Goal: Information Seeking & Learning: Learn about a topic

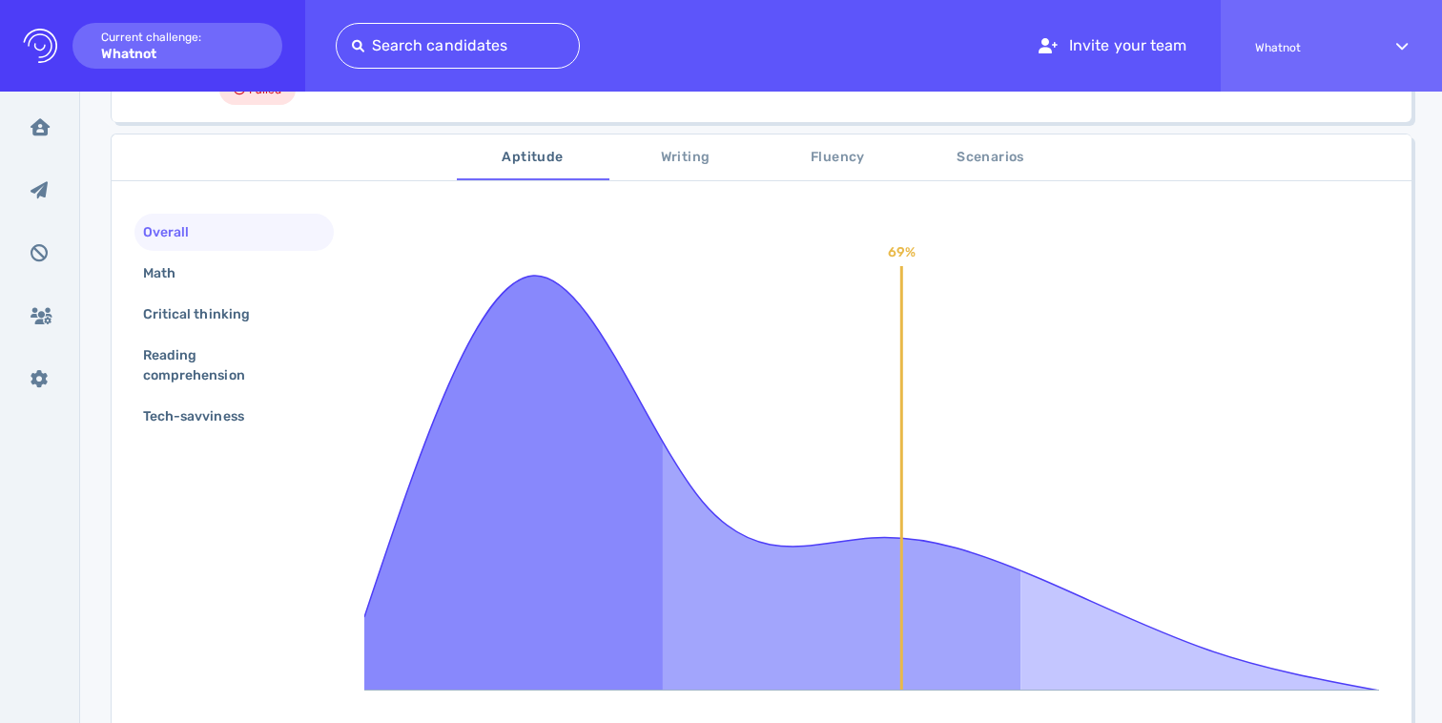
scroll to position [222, 0]
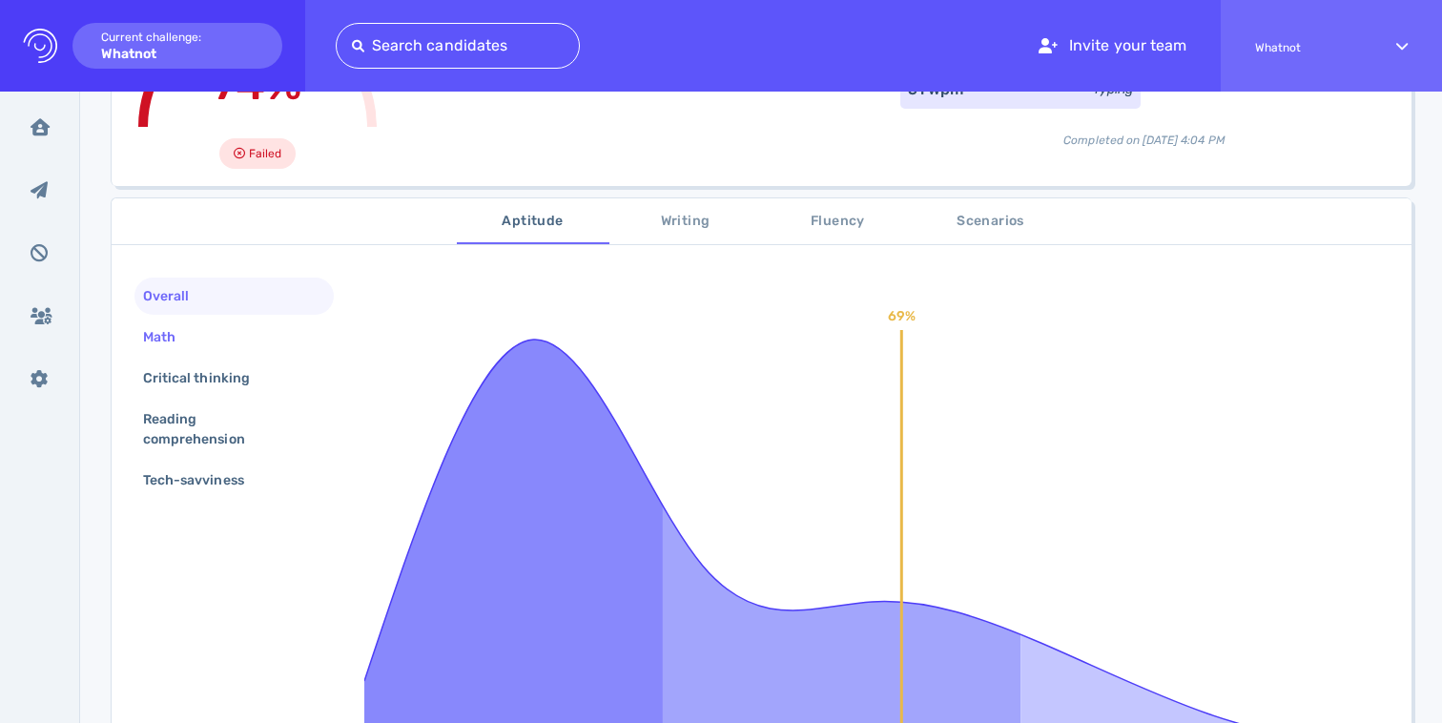
click at [163, 327] on div "Math" at bounding box center [168, 337] width 59 height 28
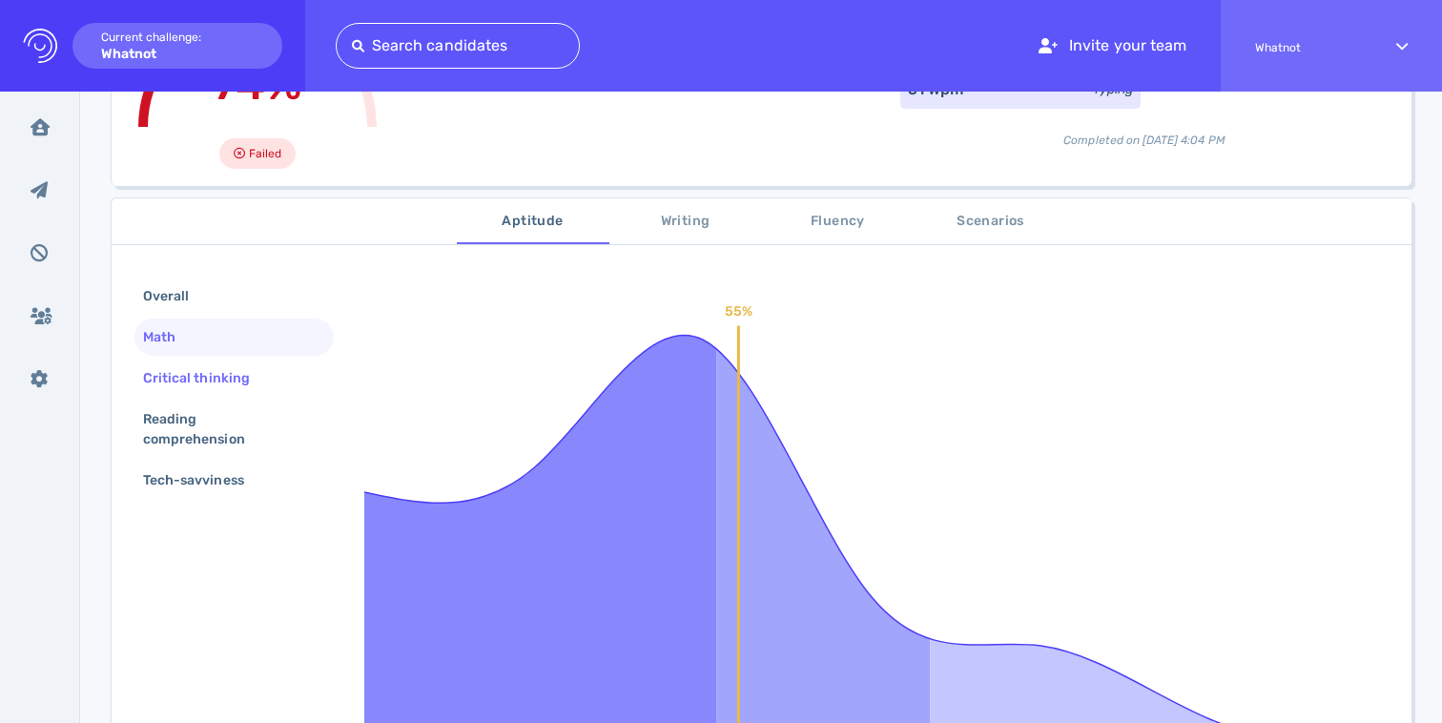
click at [188, 375] on div "Critical thinking" at bounding box center [206, 378] width 134 height 28
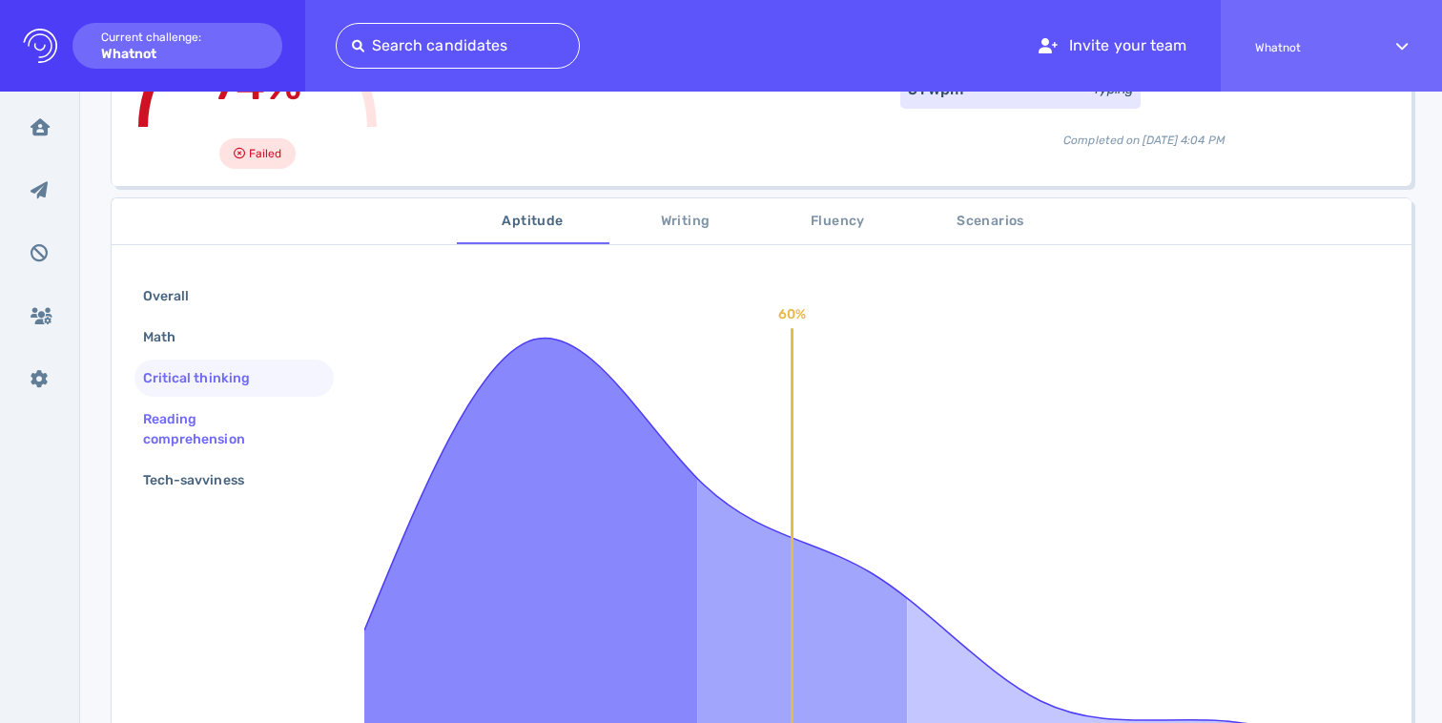
click at [195, 413] on div "Reading comprehension" at bounding box center [226, 429] width 175 height 48
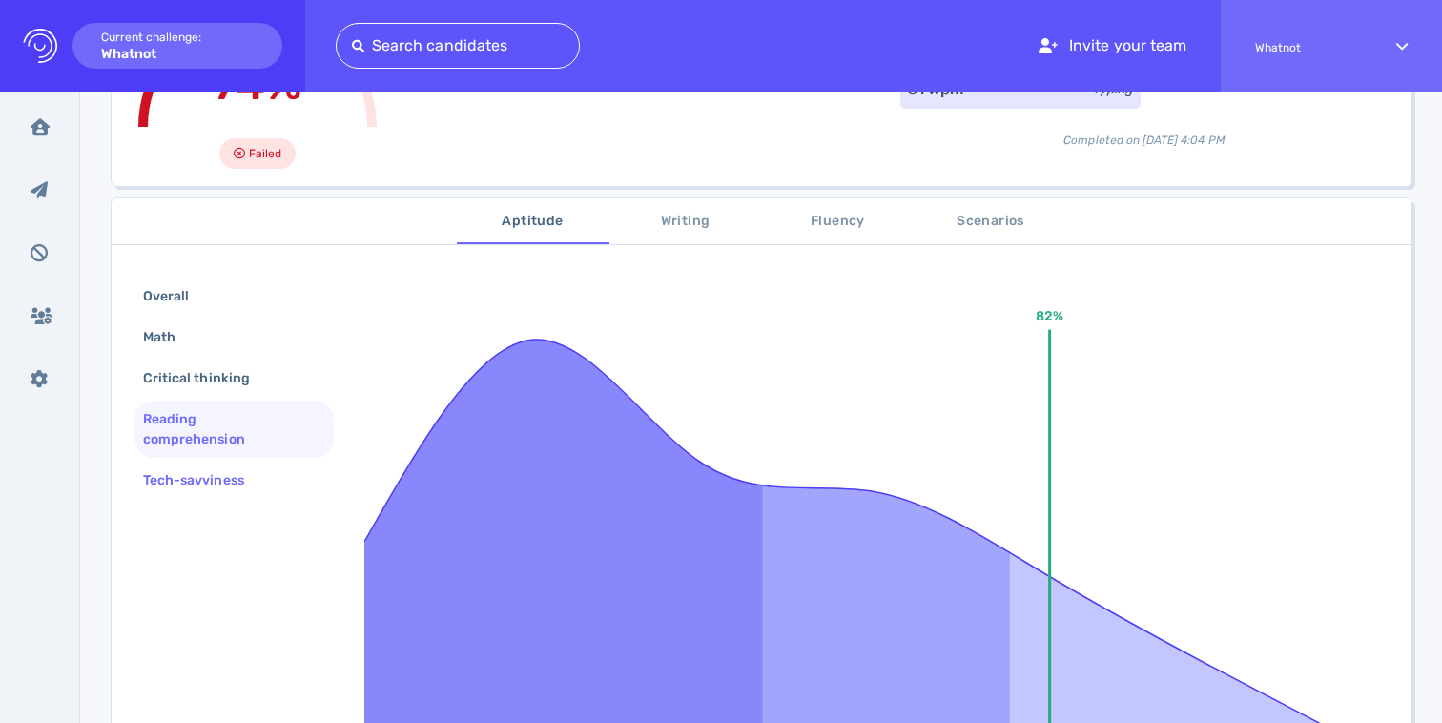
click at [200, 466] on div "Tech-savviness" at bounding box center [203, 480] width 128 height 28
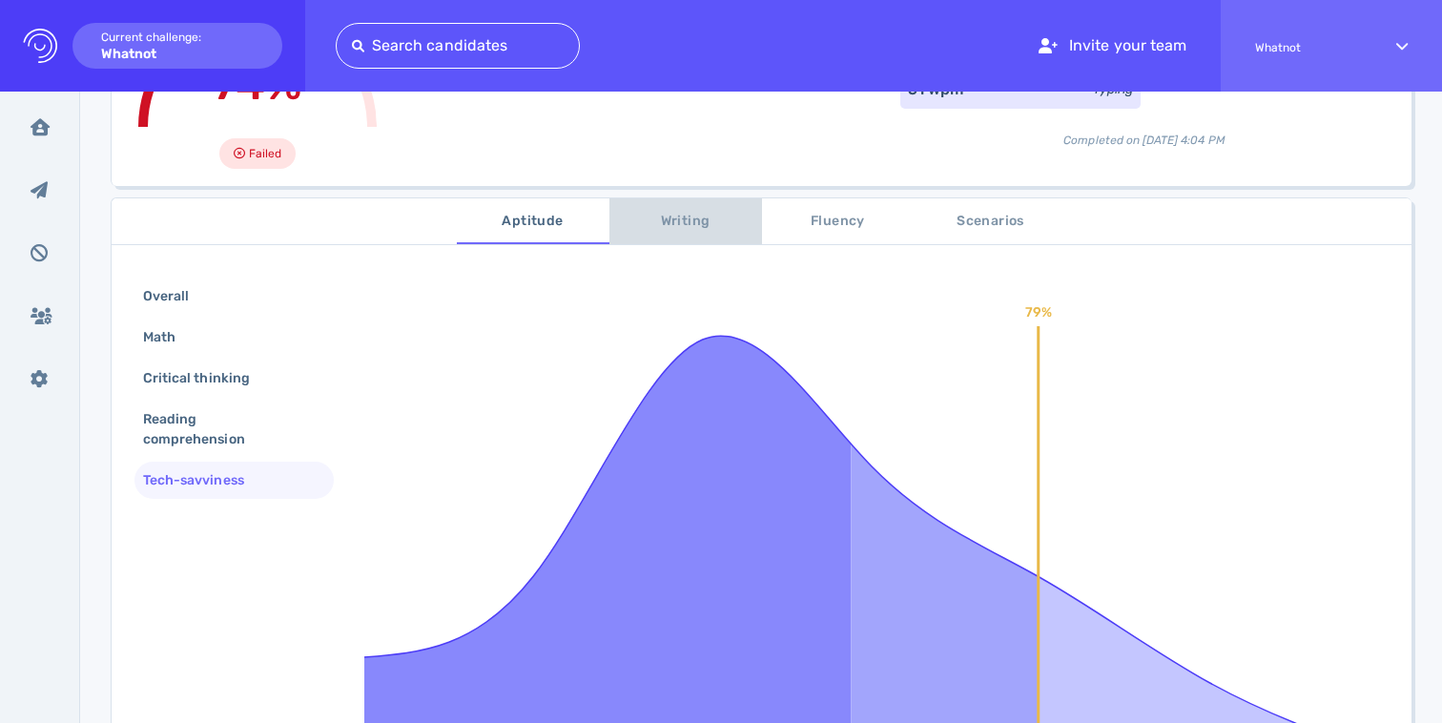
click at [680, 214] on span "Writing" at bounding box center [686, 222] width 130 height 24
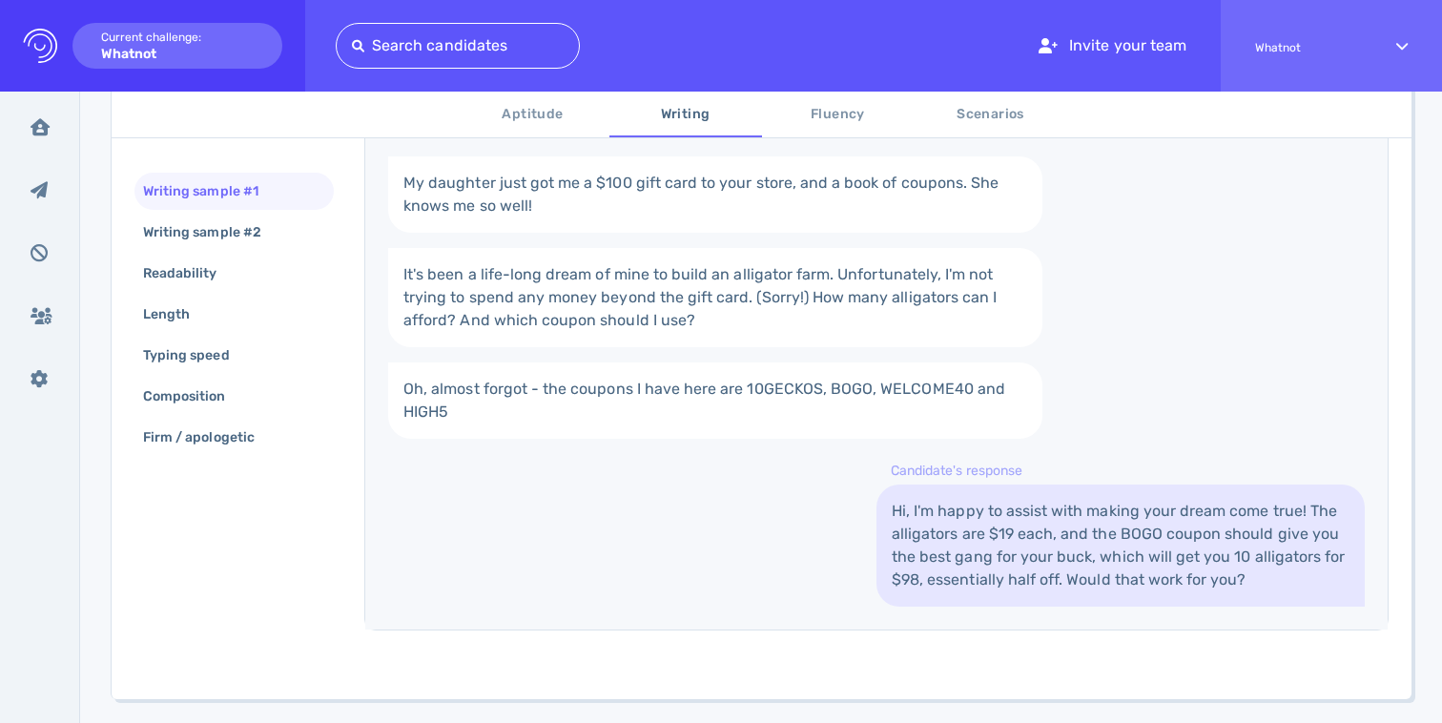
scroll to position [466, 0]
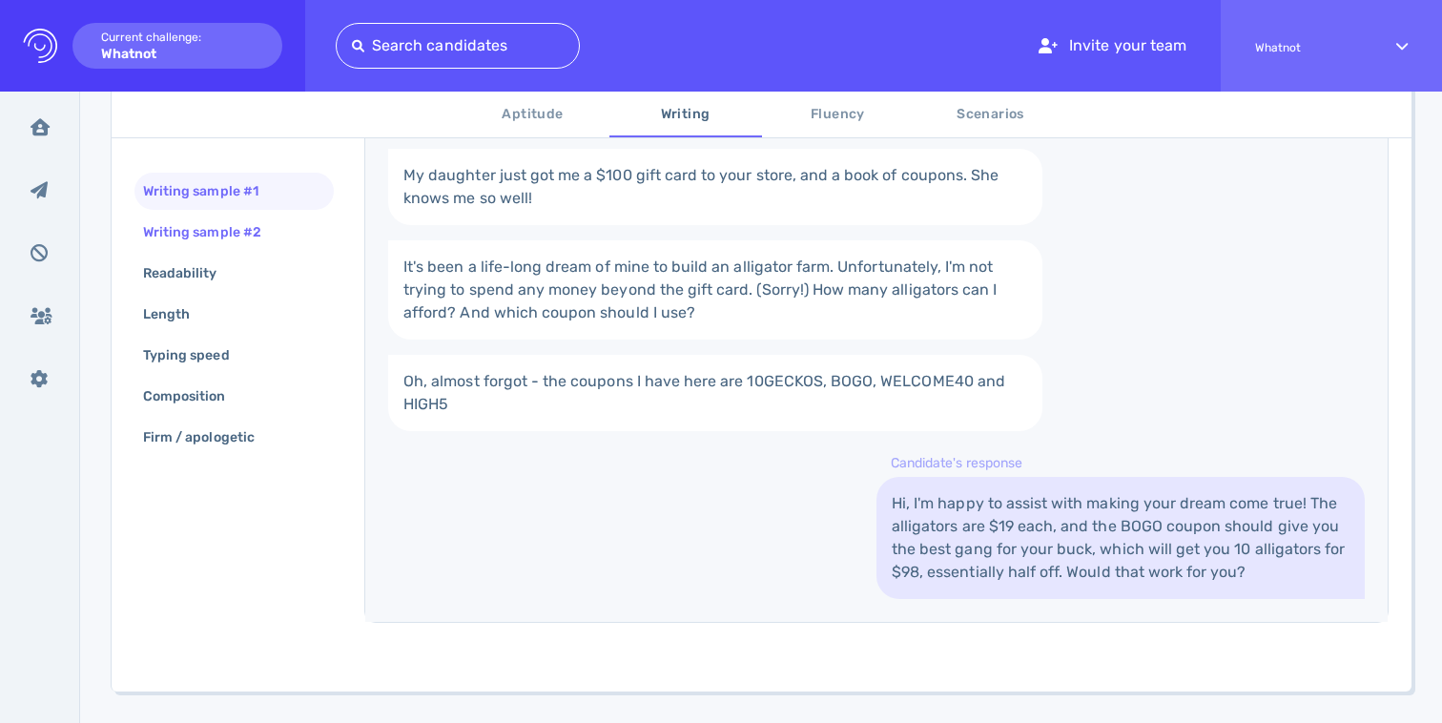
click at [221, 242] on div "Writing sample #2" at bounding box center [211, 232] width 145 height 28
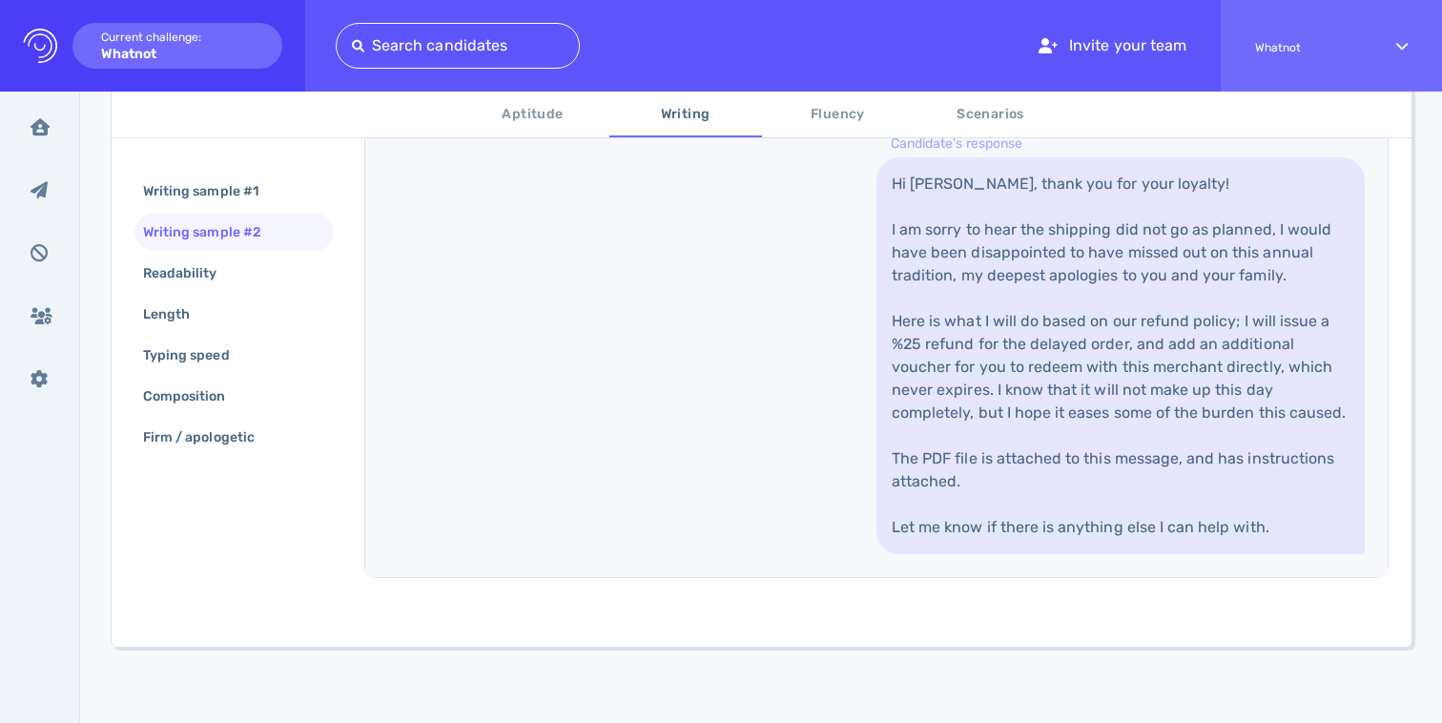
scroll to position [874, 0]
click at [175, 287] on div "Readability" at bounding box center [233, 273] width 199 height 37
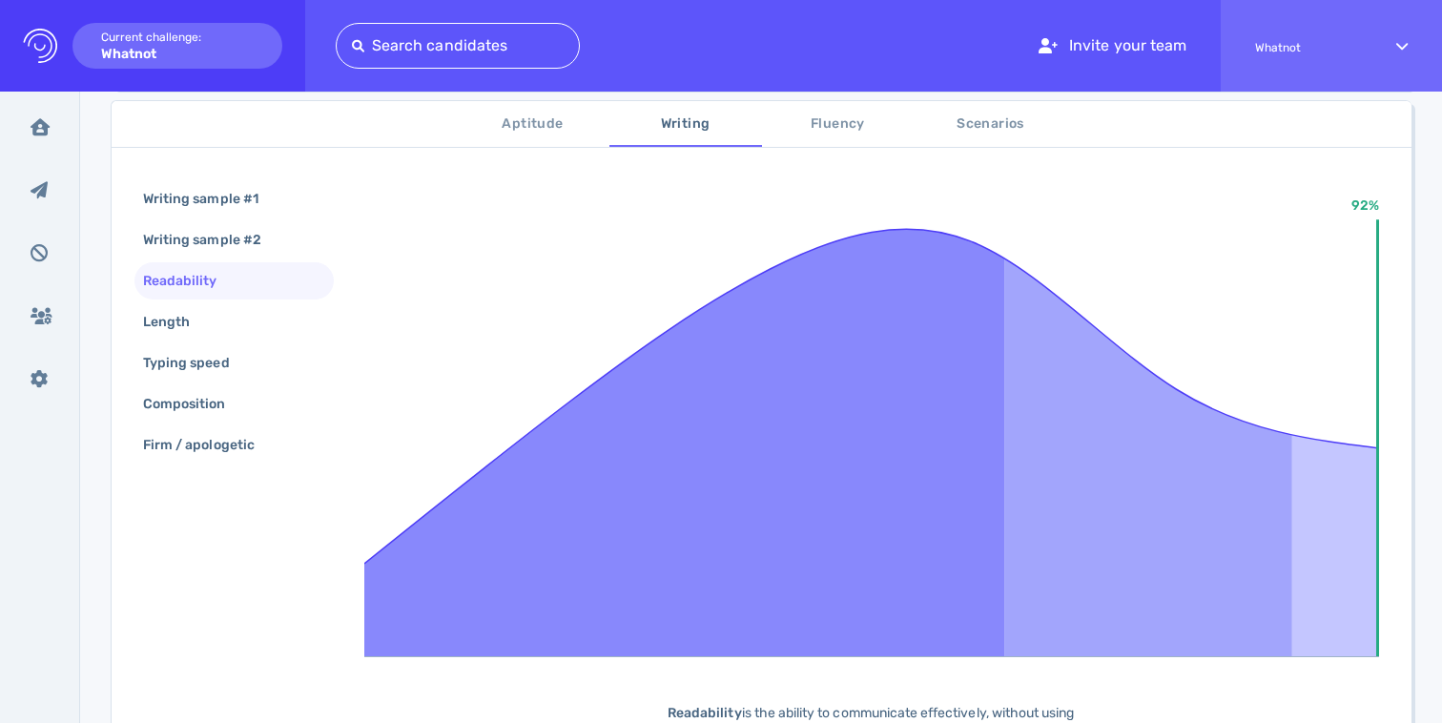
scroll to position [280, 0]
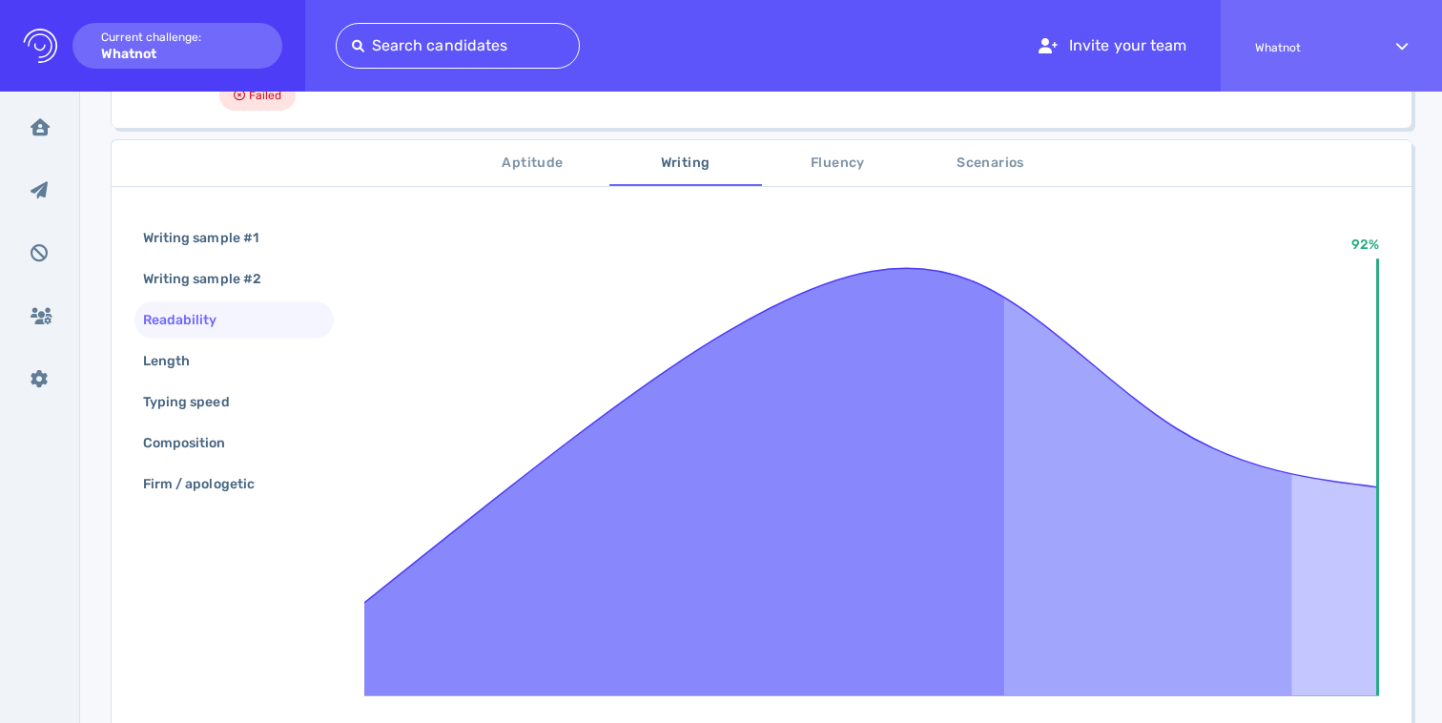
click at [192, 381] on div "Writing sample #1 Writing sample #2 Readability Length Typing speed Composition…" at bounding box center [233, 362] width 199 height 287
click at [190, 370] on div "Length" at bounding box center [175, 361] width 73 height 28
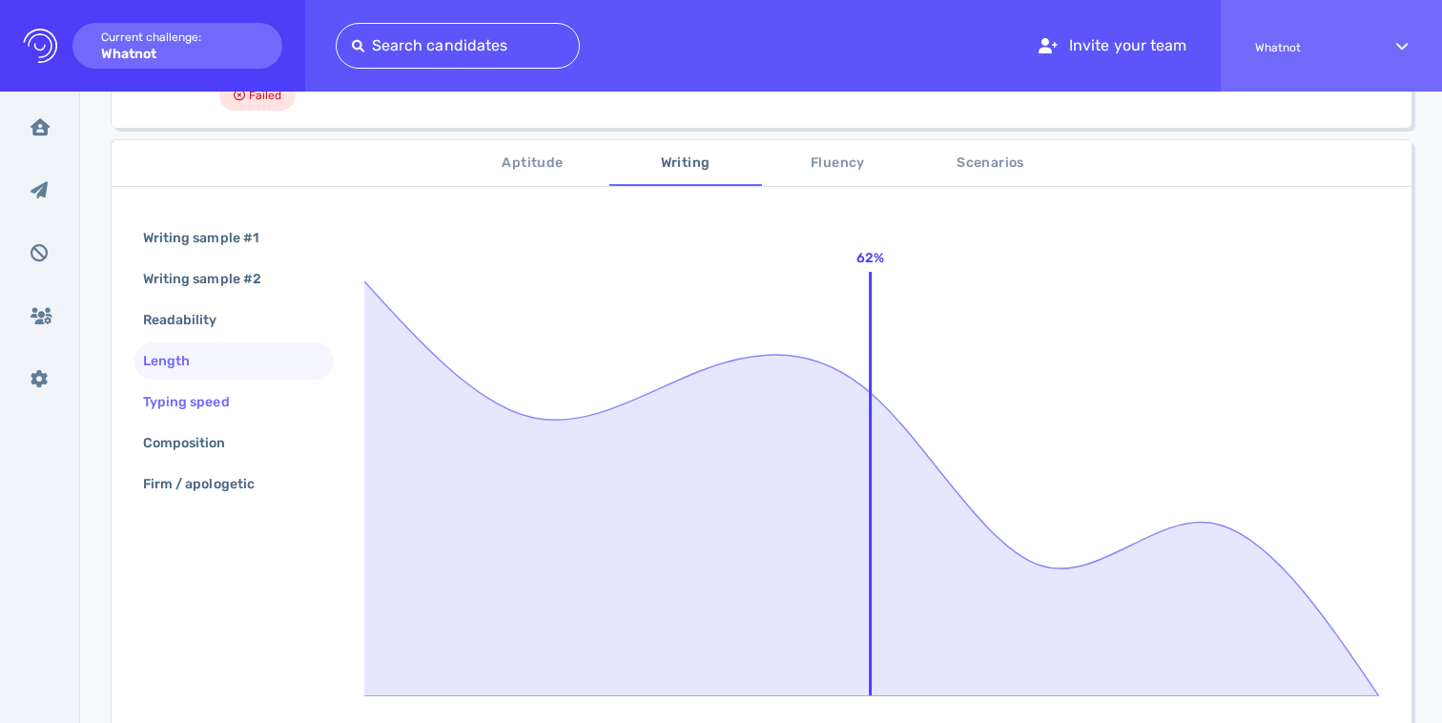
click at [186, 402] on div "Typing speed" at bounding box center [195, 402] width 113 height 28
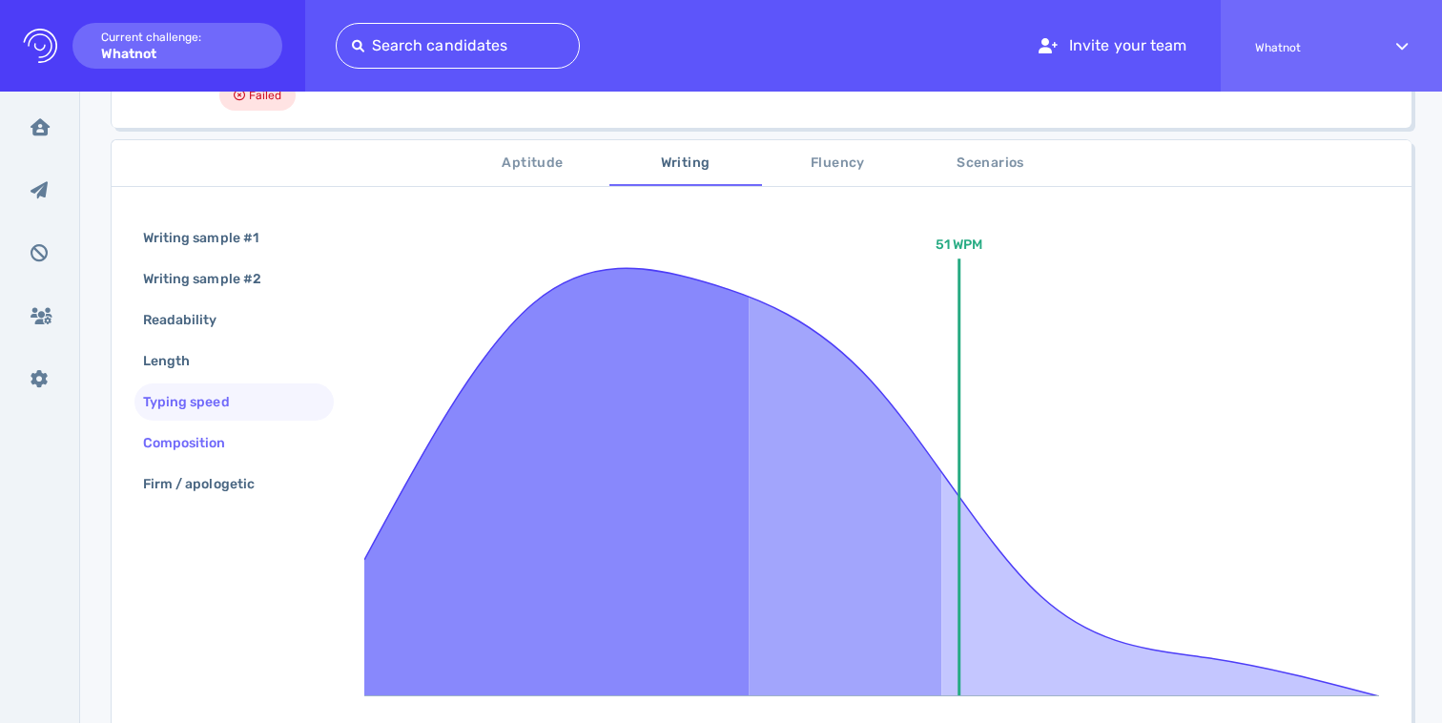
click at [203, 444] on div "Composition" at bounding box center [194, 443] width 110 height 28
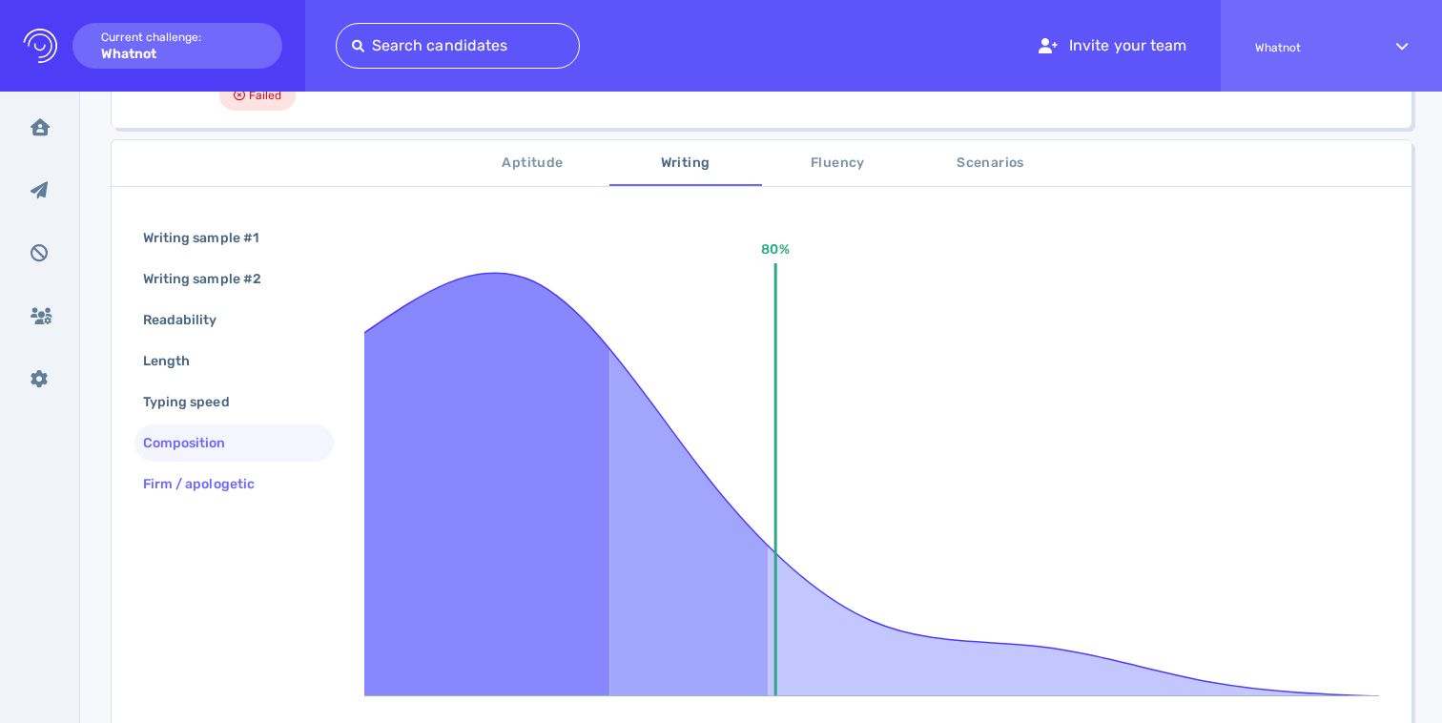
click at [206, 475] on div "Firm / apologetic" at bounding box center [208, 484] width 138 height 28
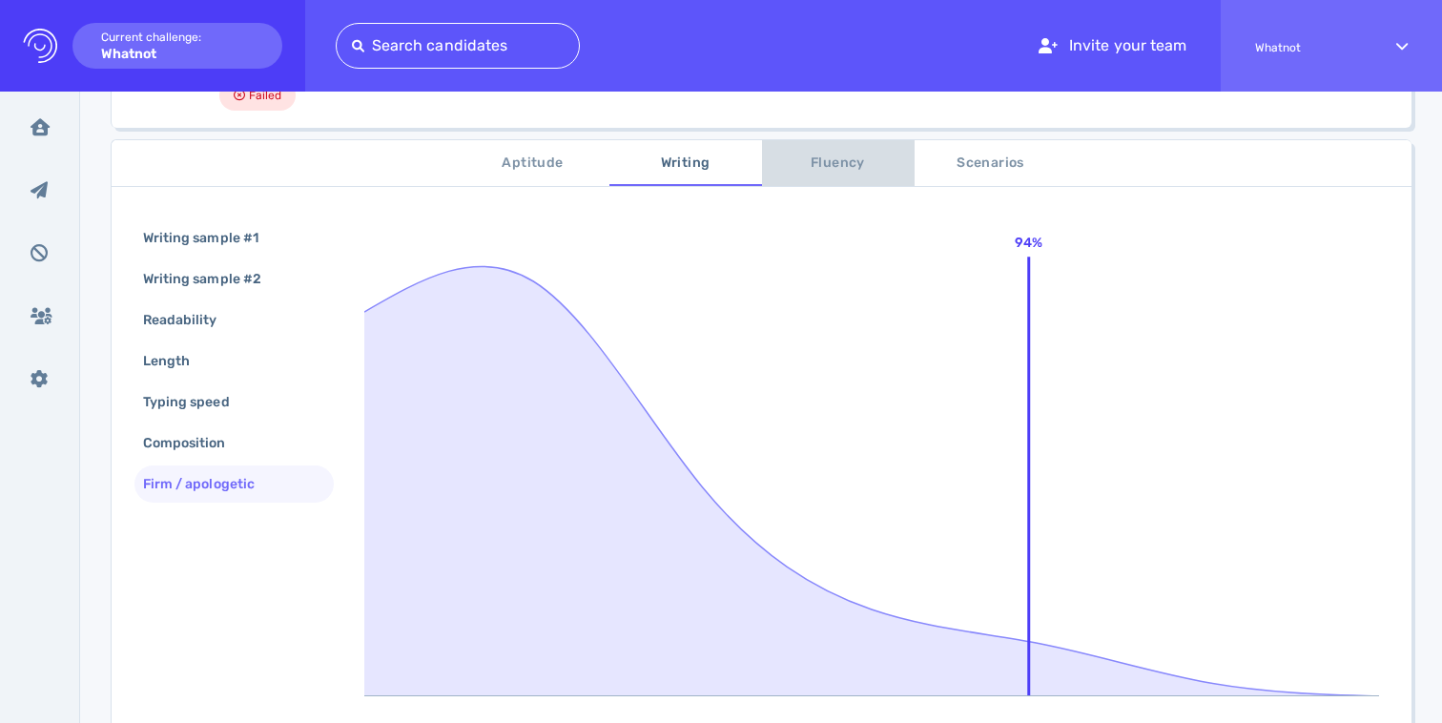
click at [858, 175] on button "Fluency" at bounding box center [838, 163] width 153 height 46
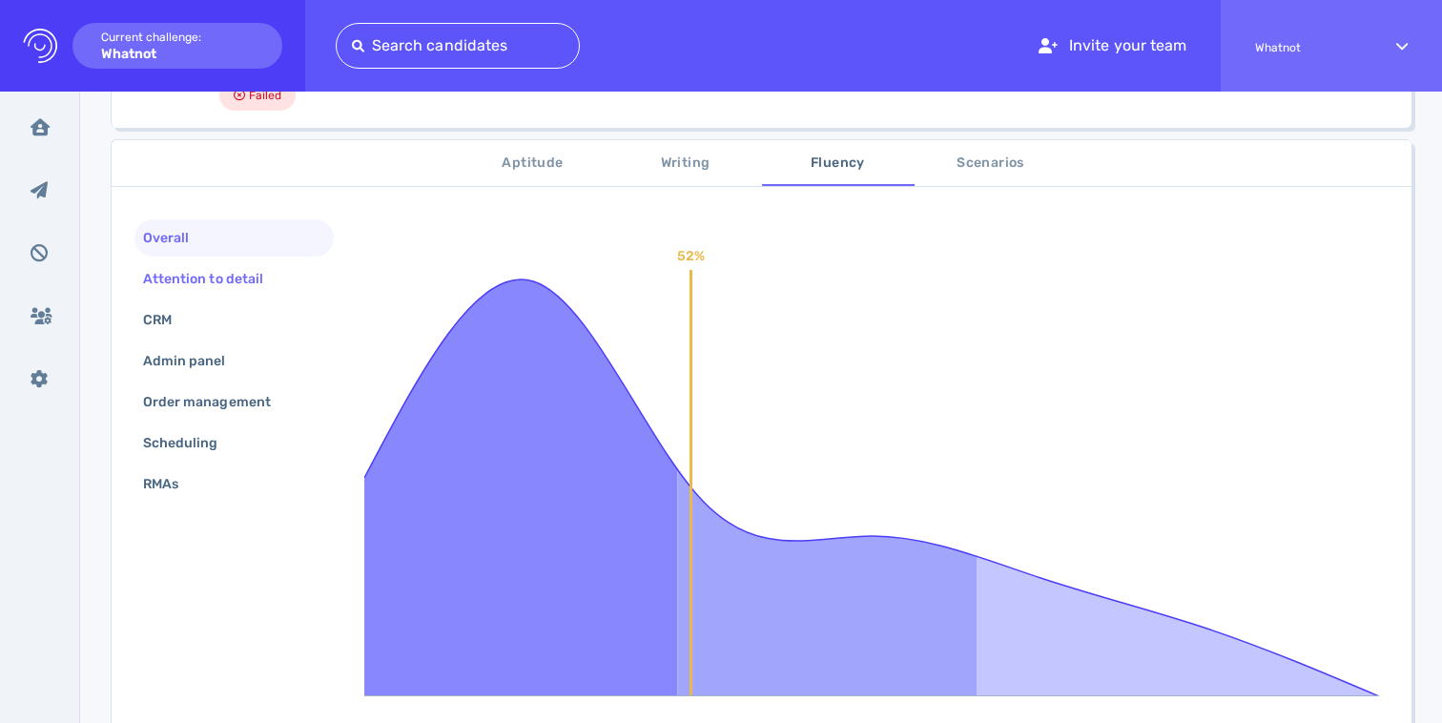
click at [223, 274] on div "Attention to detail" at bounding box center [212, 279] width 147 height 28
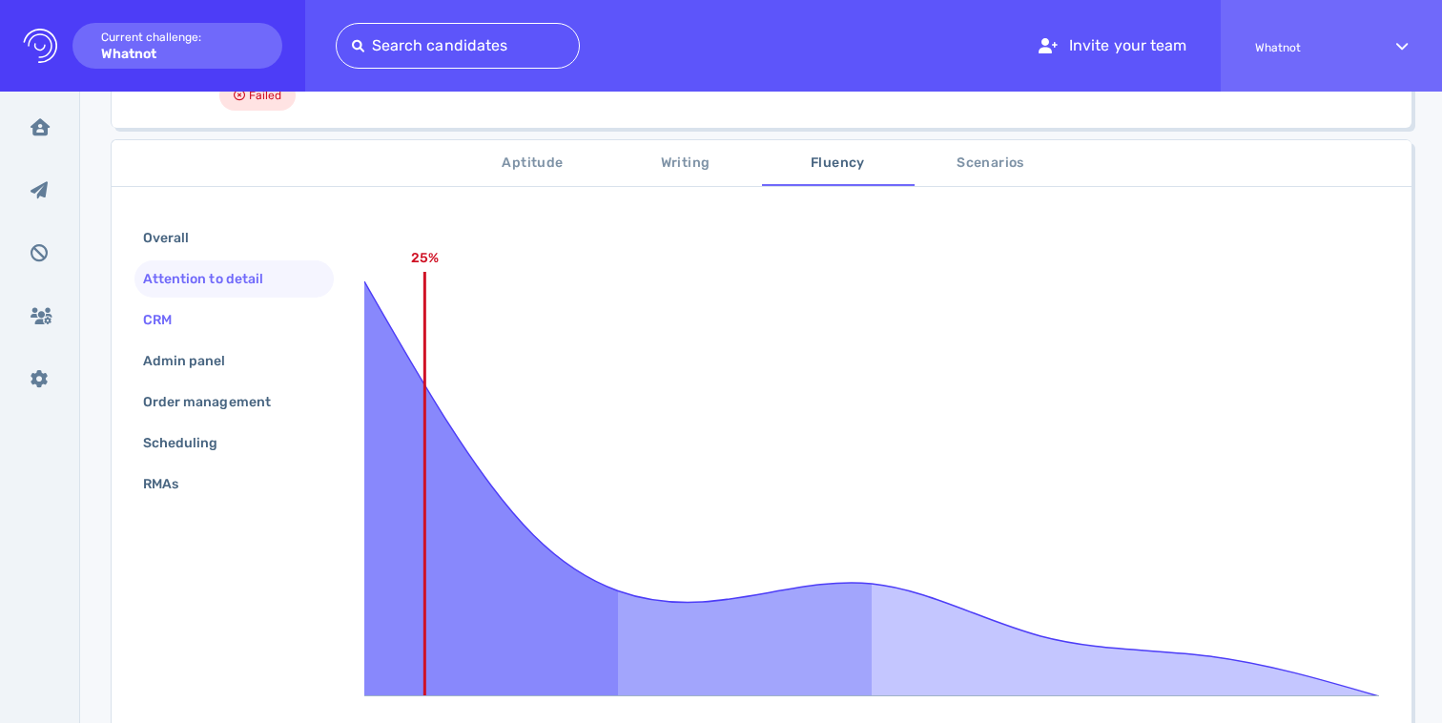
click at [201, 321] on div "CRM" at bounding box center [233, 319] width 199 height 37
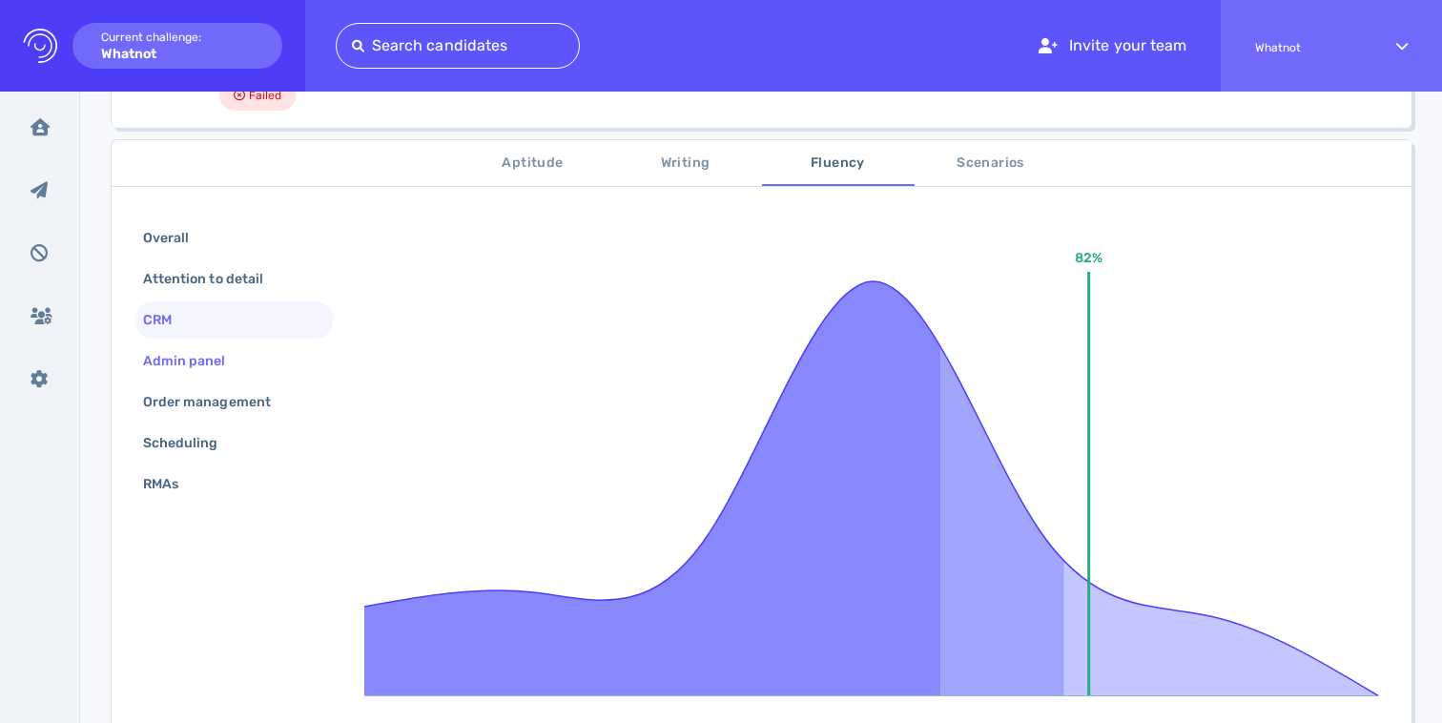
click at [211, 360] on div "Admin panel" at bounding box center [194, 361] width 110 height 28
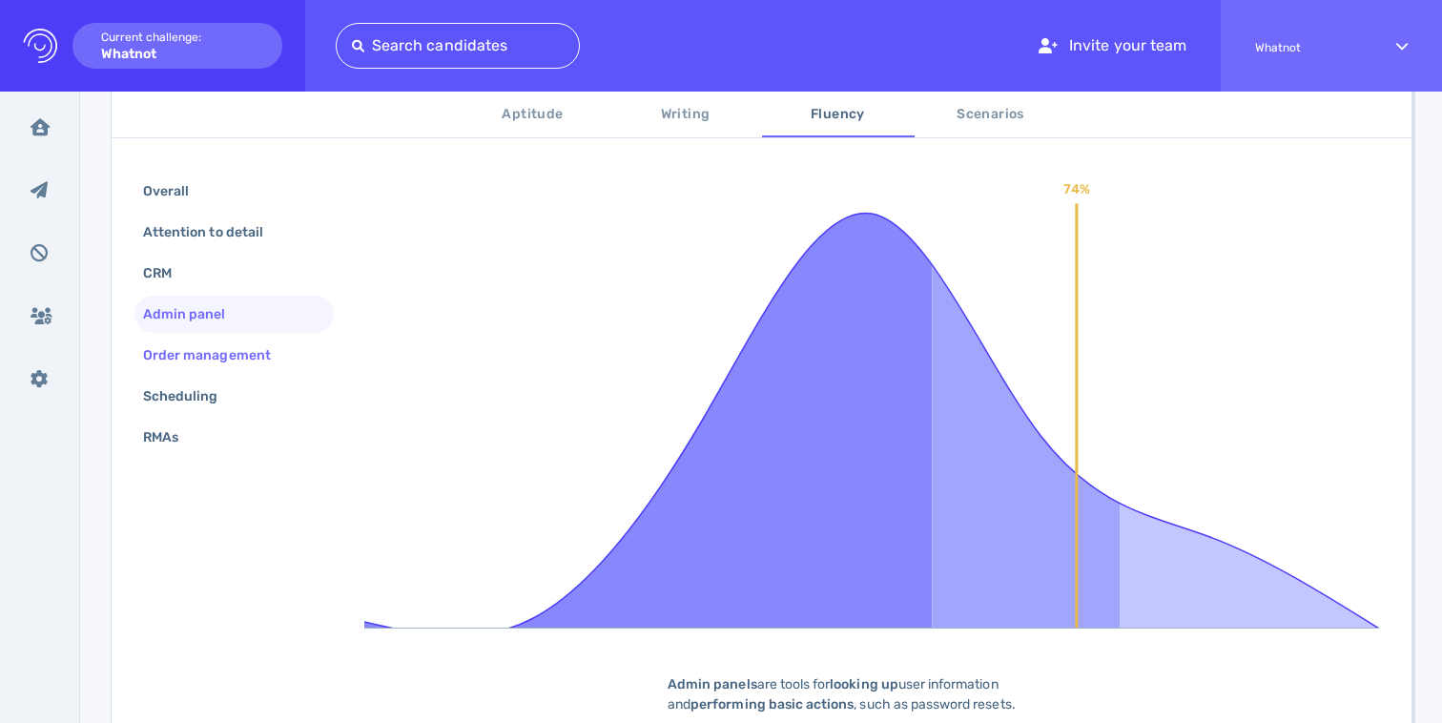
click at [225, 345] on div "Order management" at bounding box center [216, 355] width 154 height 28
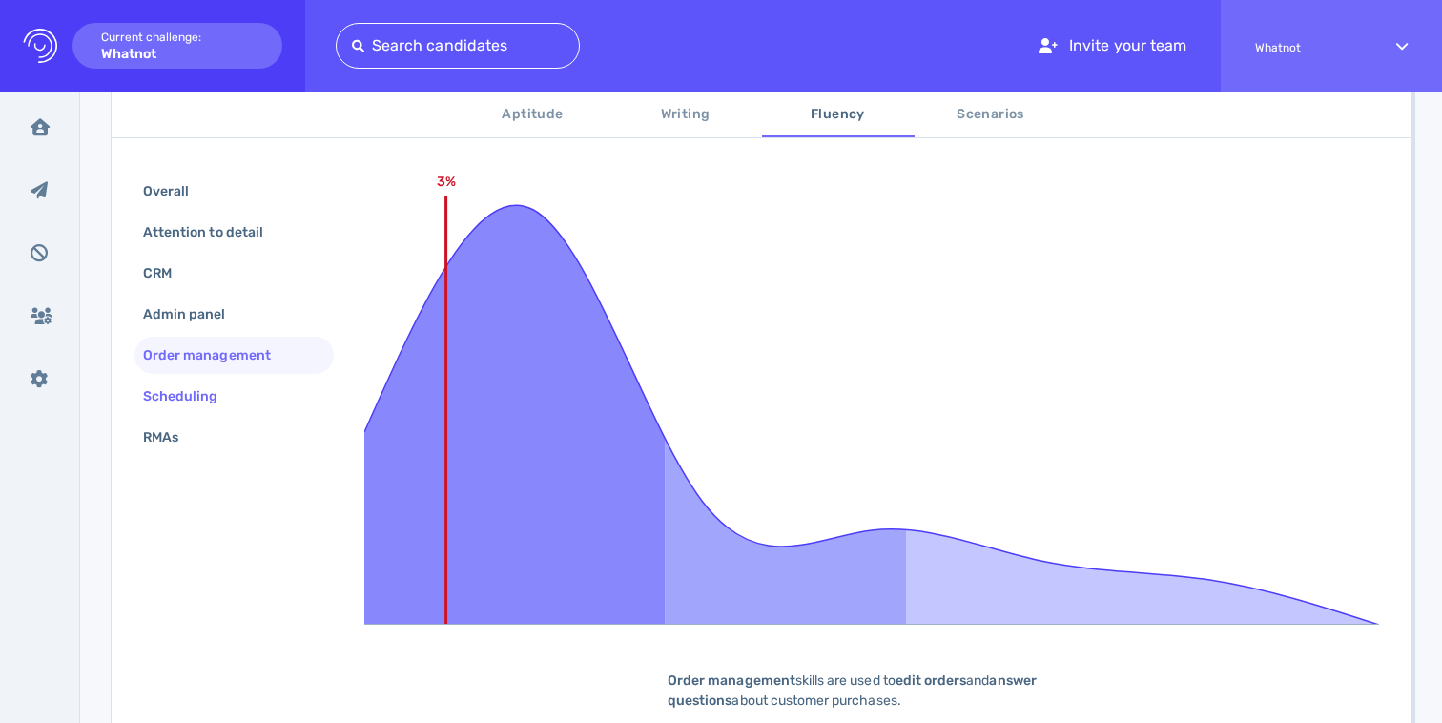
click at [210, 384] on div "Scheduling" at bounding box center [190, 396] width 102 height 28
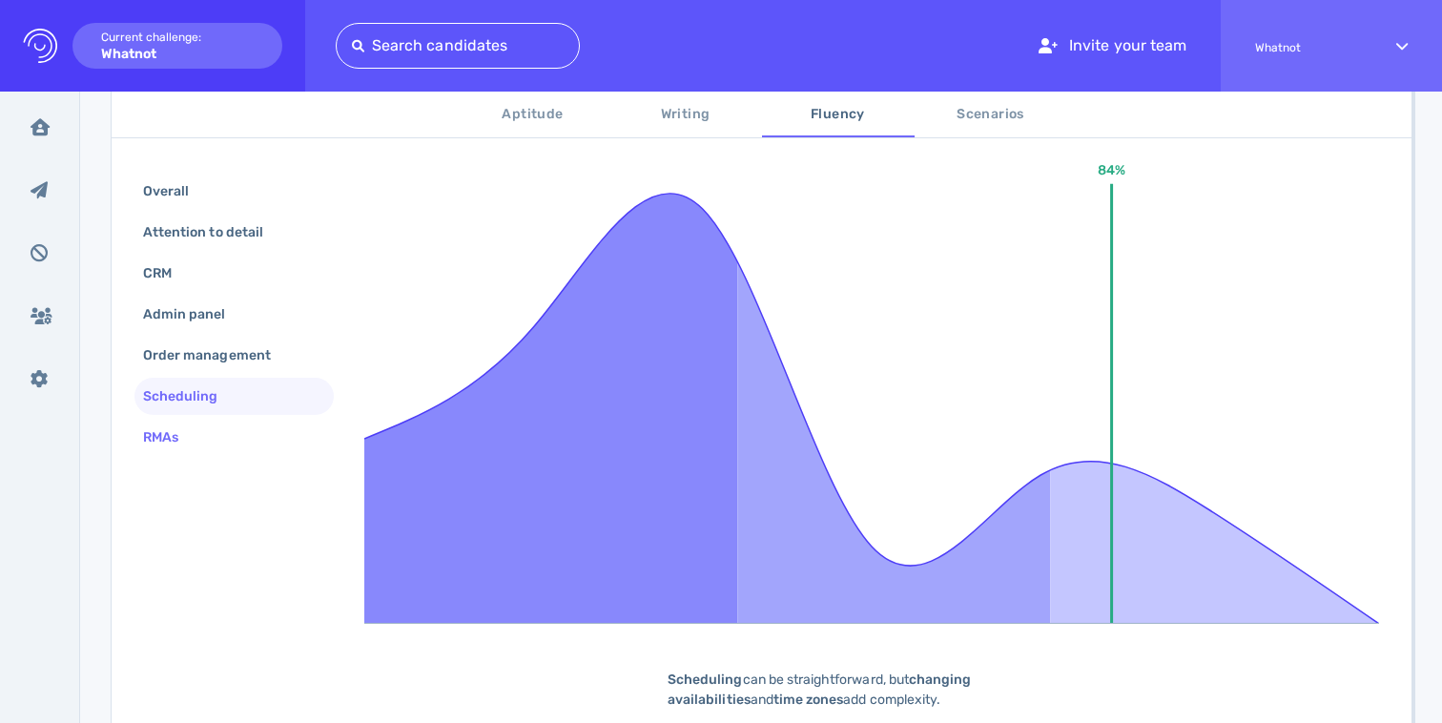
click at [179, 440] on div "RMAs" at bounding box center [170, 437] width 62 height 28
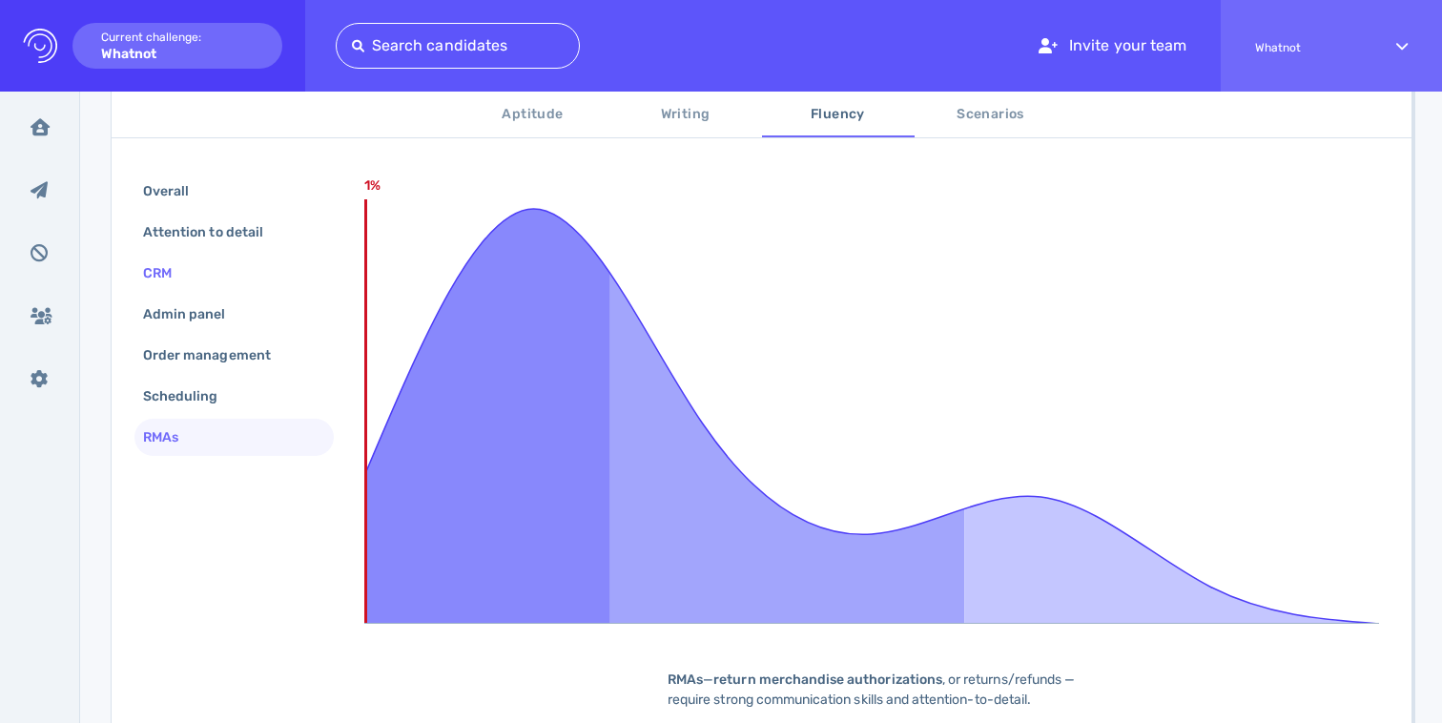
scroll to position [353, 0]
click at [955, 105] on span "Scenarios" at bounding box center [991, 115] width 130 height 24
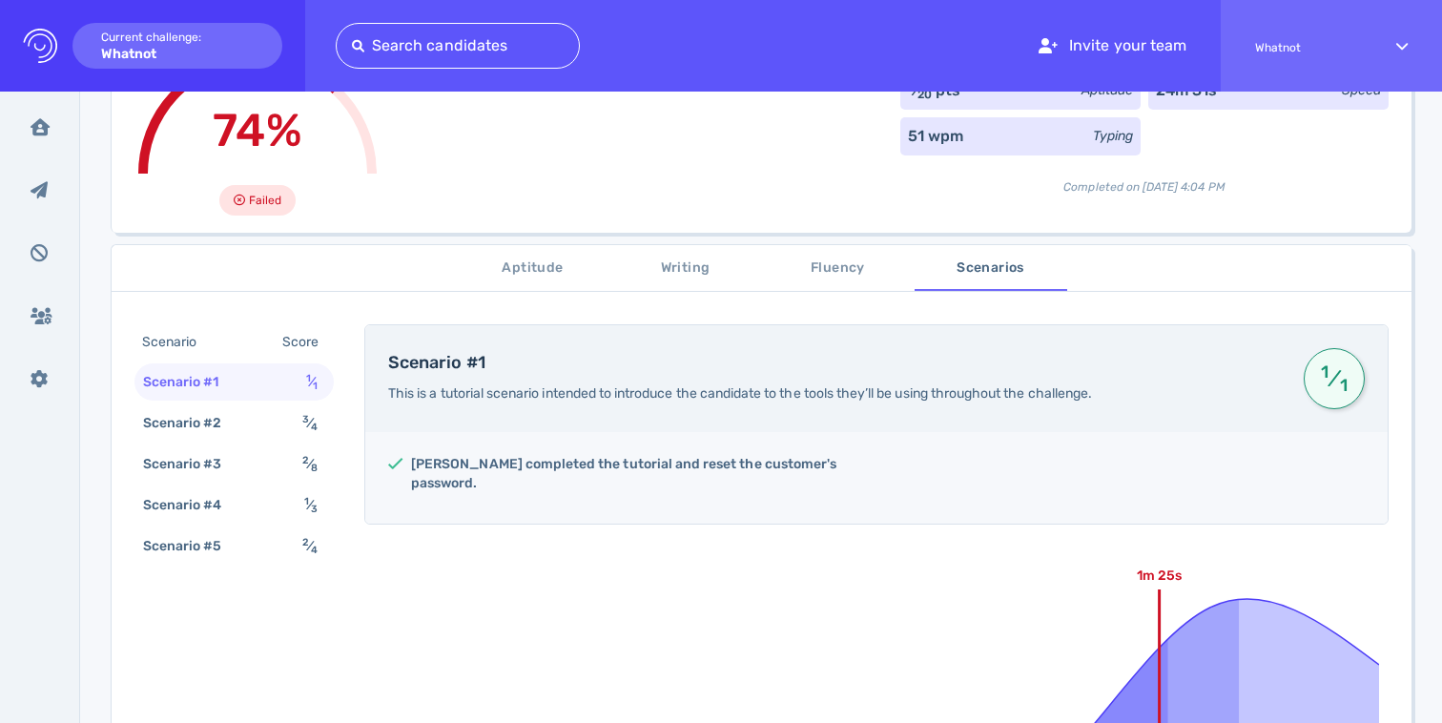
scroll to position [138, 0]
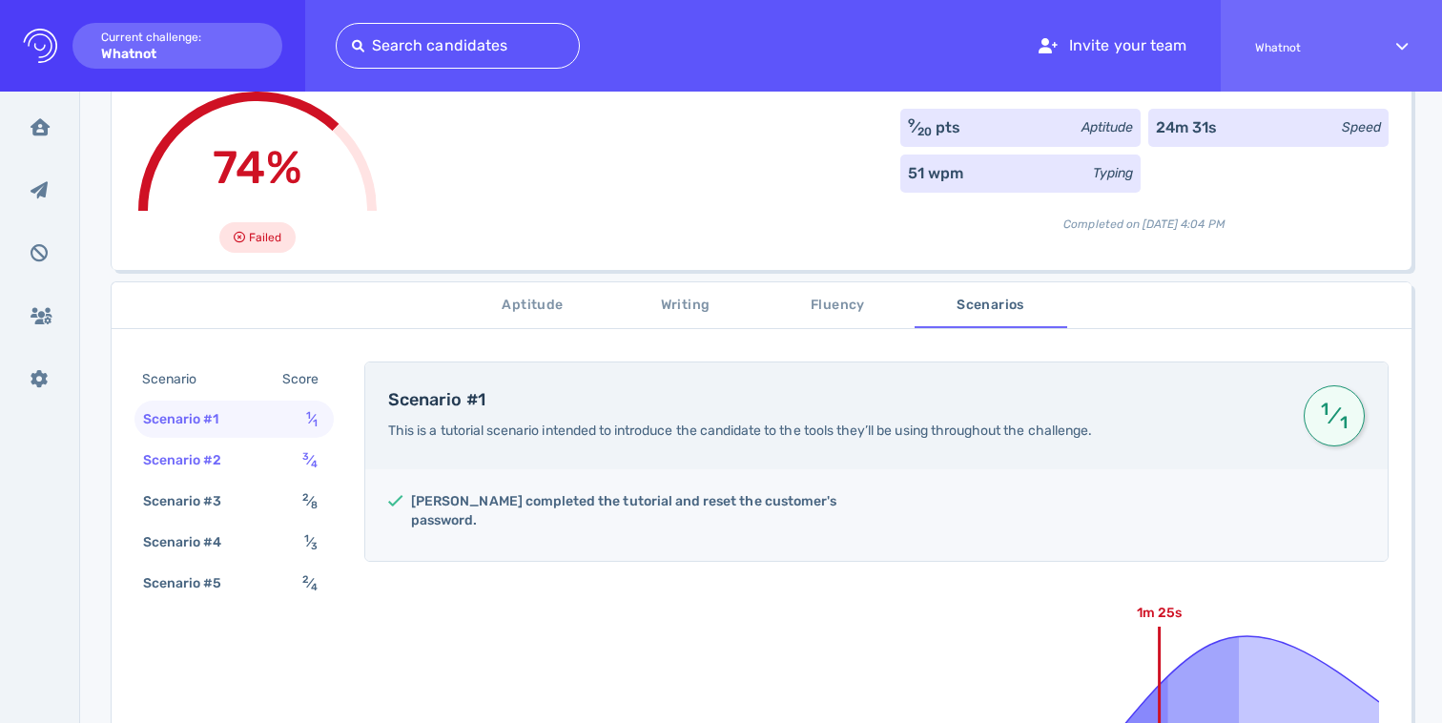
click at [230, 446] on div "Scenario #2" at bounding box center [192, 460] width 106 height 28
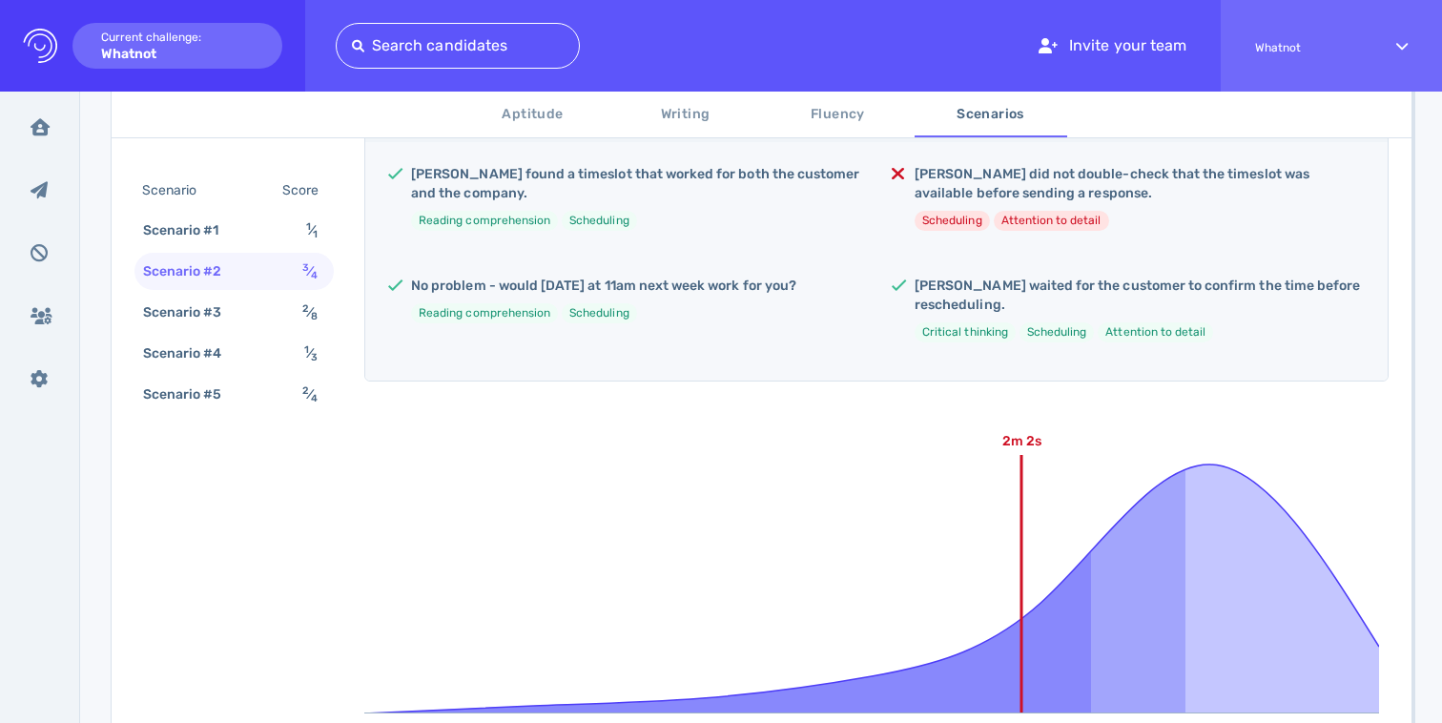
scroll to position [473, 0]
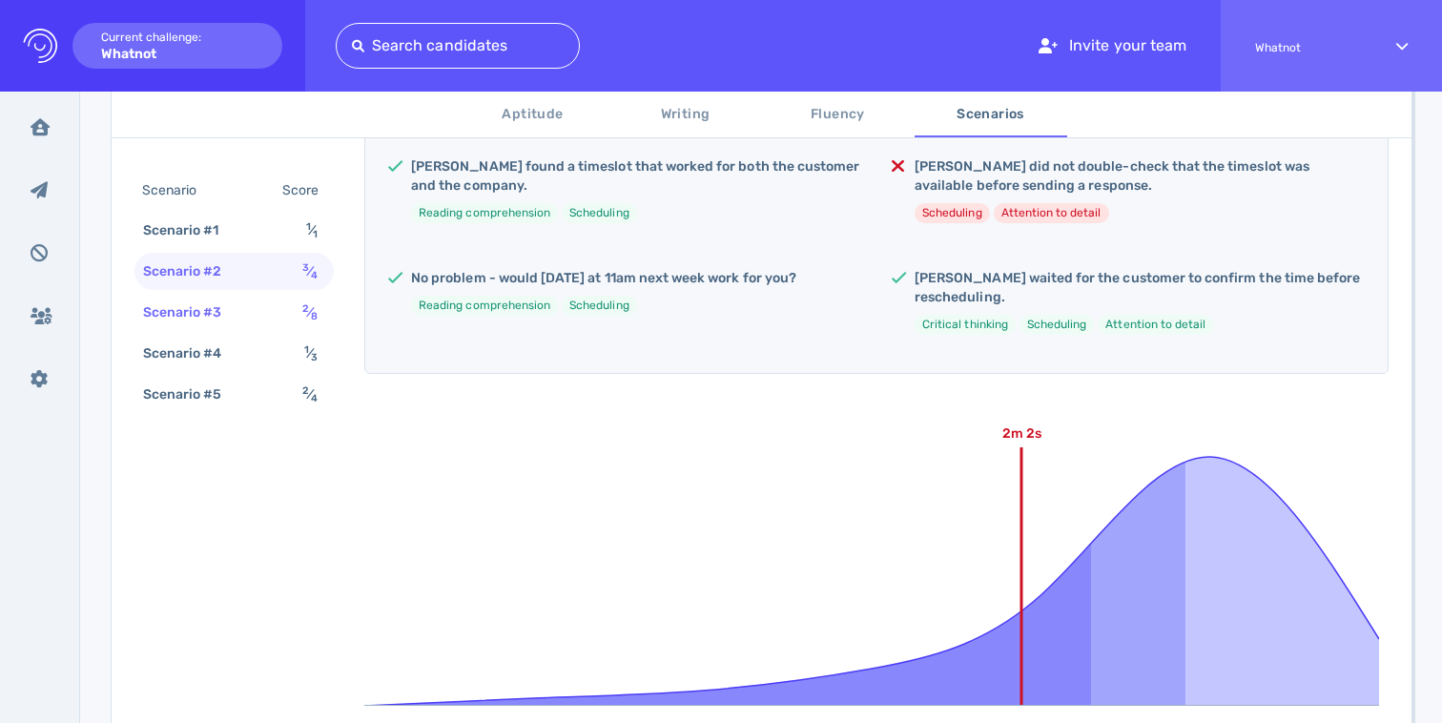
click at [196, 304] on div "Scenario #3" at bounding box center [192, 312] width 106 height 28
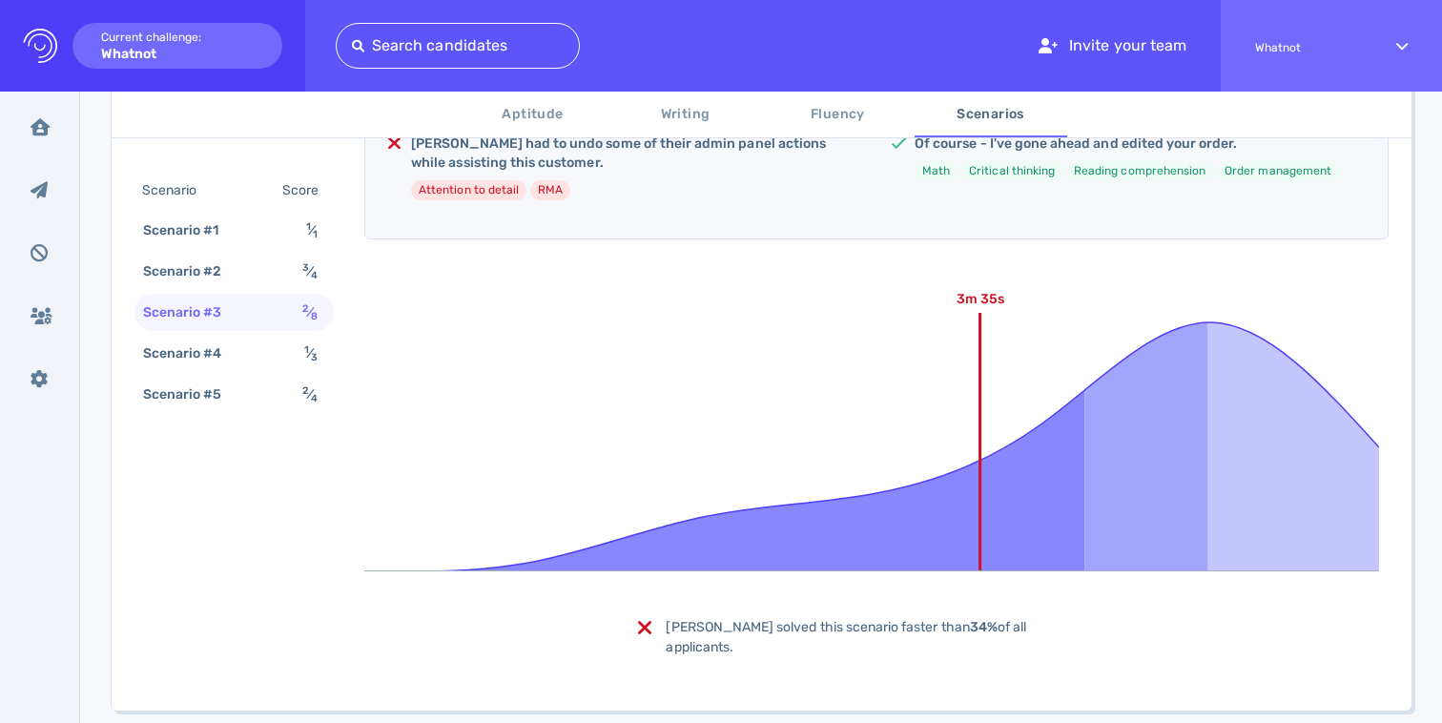
scroll to position [856, 0]
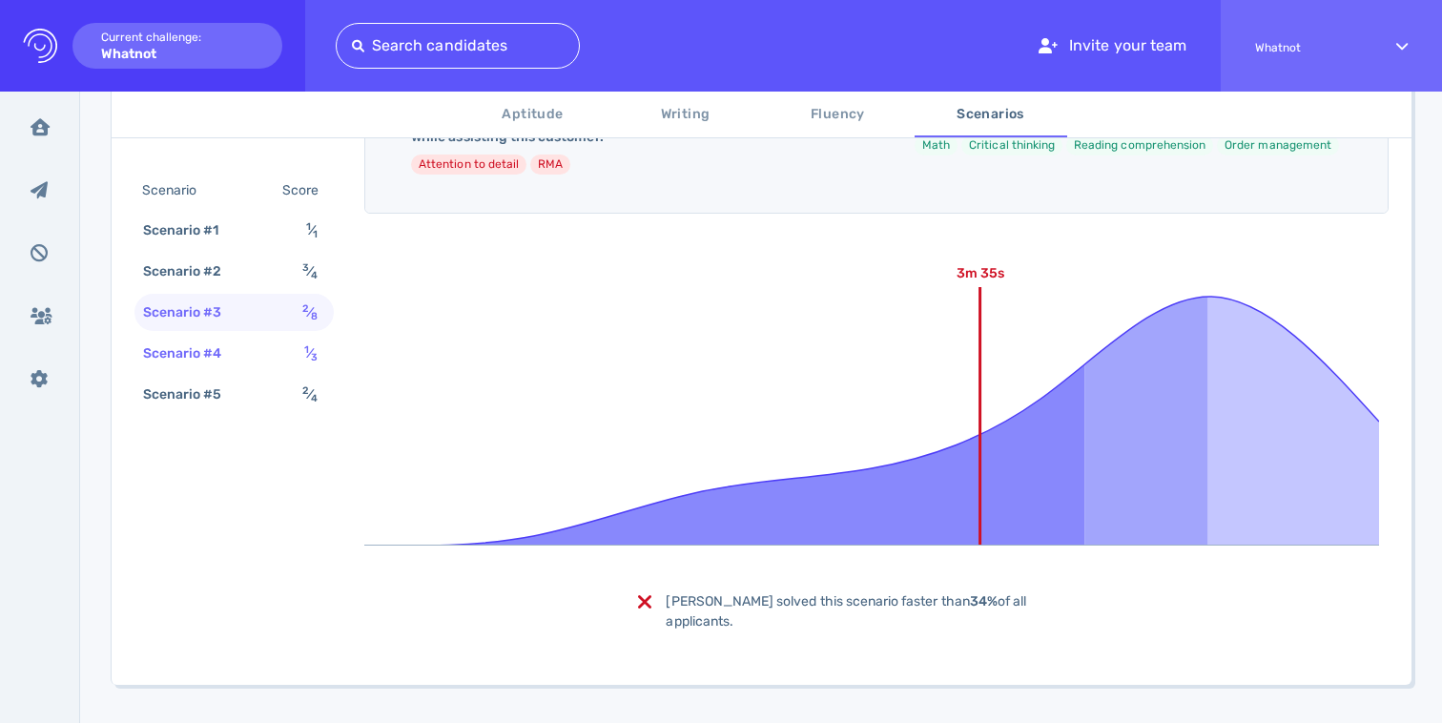
click at [195, 347] on div "Scenario #4" at bounding box center [192, 353] width 106 height 28
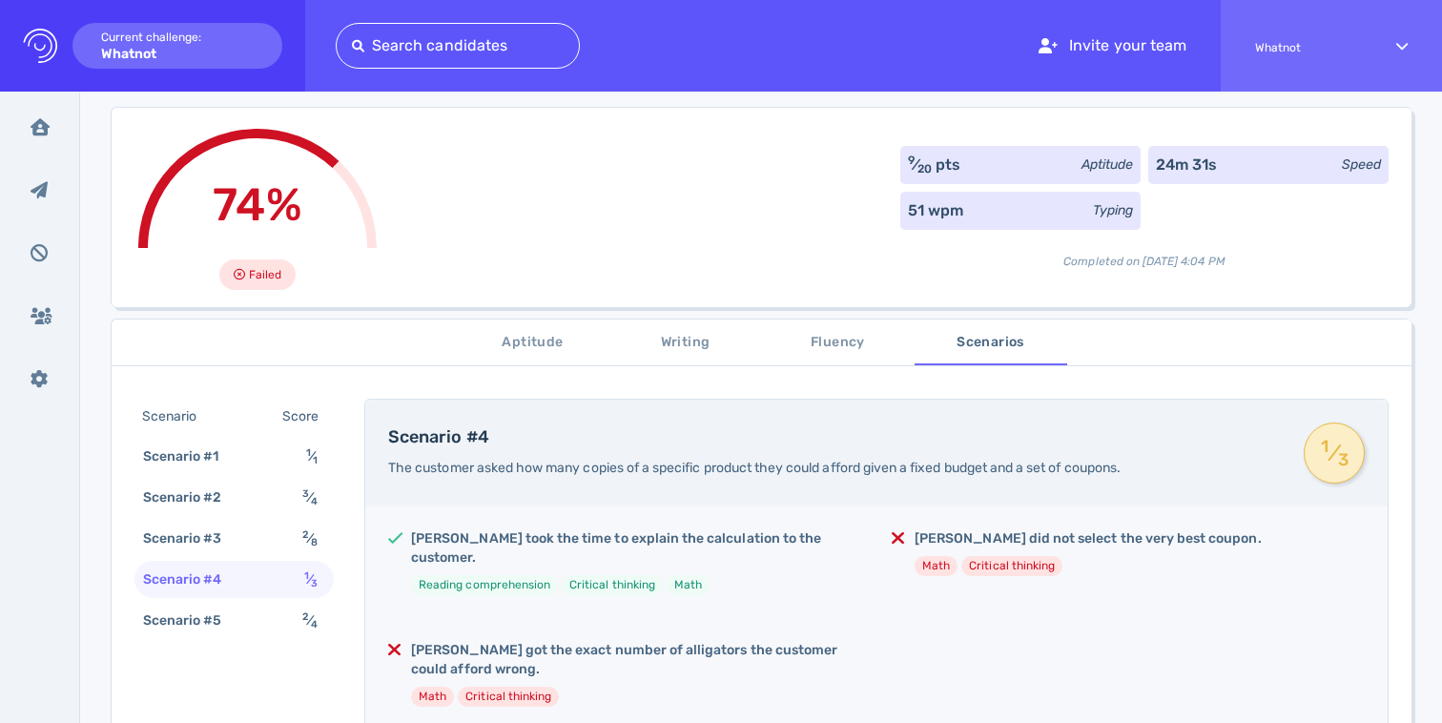
scroll to position [182, 0]
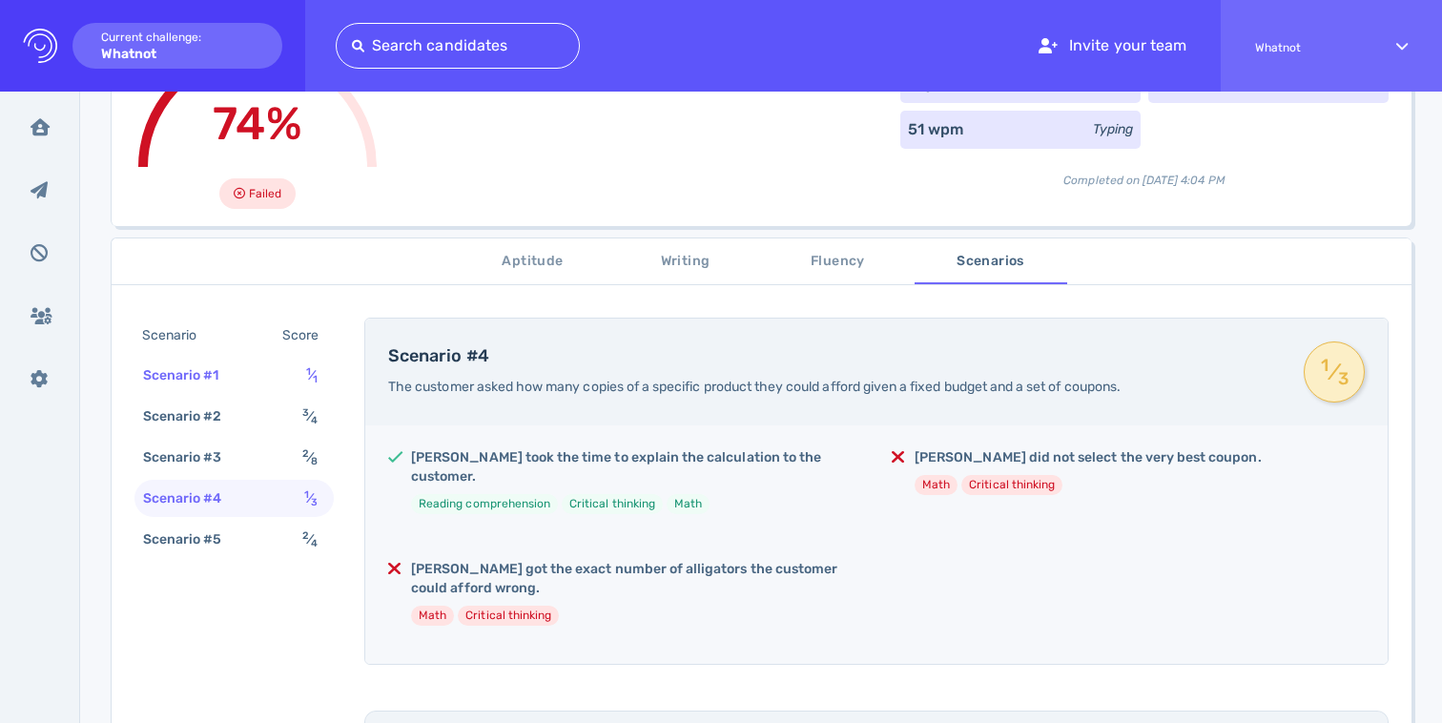
click at [231, 383] on div "Scenario #1" at bounding box center [190, 375] width 103 height 28
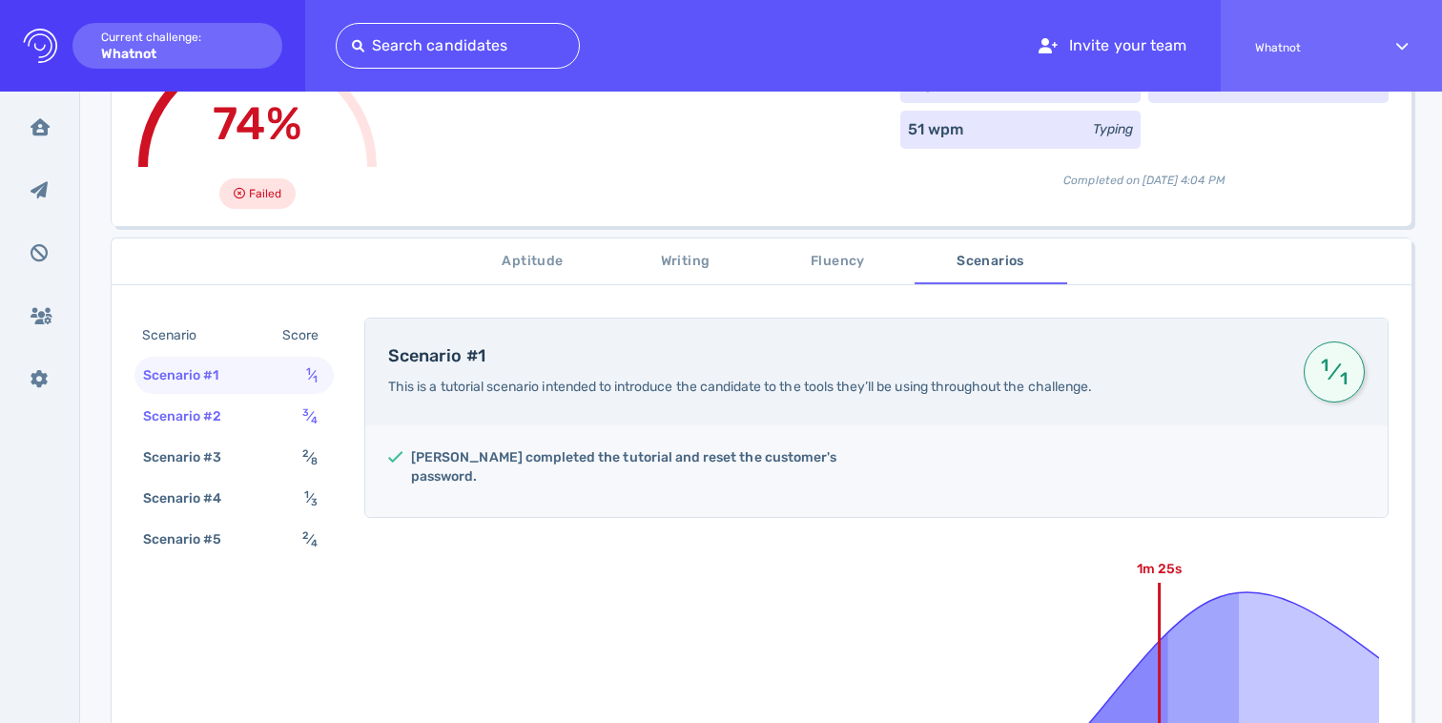
click at [215, 406] on div "Scenario #2" at bounding box center [192, 416] width 106 height 28
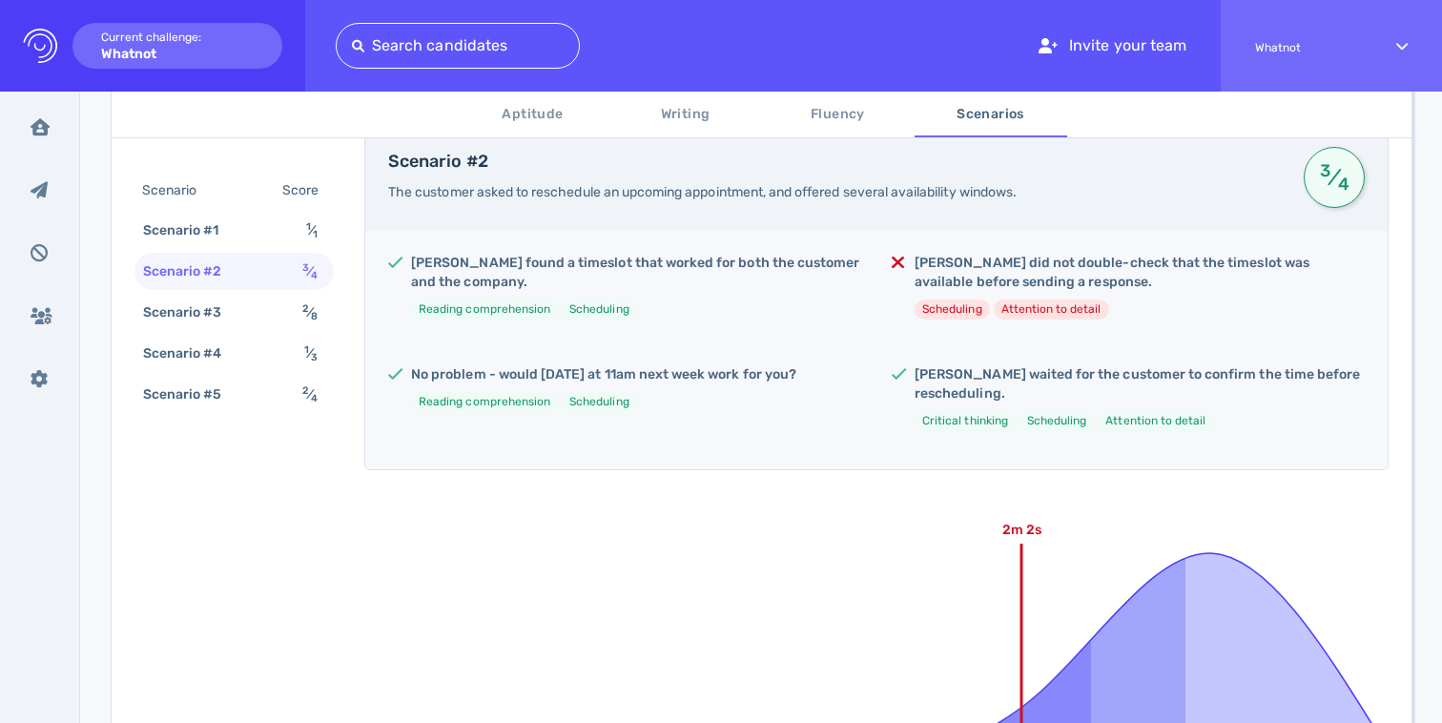
scroll to position [652, 0]
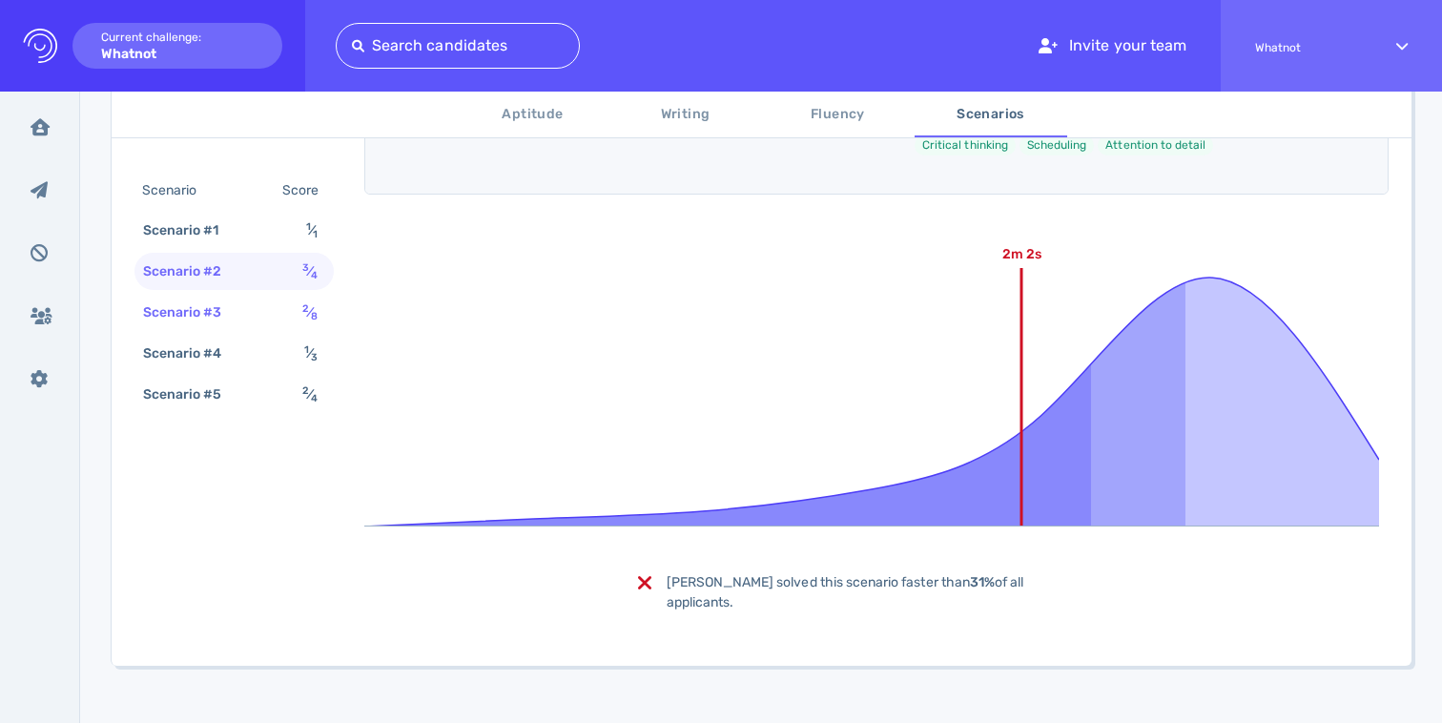
click at [180, 295] on div "Scenario #3 2 ⁄ 8" at bounding box center [233, 312] width 199 height 37
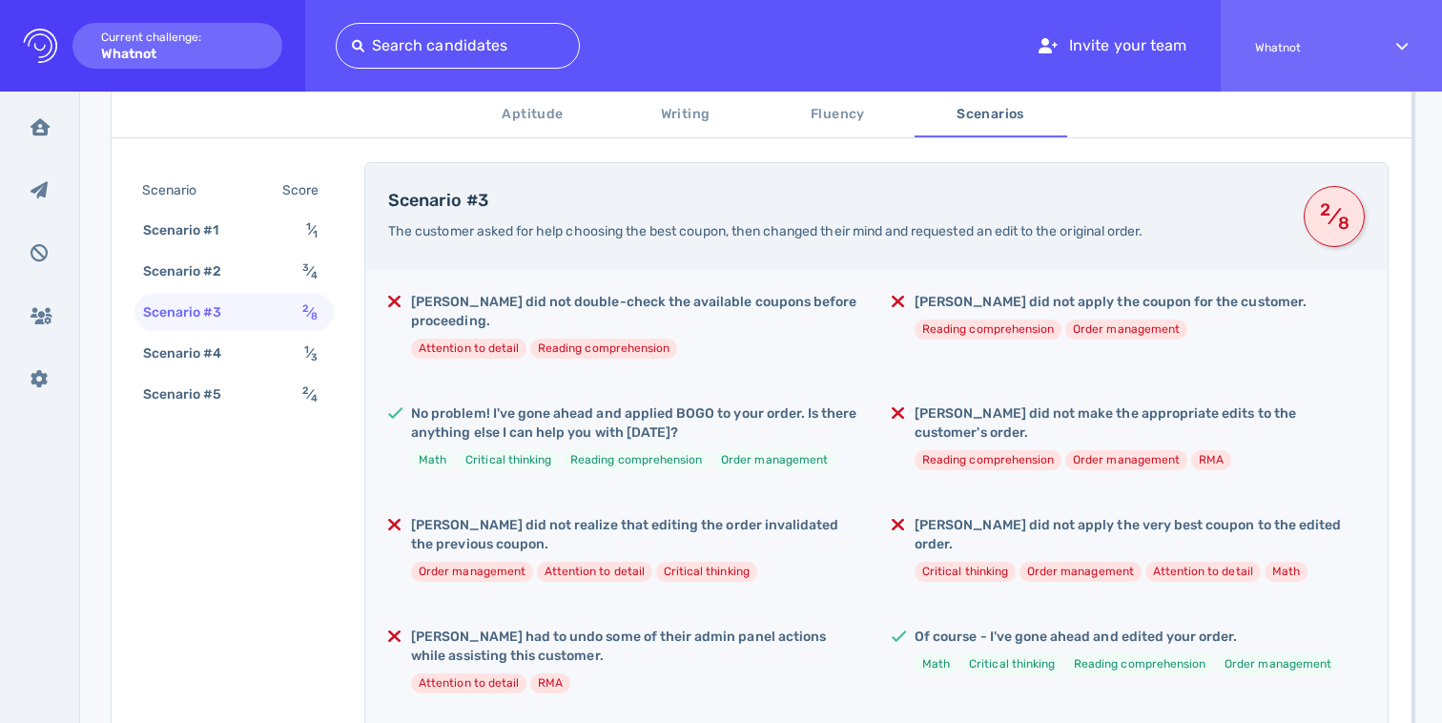
scroll to position [0, 0]
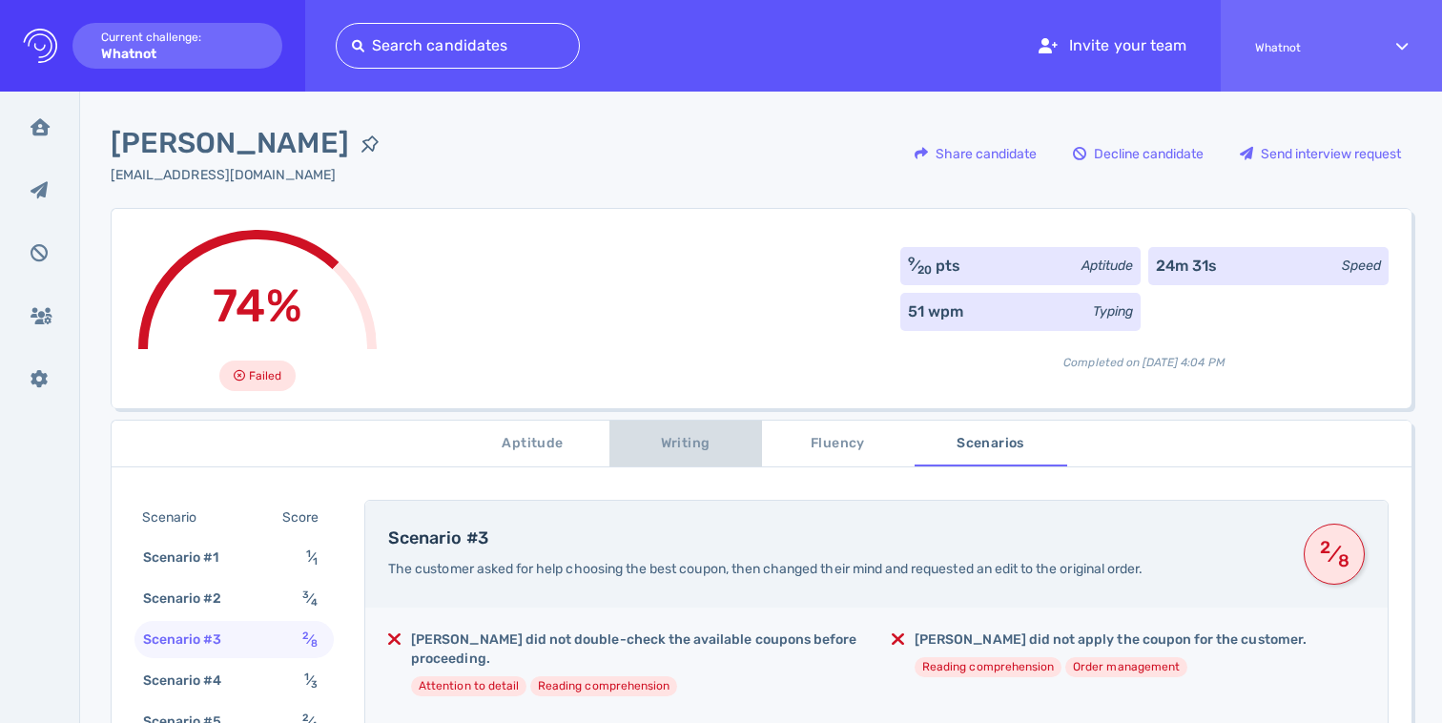
click at [653, 439] on span "Writing" at bounding box center [686, 444] width 130 height 24
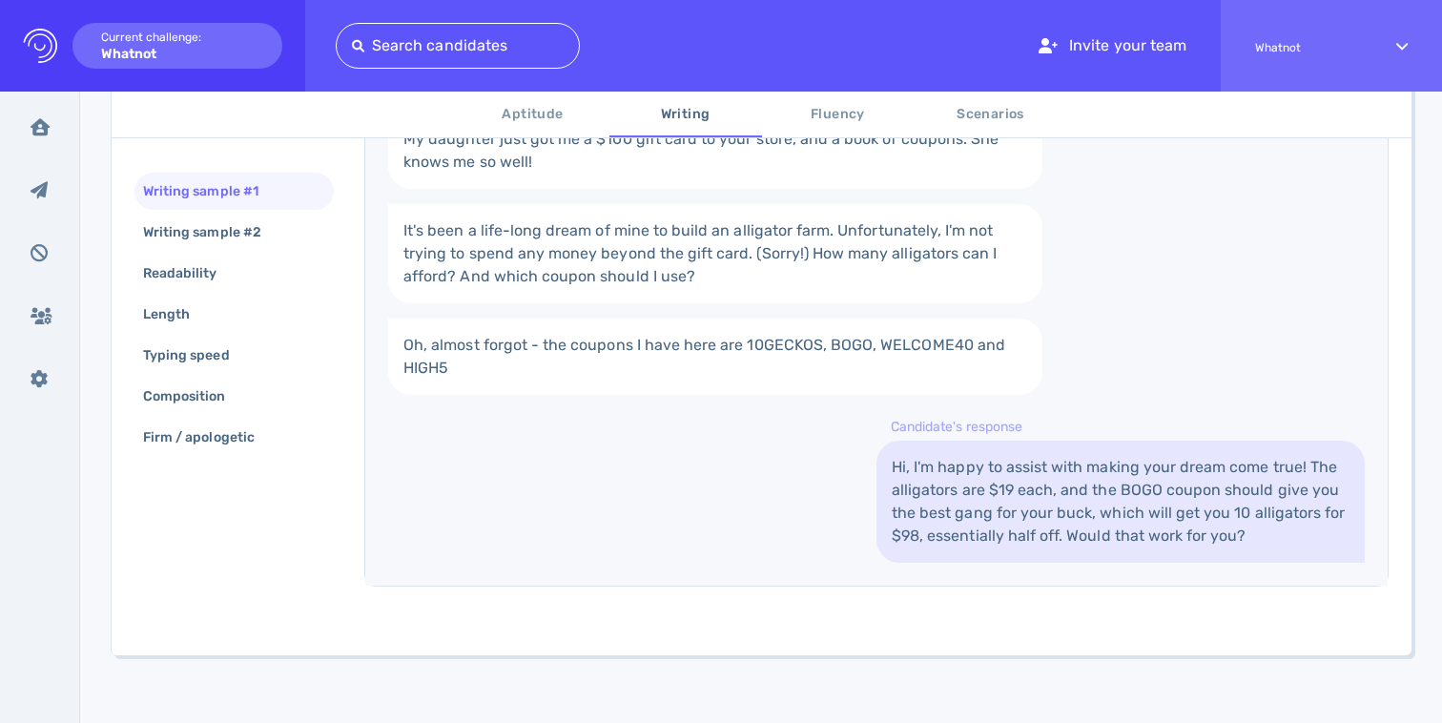
scroll to position [511, 0]
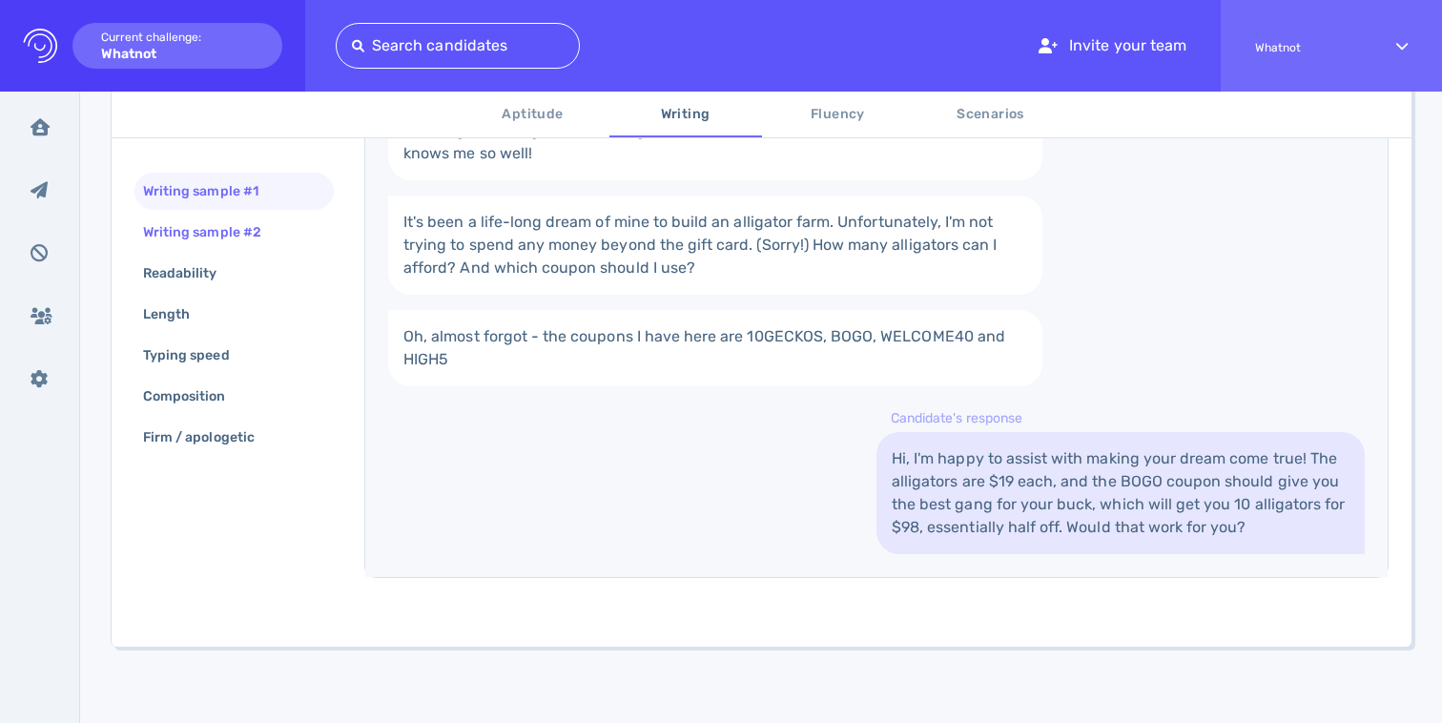
click at [244, 235] on div "Writing sample #2" at bounding box center [211, 232] width 145 height 28
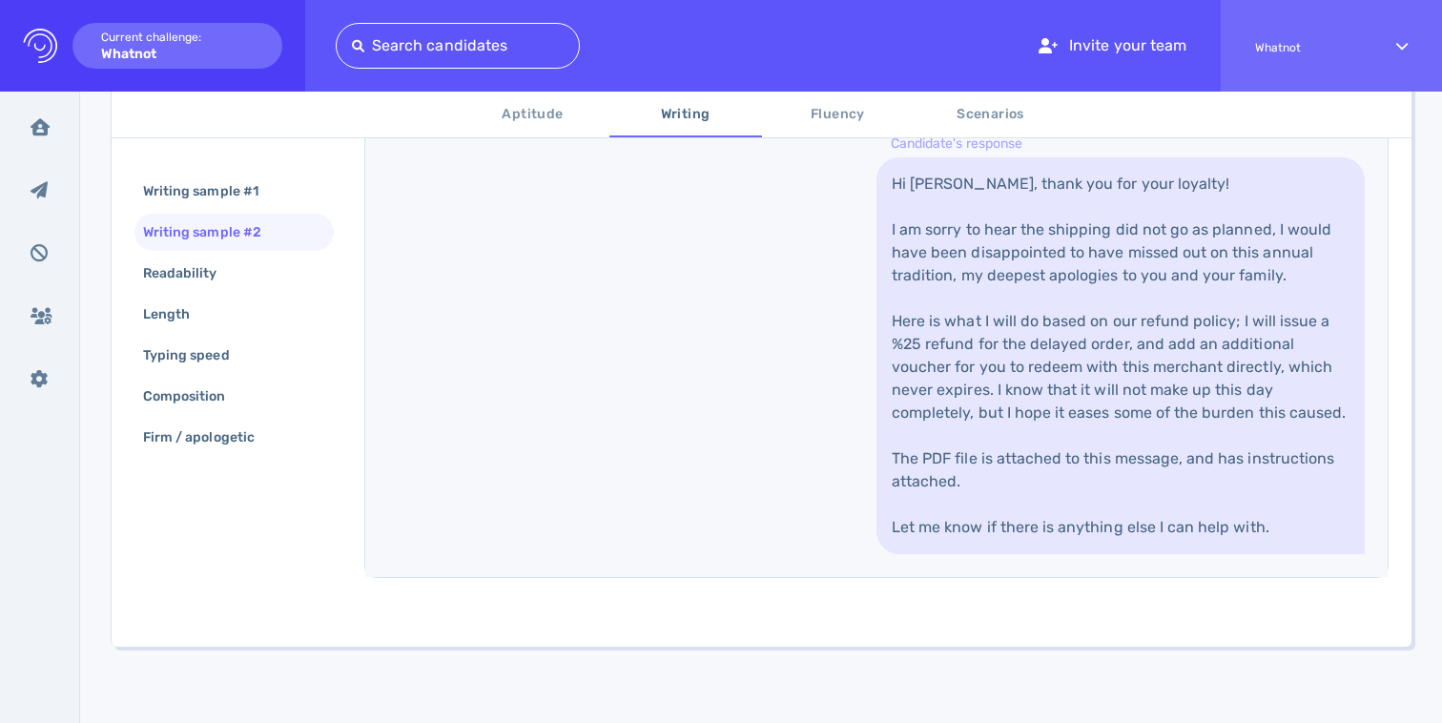
scroll to position [945, 0]
click at [954, 124] on span "Scenarios" at bounding box center [991, 115] width 130 height 24
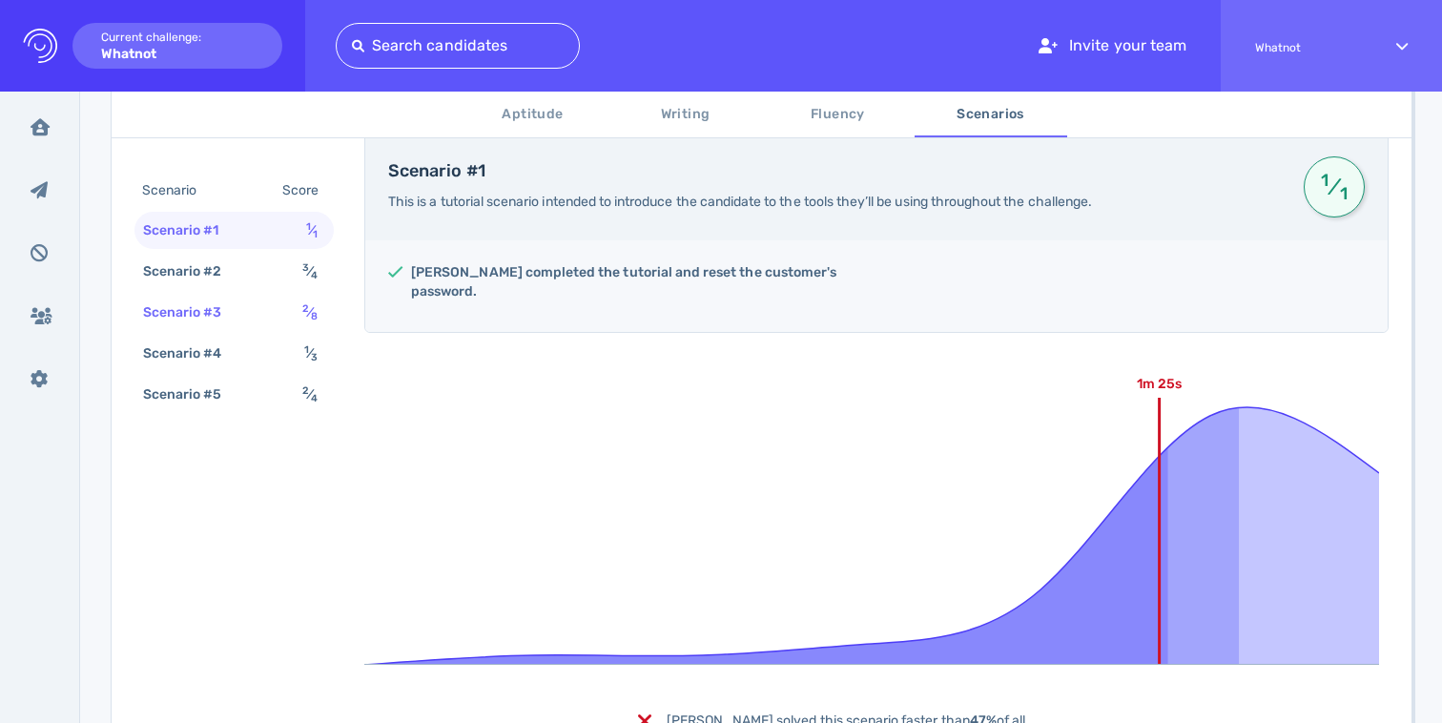
scroll to position [368, 0]
click at [243, 261] on div "Scenario #2" at bounding box center [192, 271] width 106 height 28
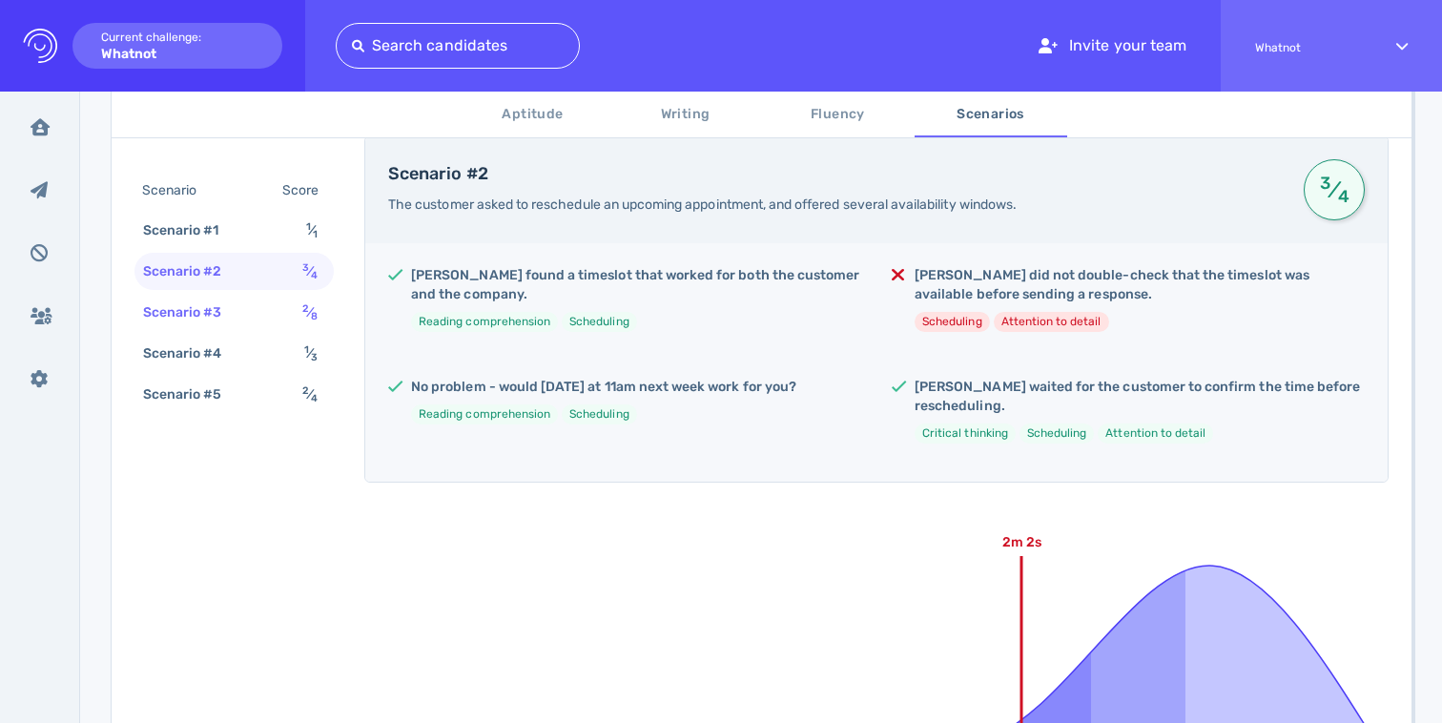
click at [161, 302] on div "Scenario #3" at bounding box center [192, 312] width 106 height 28
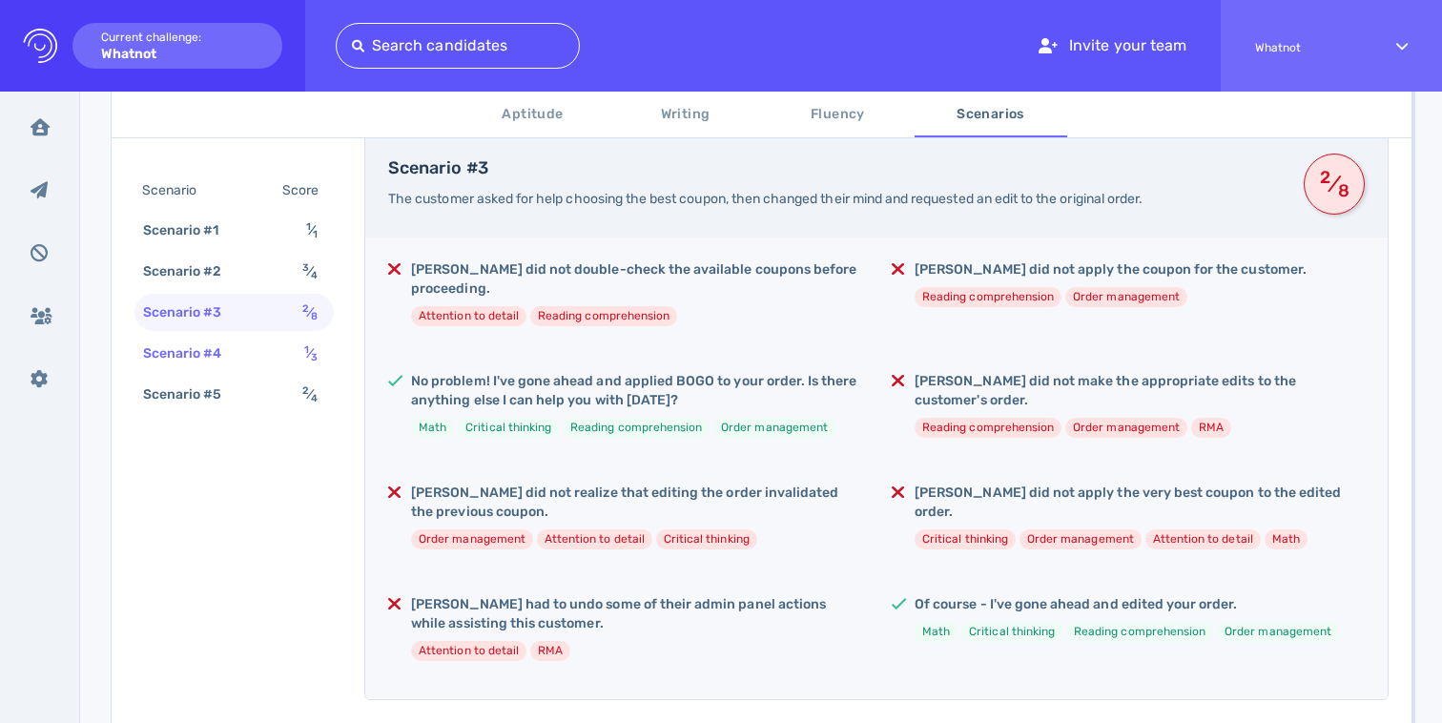
click at [232, 360] on div "Scenario #4" at bounding box center [192, 353] width 106 height 28
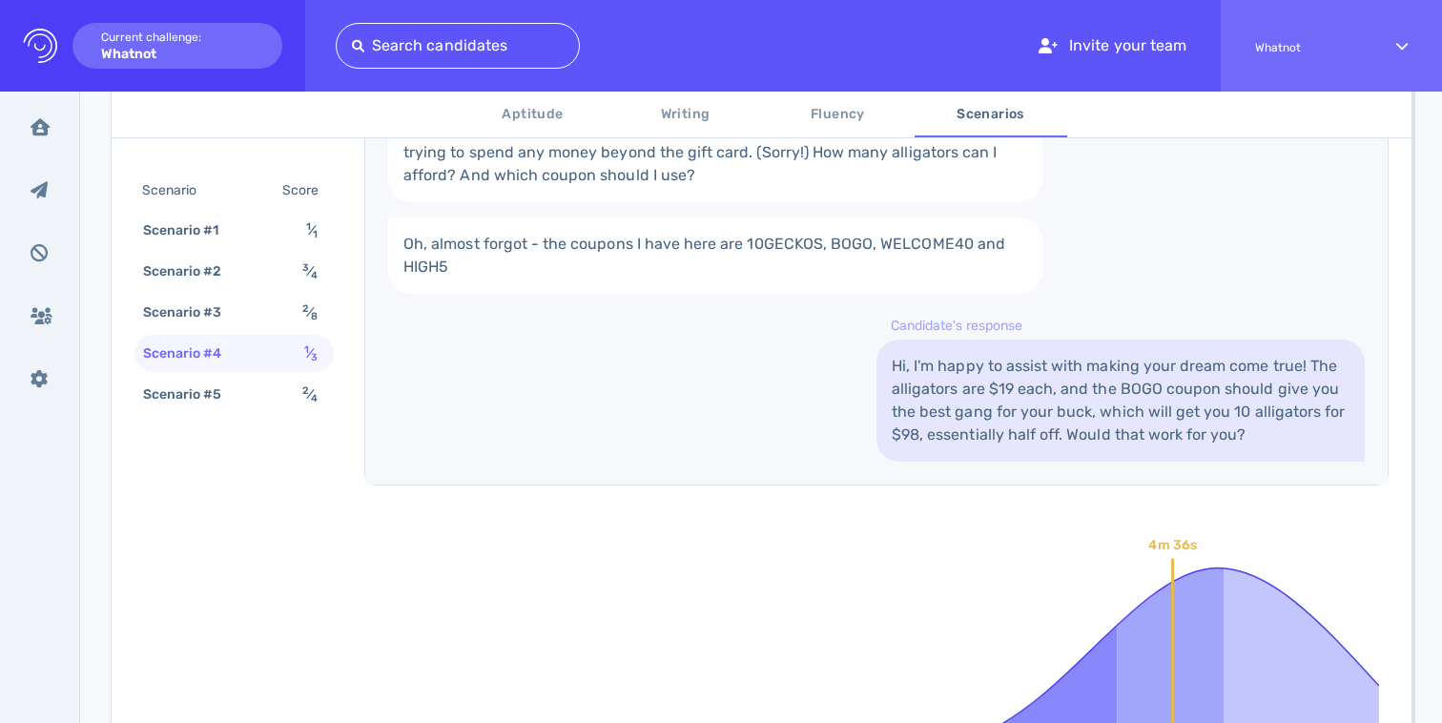
scroll to position [997, 0]
click at [230, 376] on div "Scenario #5 2 ⁄ 4" at bounding box center [233, 394] width 199 height 37
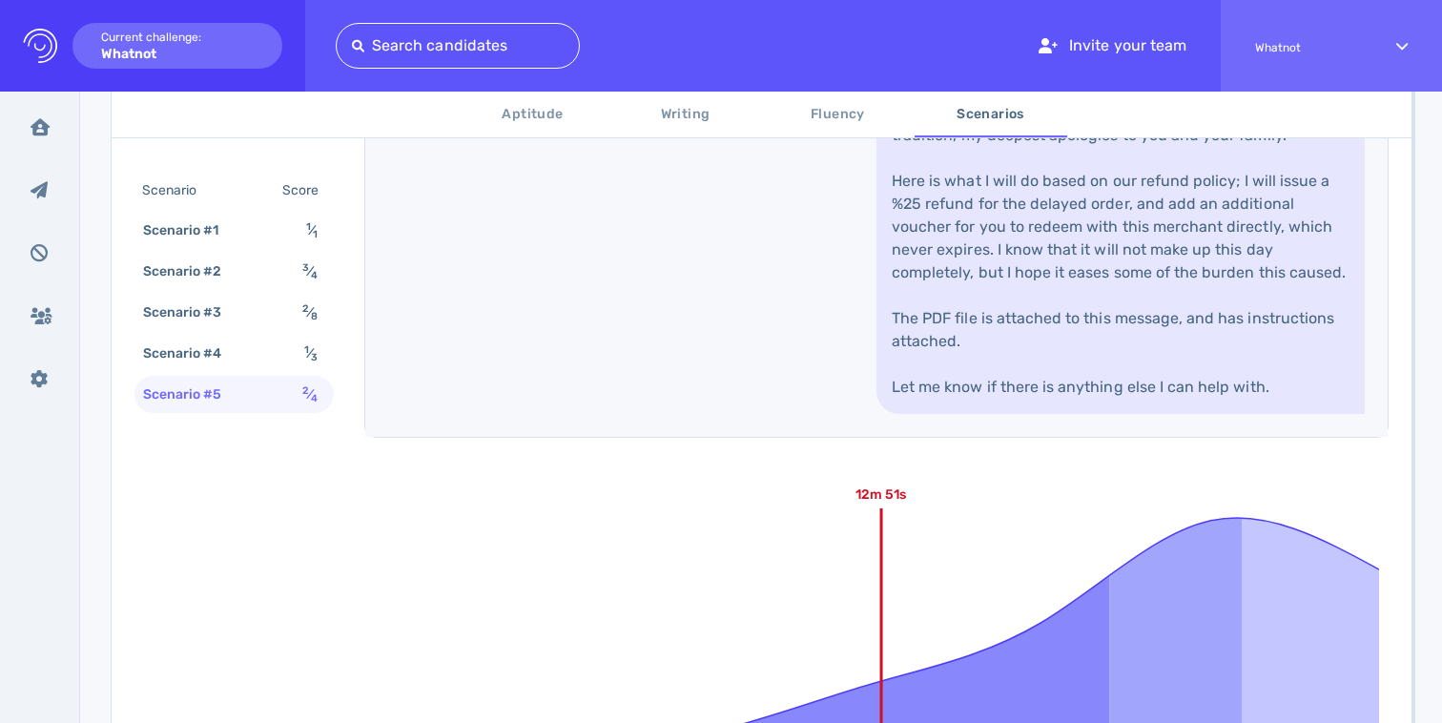
scroll to position [1397, 0]
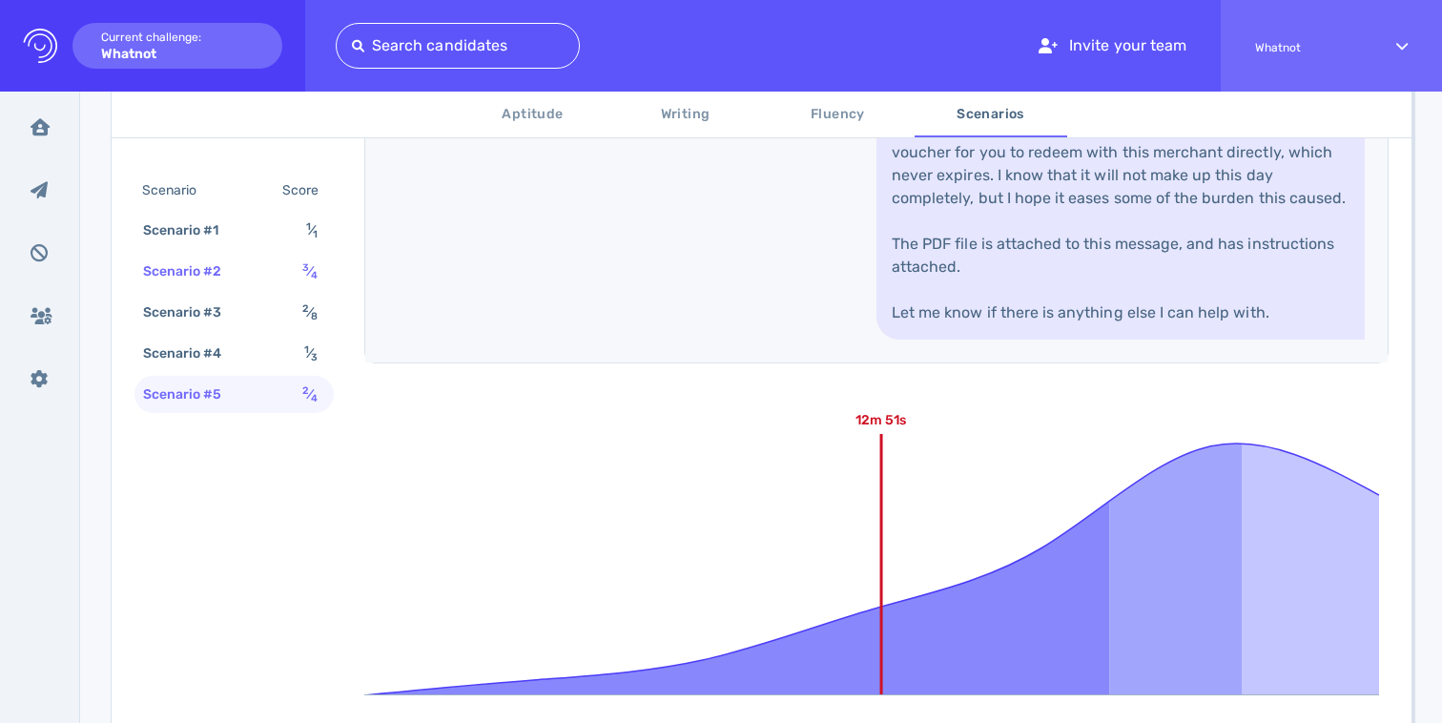
click at [192, 282] on div "Scenario #2" at bounding box center [192, 271] width 106 height 28
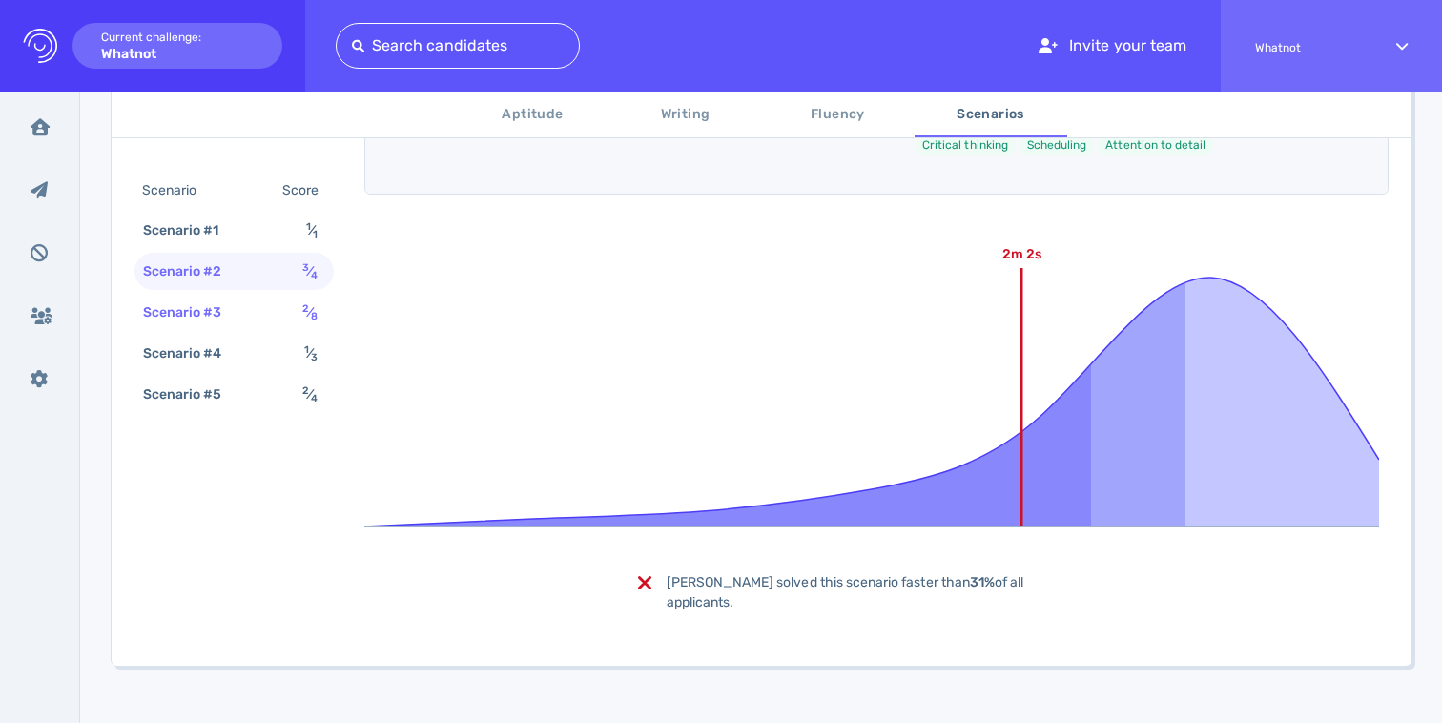
click at [218, 310] on div "Scenario #3" at bounding box center [192, 312] width 106 height 28
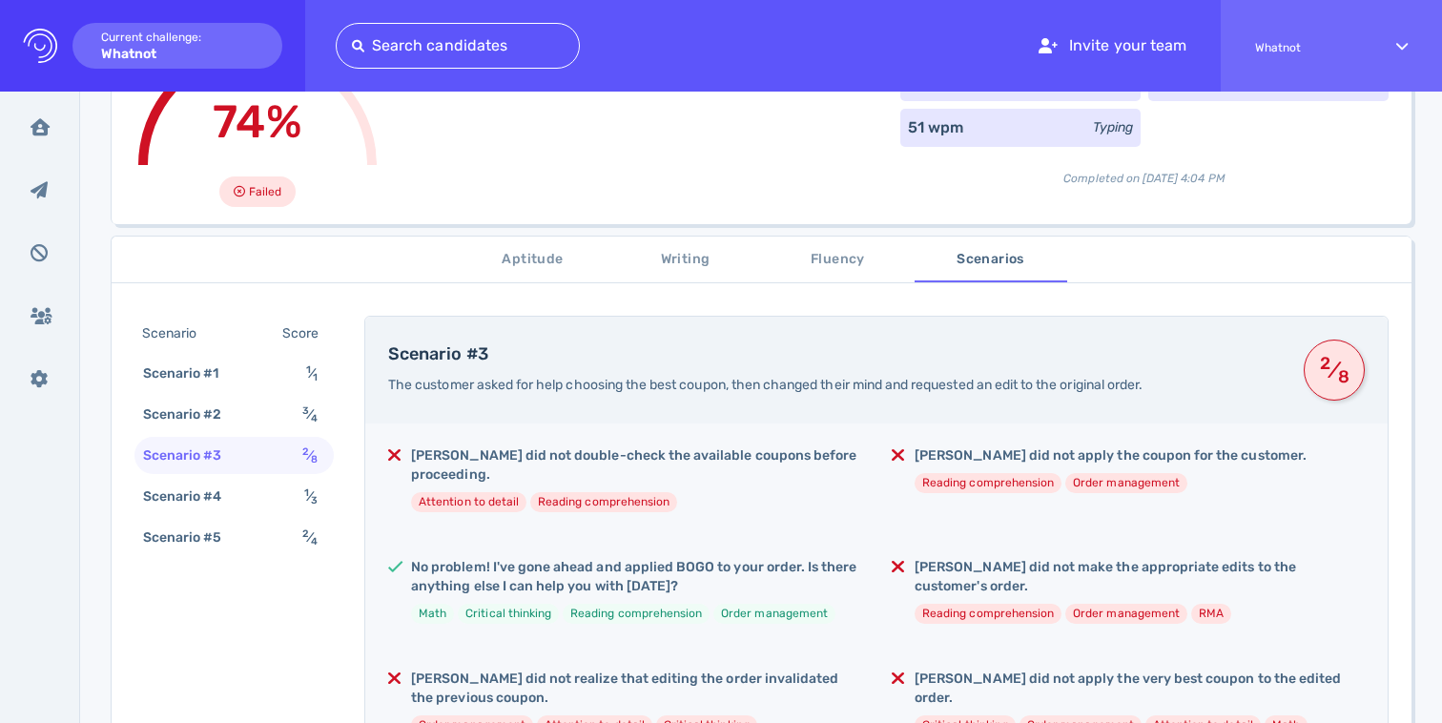
scroll to position [0, 0]
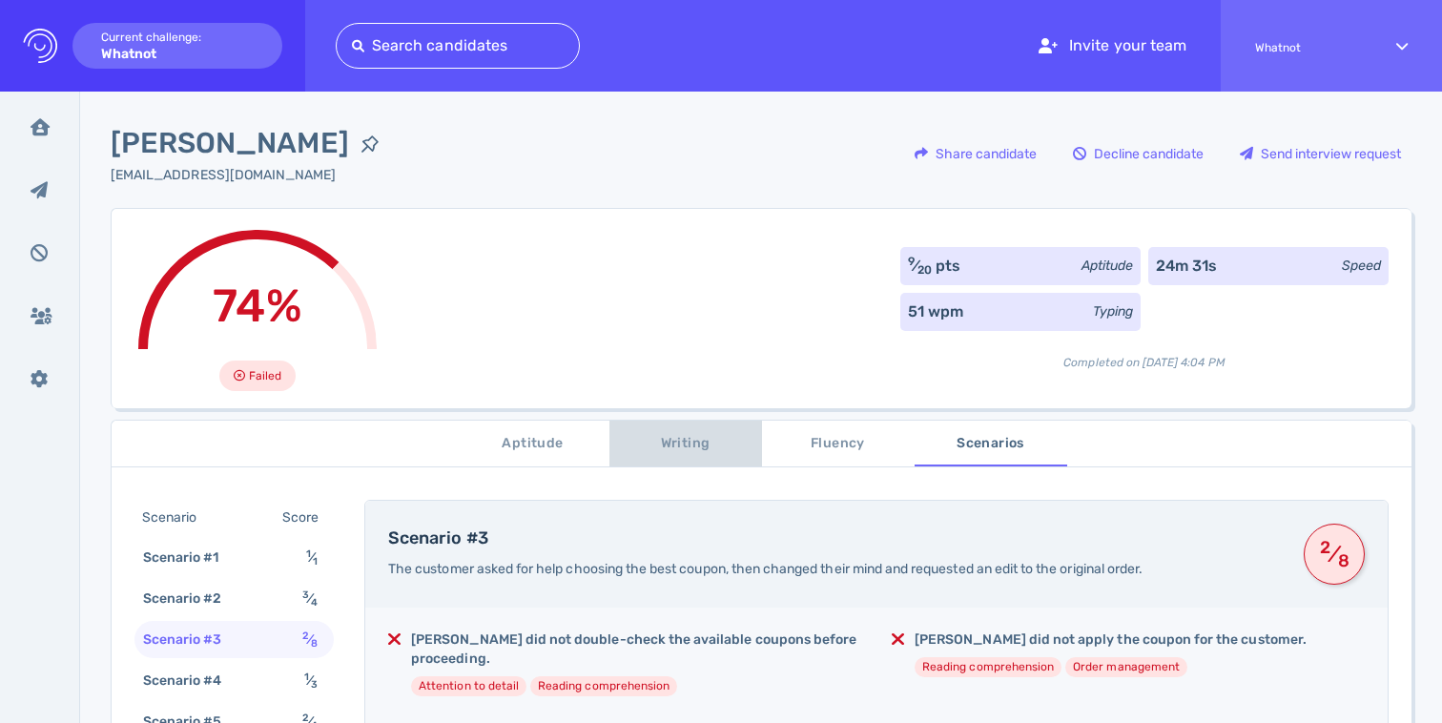
click at [688, 445] on span "Writing" at bounding box center [686, 444] width 130 height 24
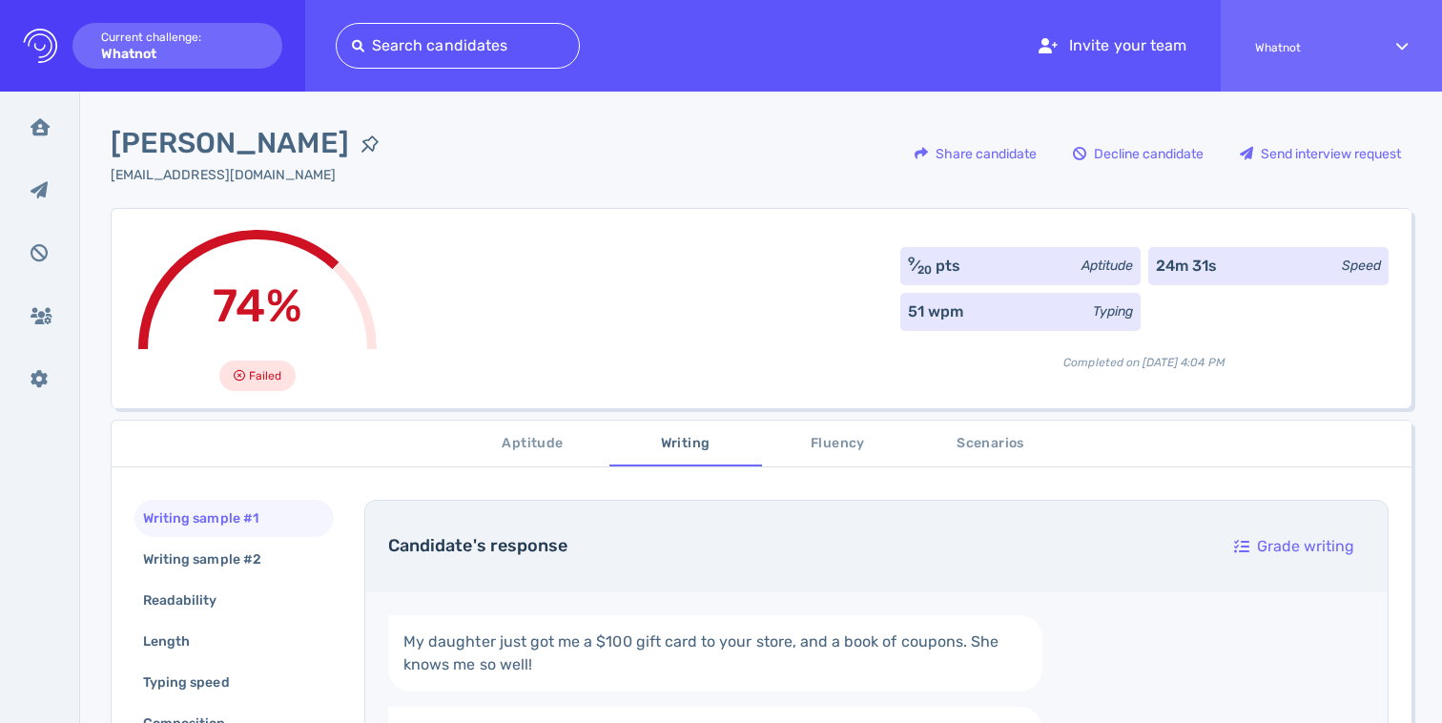
click at [539, 445] on span "Aptitude" at bounding box center [533, 444] width 130 height 24
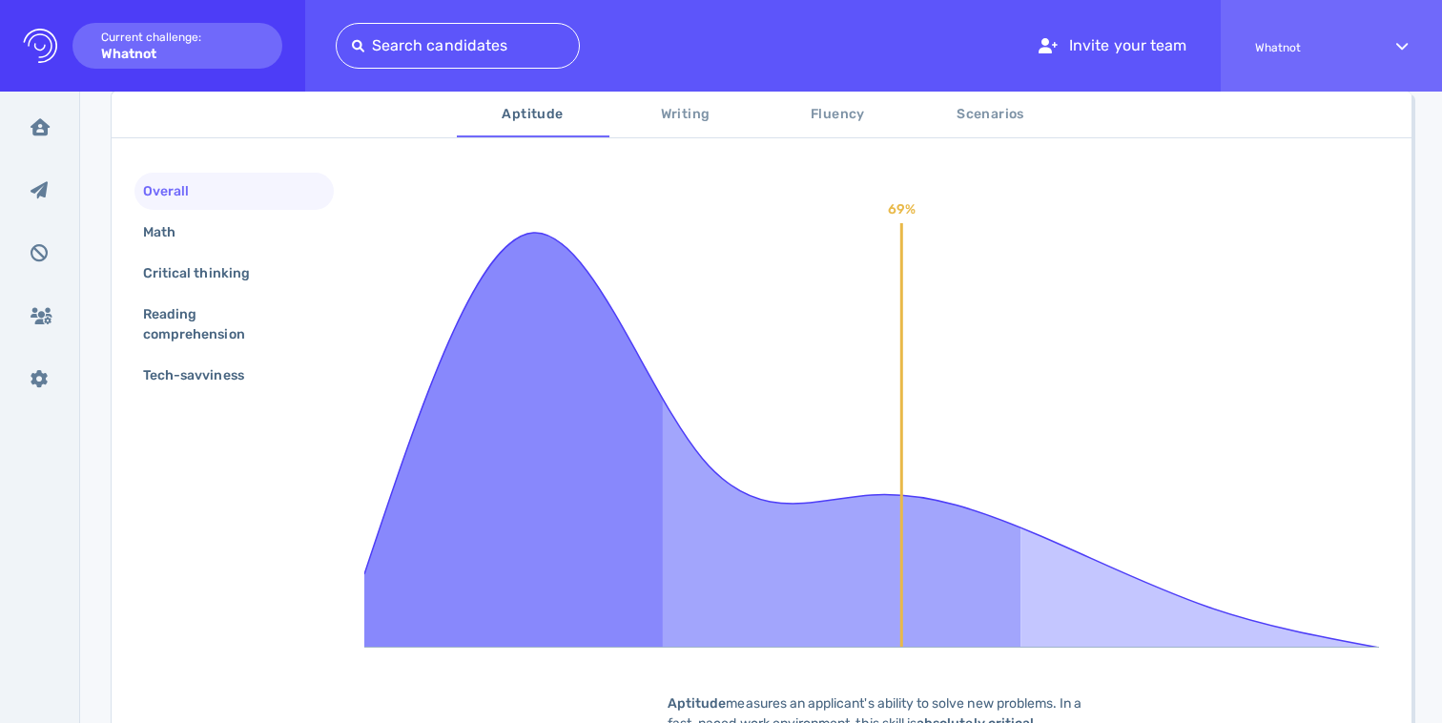
scroll to position [202, 0]
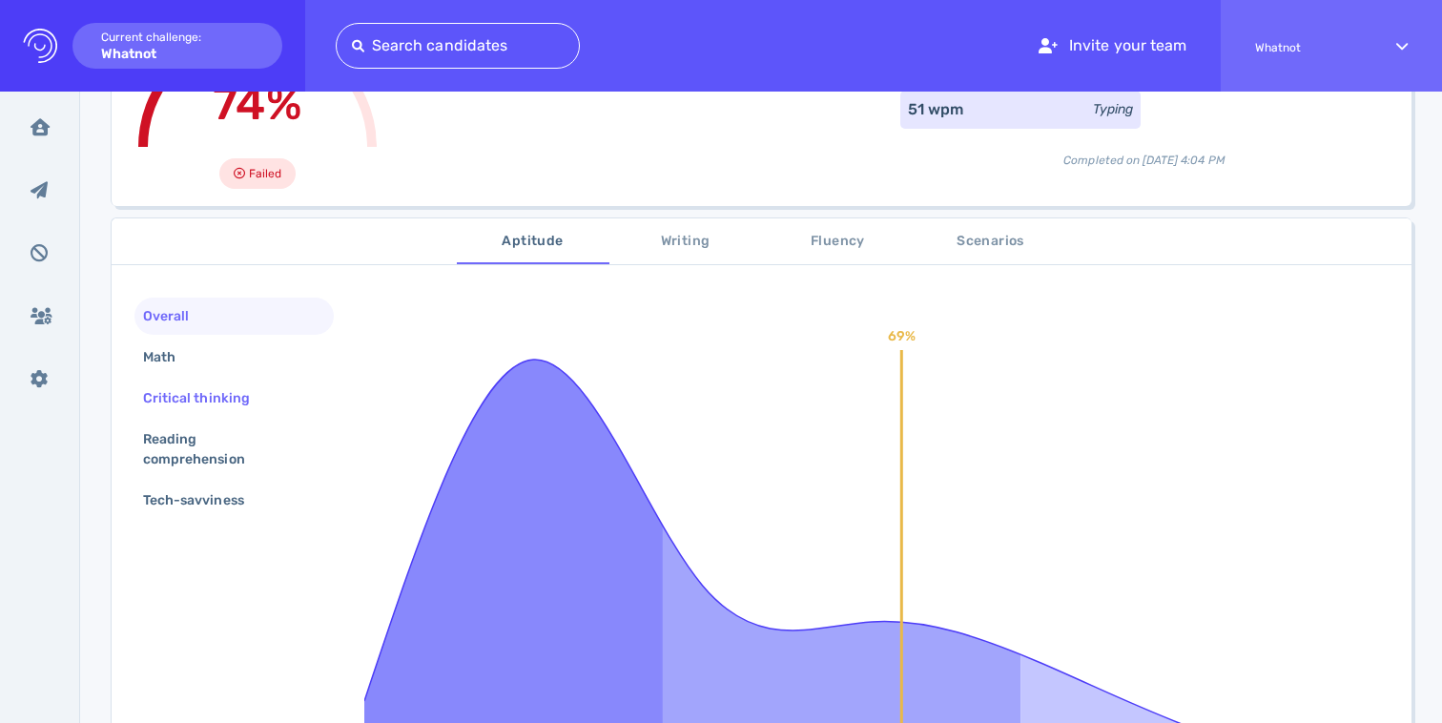
click at [192, 380] on div "Critical thinking" at bounding box center [233, 398] width 199 height 37
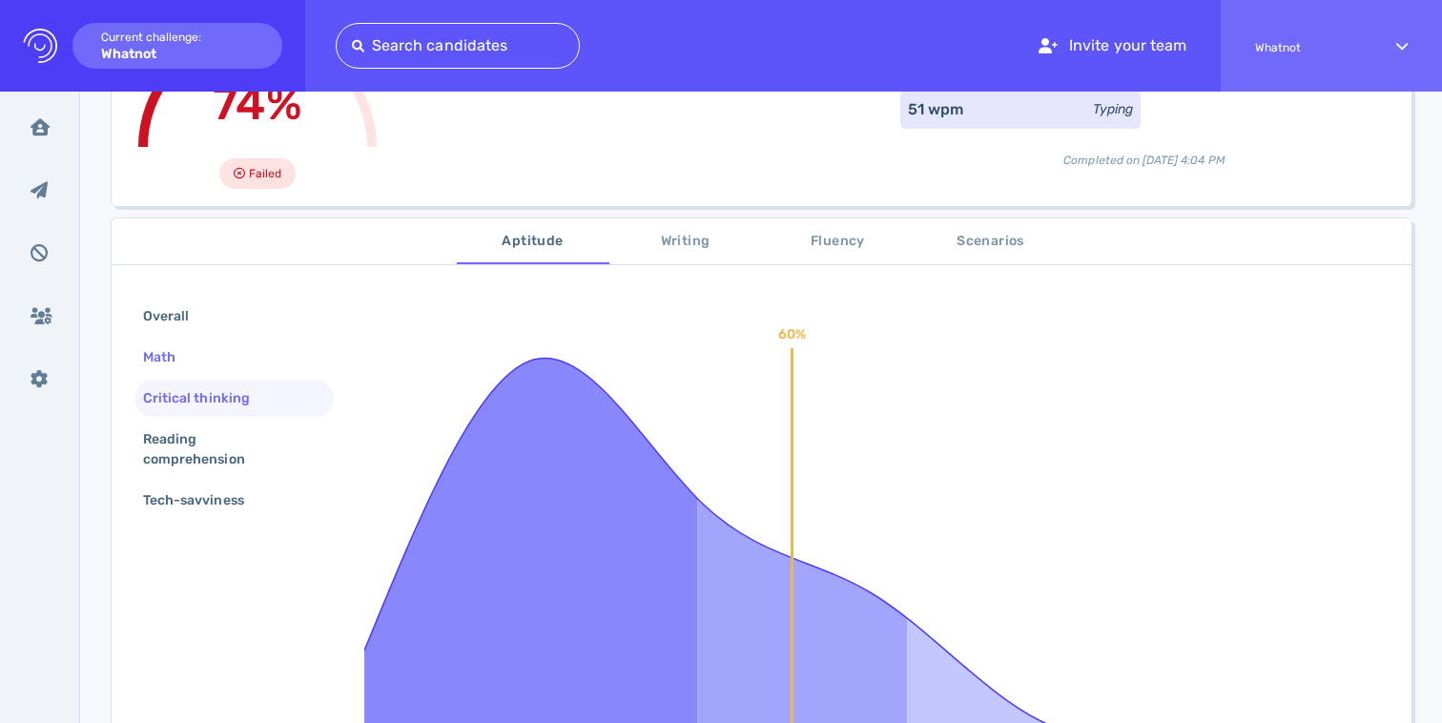
click at [177, 360] on div "Math" at bounding box center [168, 357] width 59 height 28
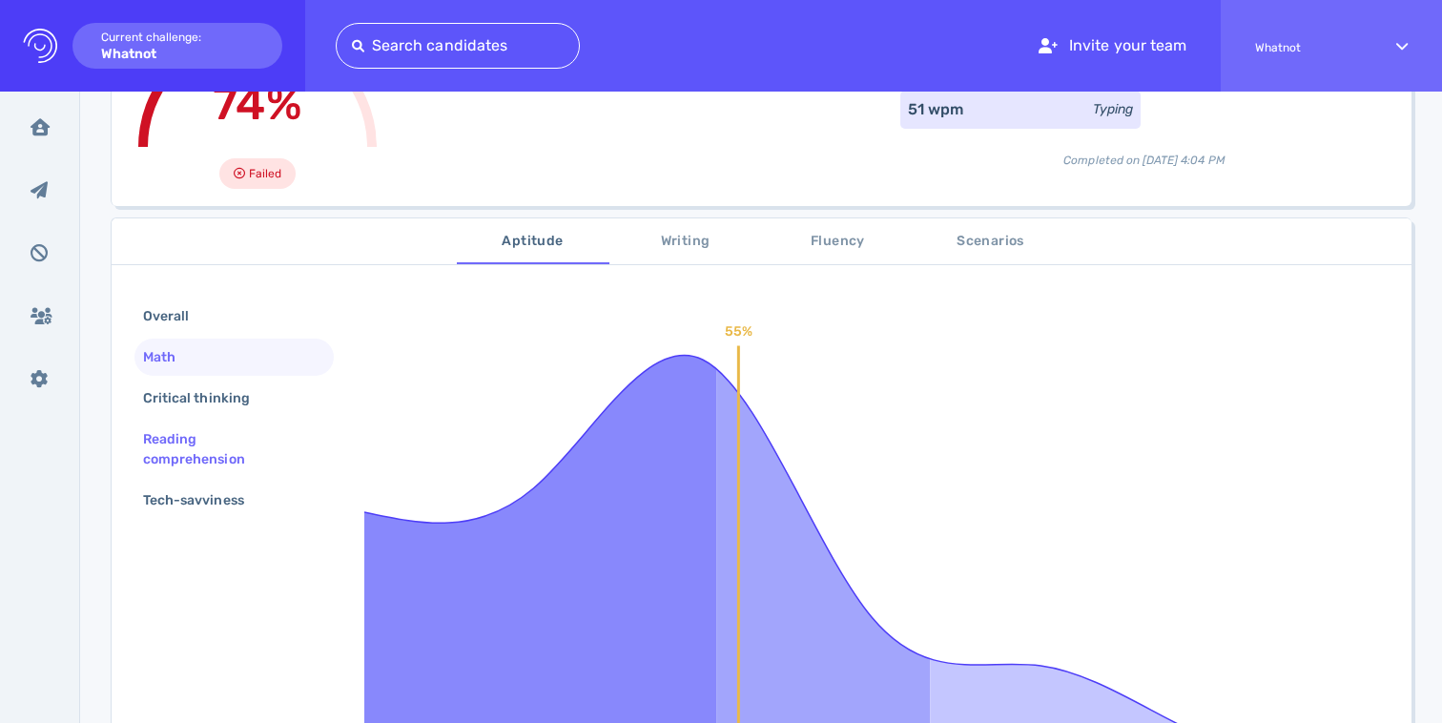
click at [190, 439] on div "Reading comprehension" at bounding box center [226, 449] width 175 height 48
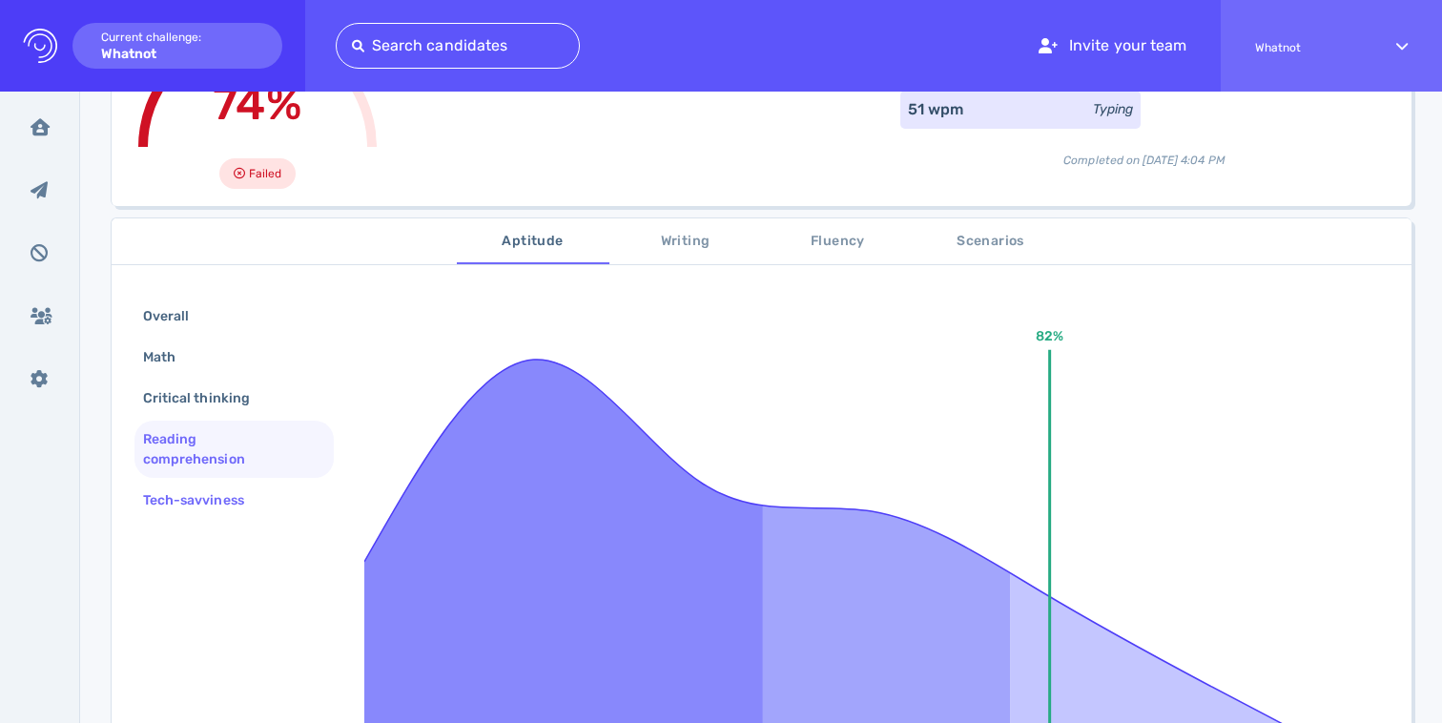
click at [204, 489] on div "Tech-savviness" at bounding box center [203, 500] width 128 height 28
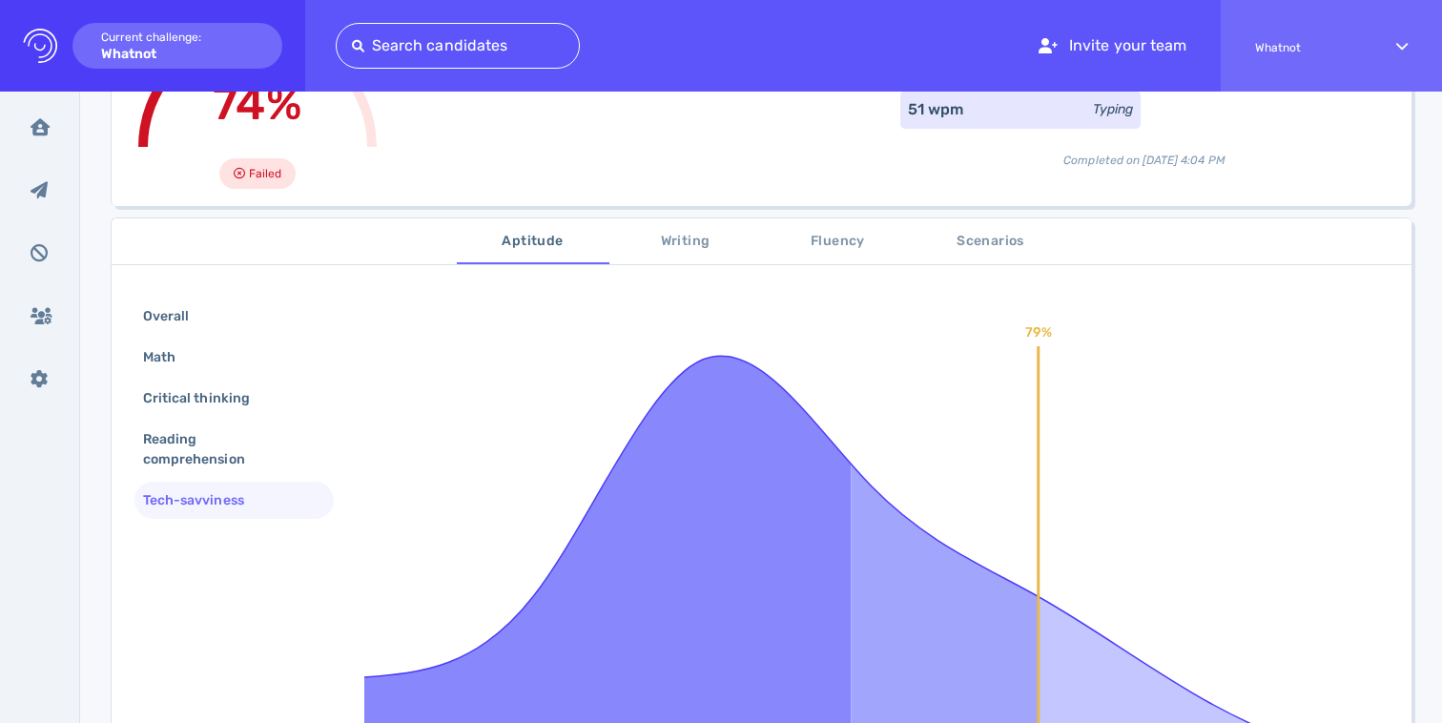
scroll to position [0, 0]
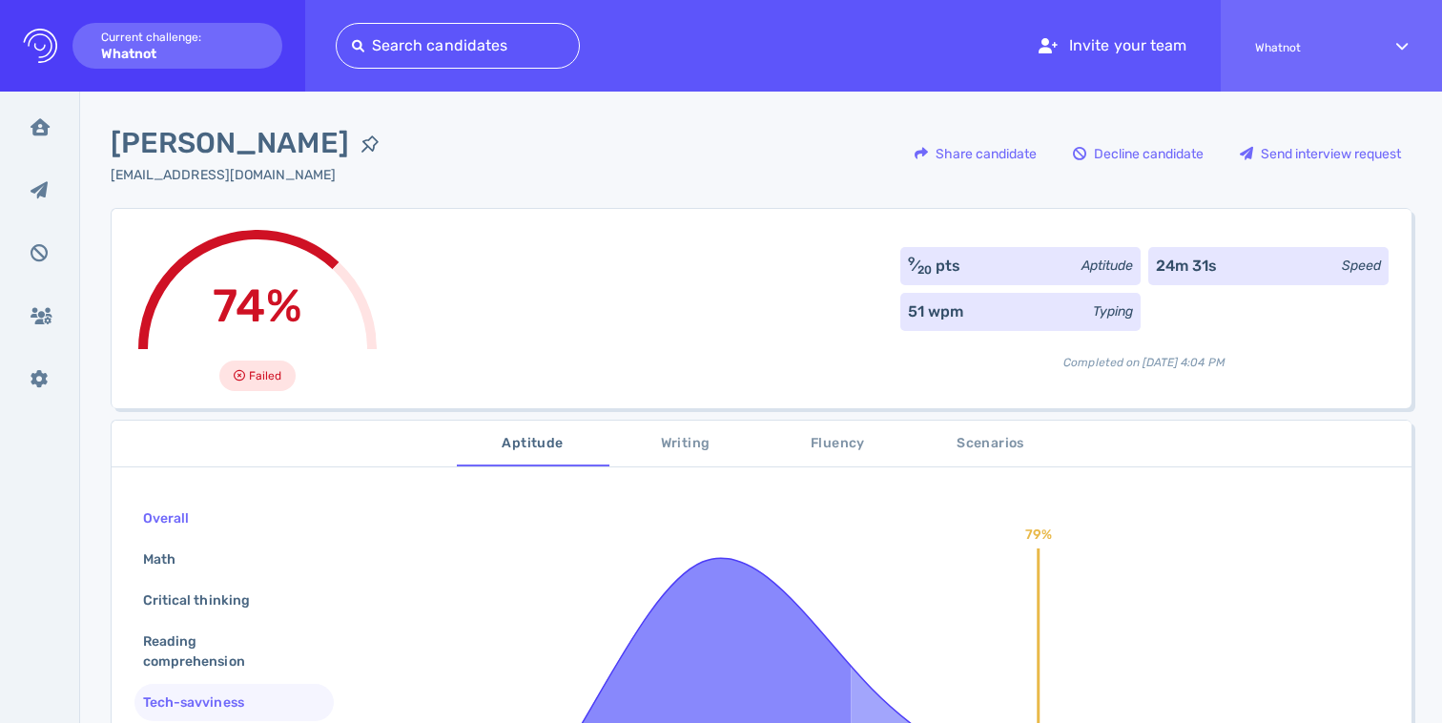
click at [204, 510] on div "Overall" at bounding box center [175, 518] width 72 height 28
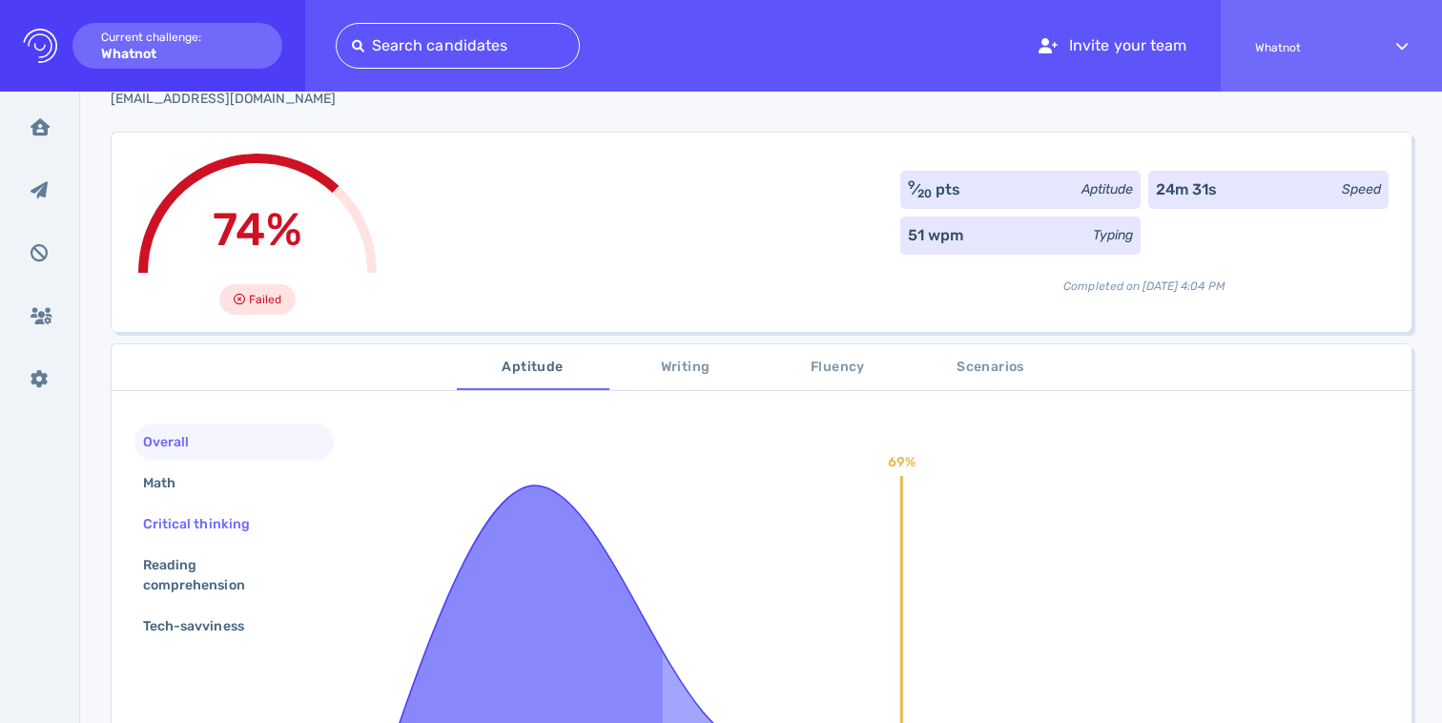
scroll to position [137, 0]
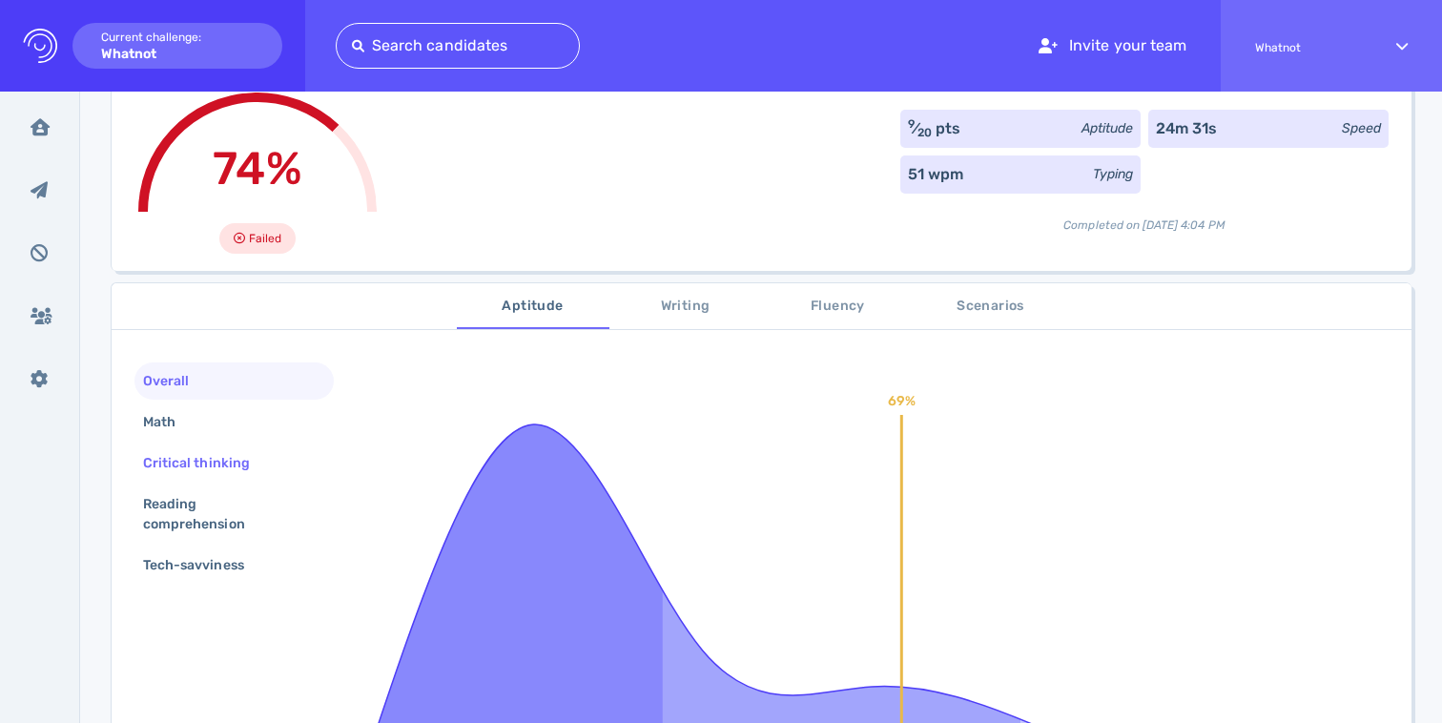
click at [191, 446] on div "Critical thinking" at bounding box center [233, 462] width 199 height 37
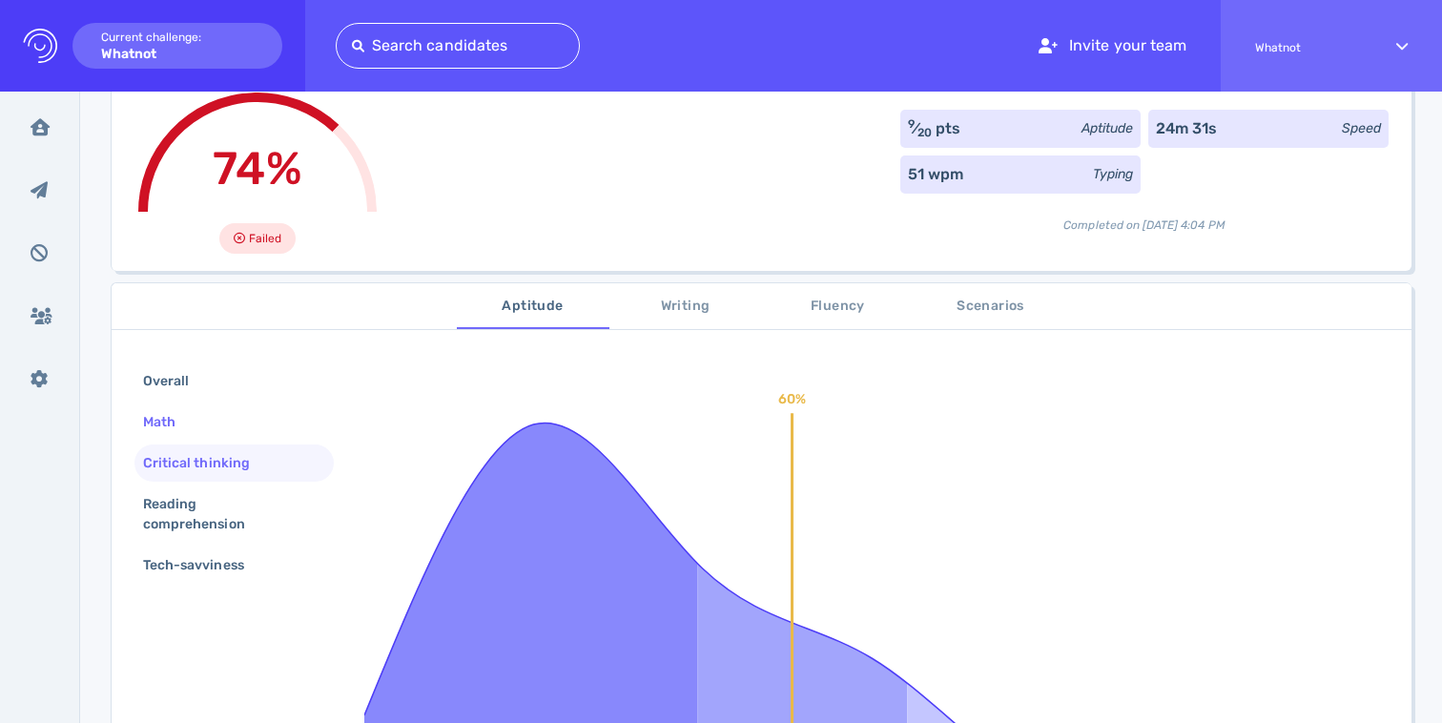
click at [188, 422] on div "Math" at bounding box center [168, 422] width 59 height 28
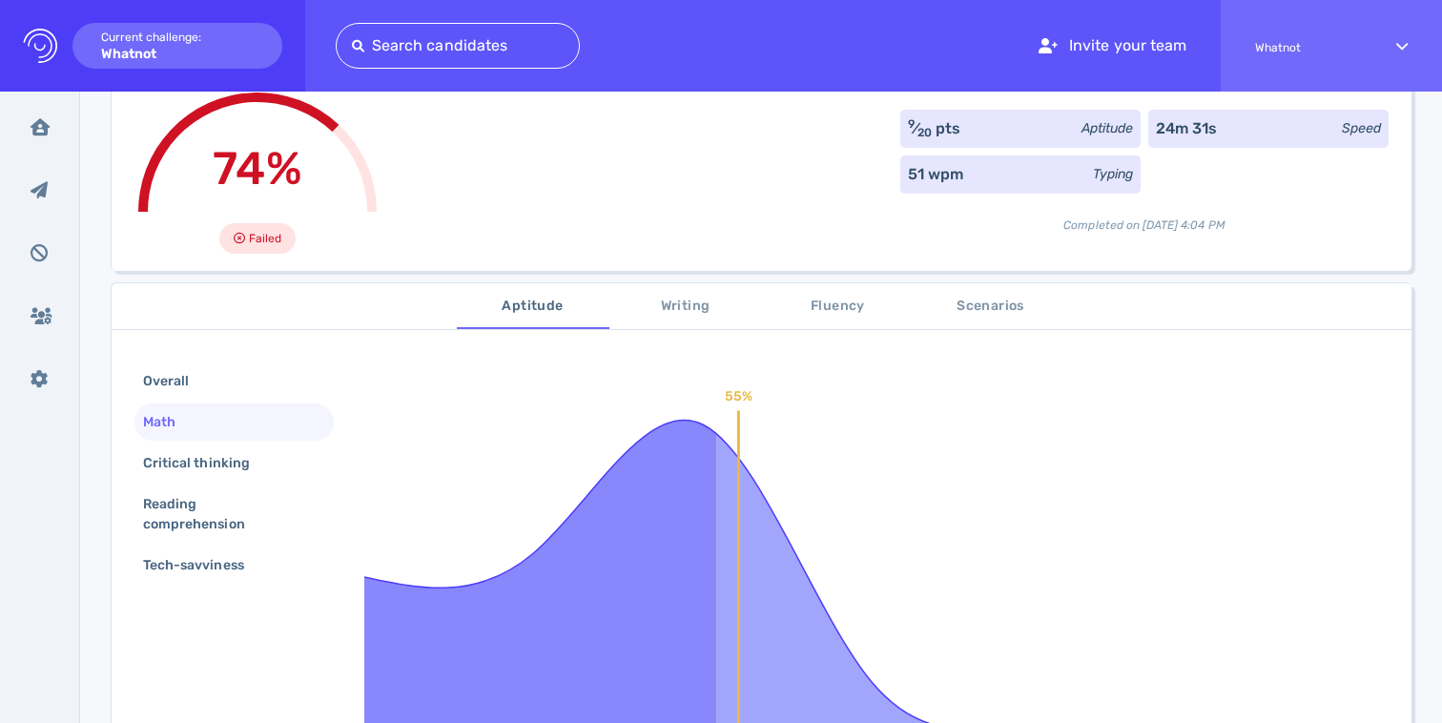
click at [693, 298] on span "Writing" at bounding box center [686, 307] width 130 height 24
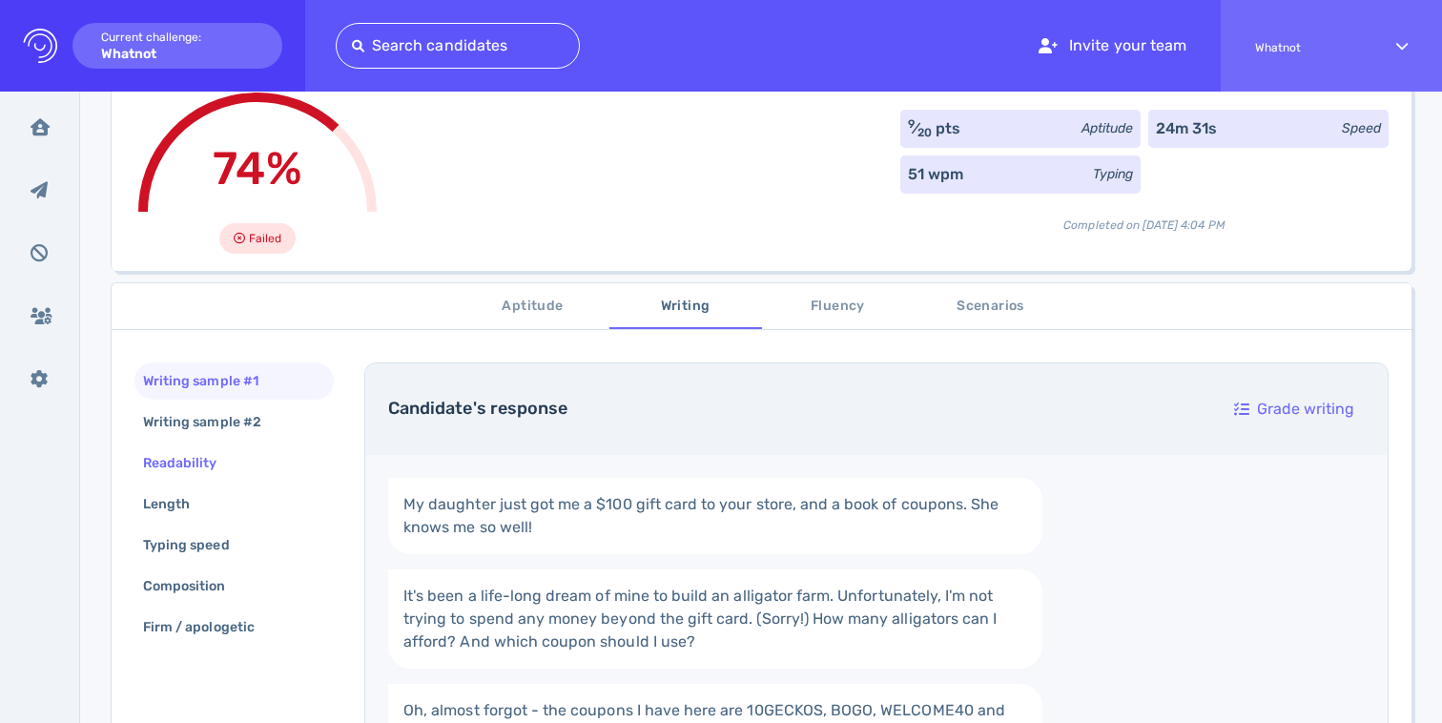
click at [197, 471] on div "Readability" at bounding box center [189, 463] width 101 height 28
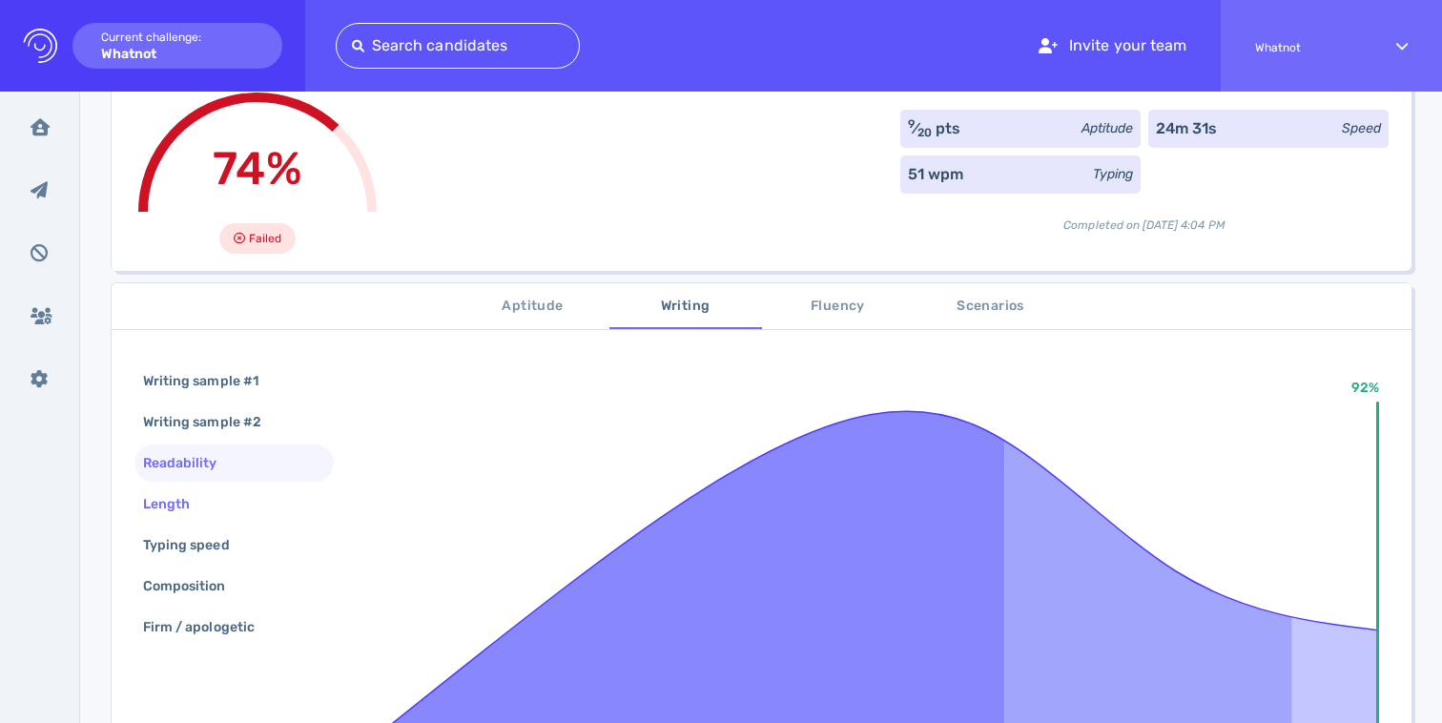
click at [213, 508] on div "Length" at bounding box center [233, 503] width 199 height 37
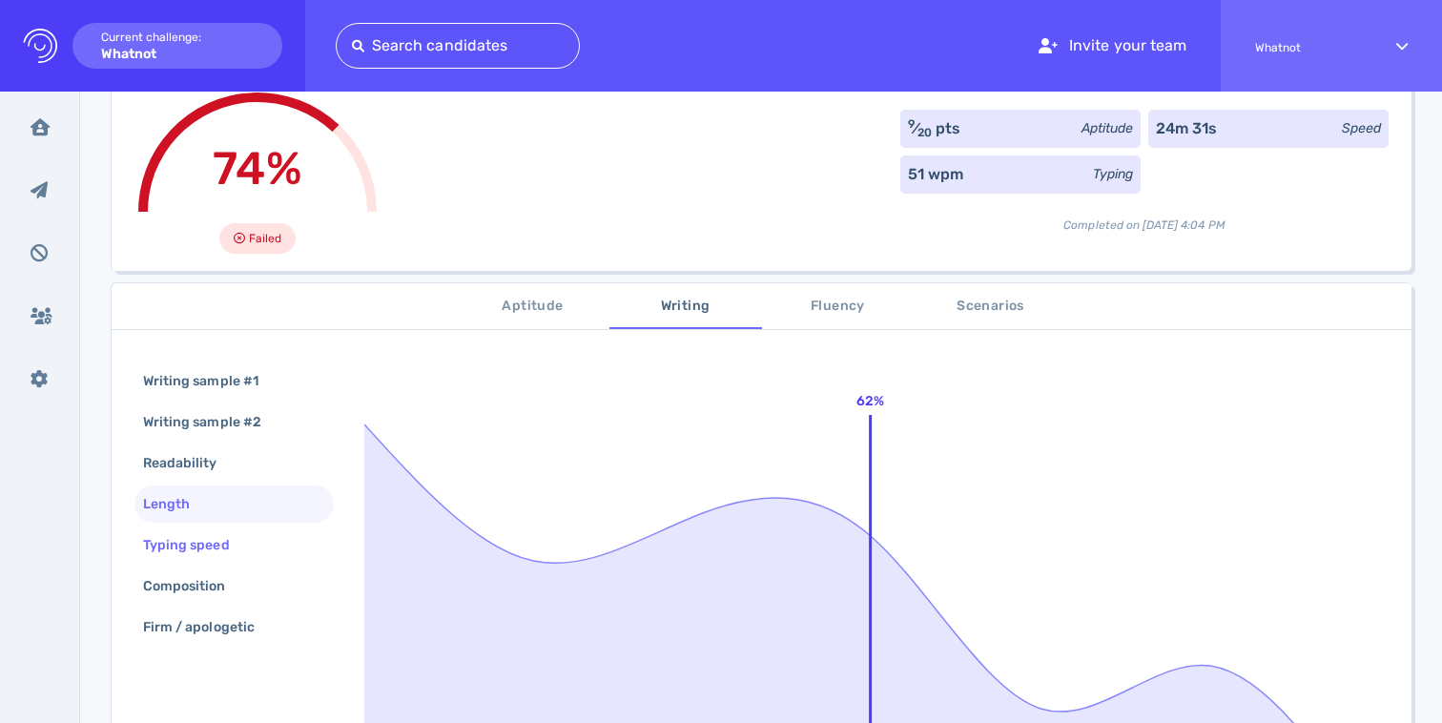
click at [215, 553] on div "Typing speed" at bounding box center [195, 545] width 113 height 28
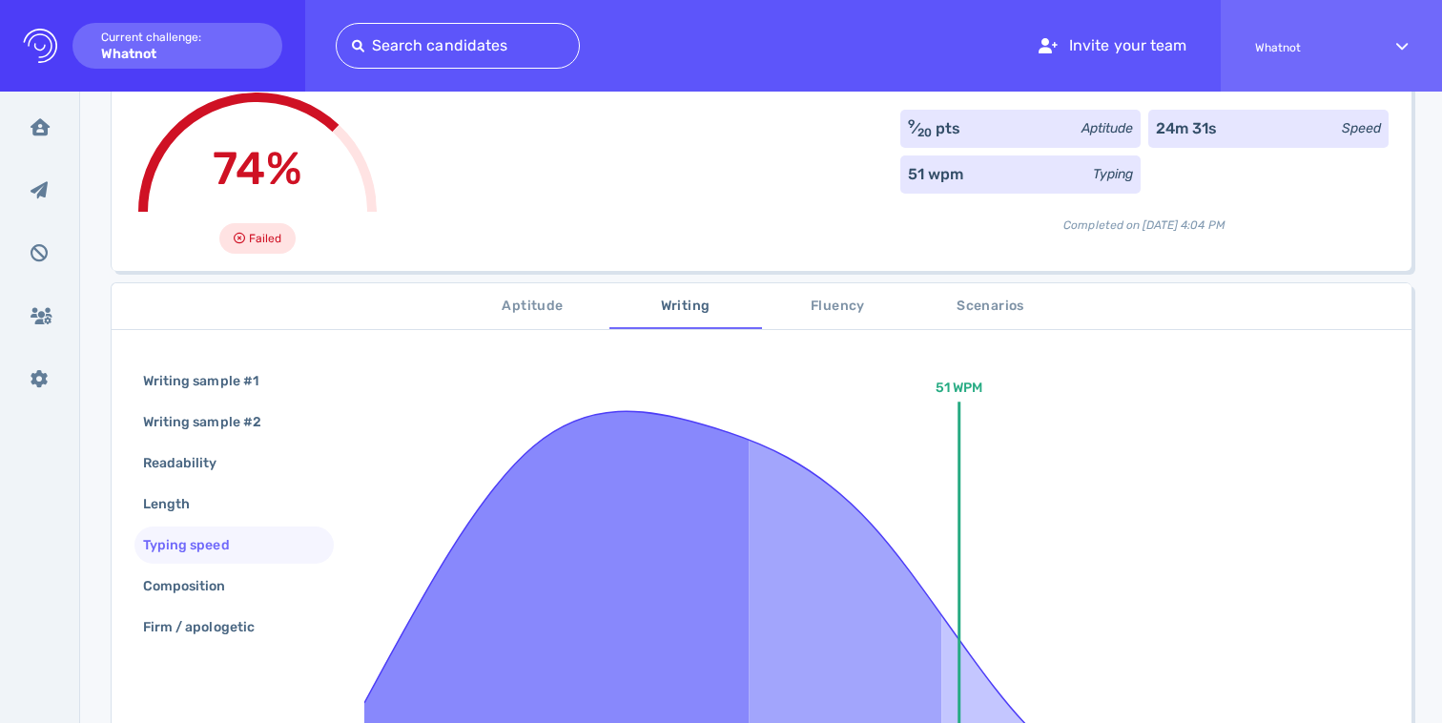
click at [857, 313] on span "Fluency" at bounding box center [838, 307] width 130 height 24
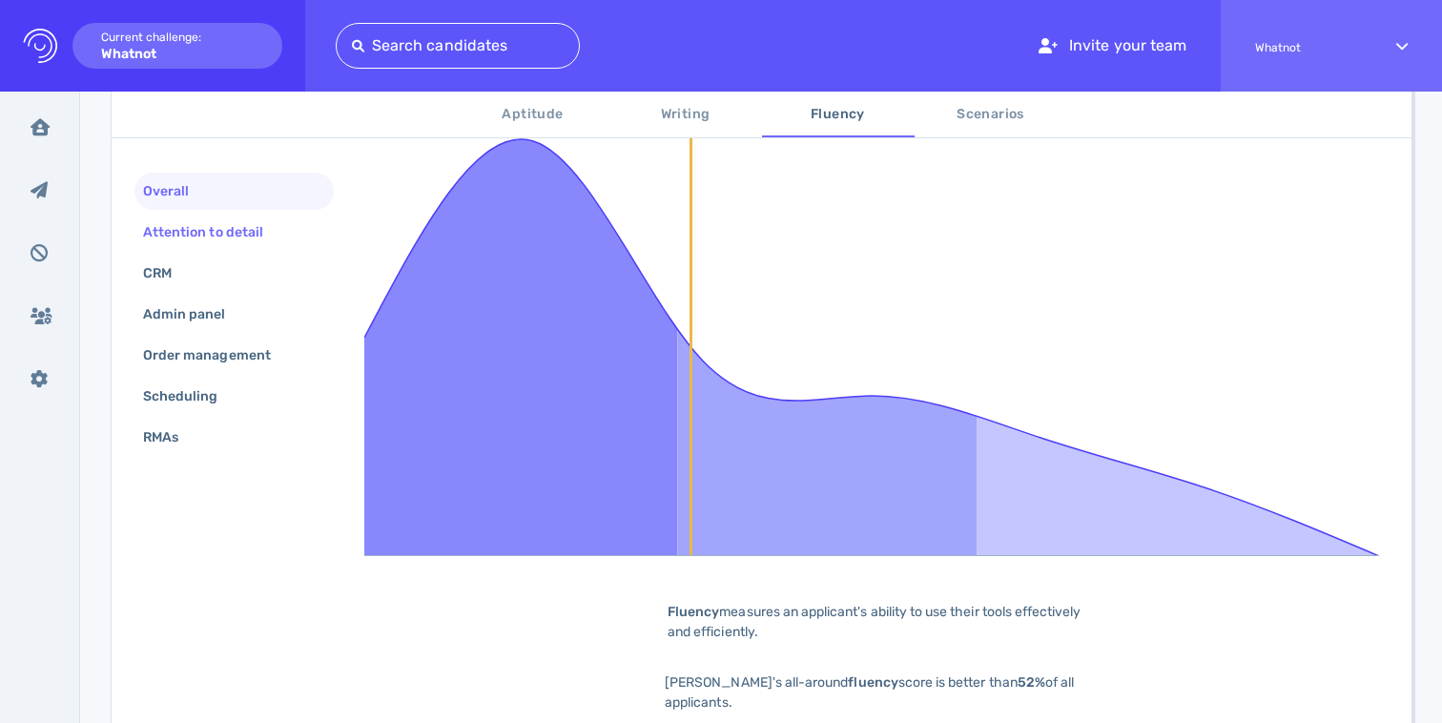
click at [234, 235] on div "Attention to detail" at bounding box center [212, 232] width 147 height 28
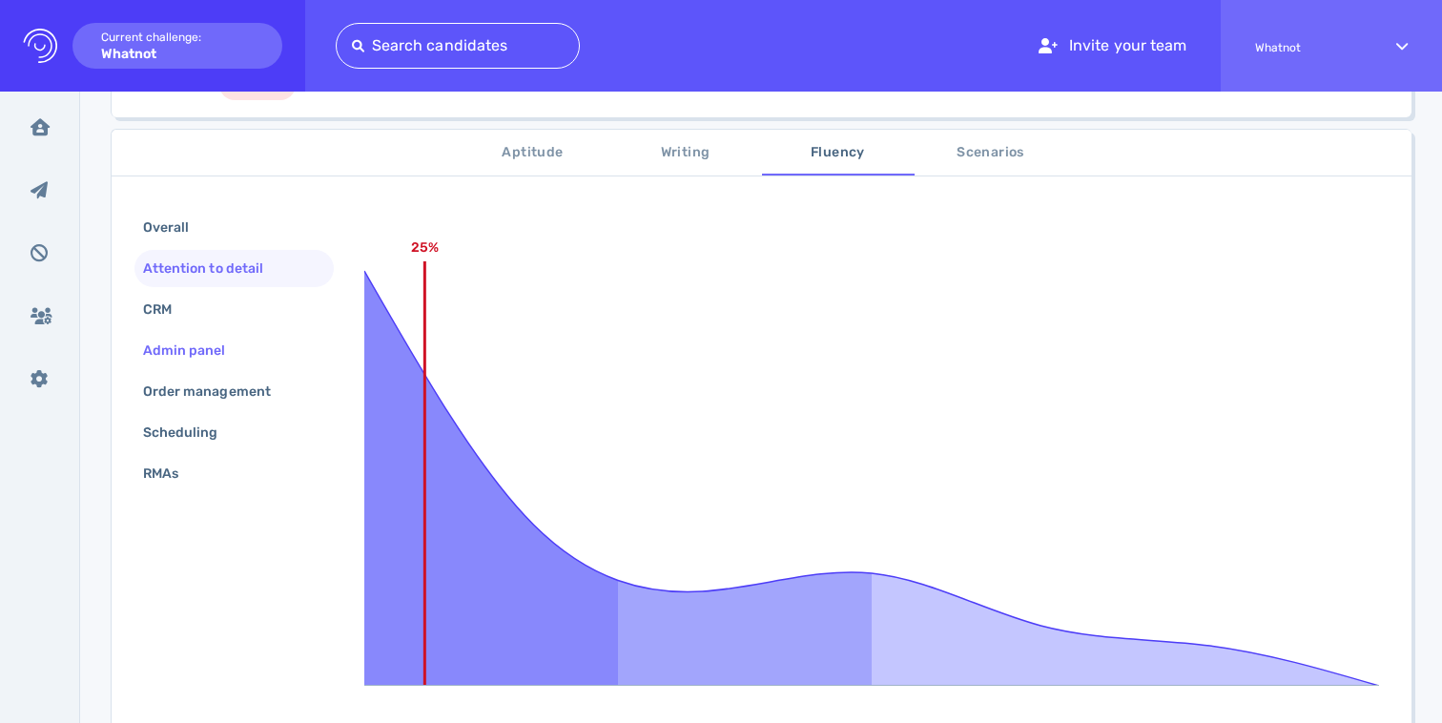
scroll to position [180, 0]
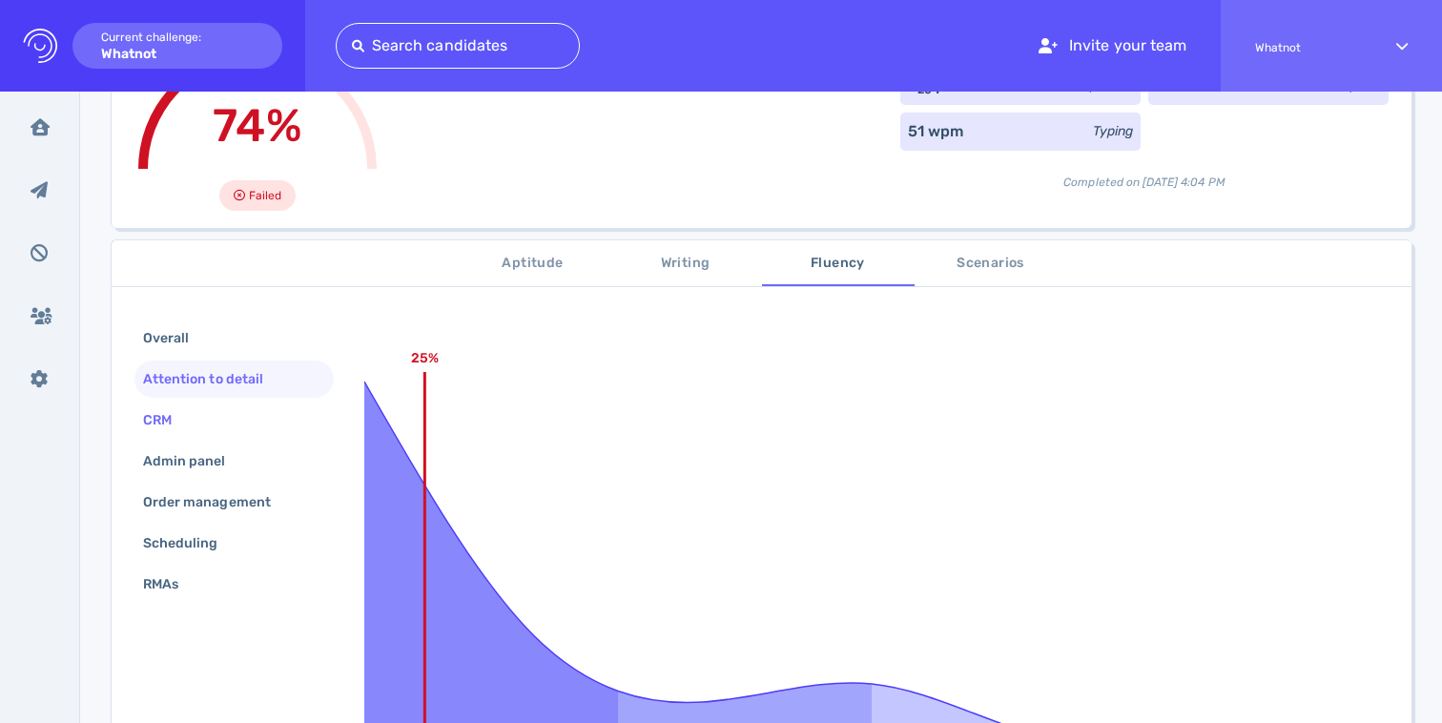
click at [184, 421] on div "CRM" at bounding box center [166, 420] width 55 height 28
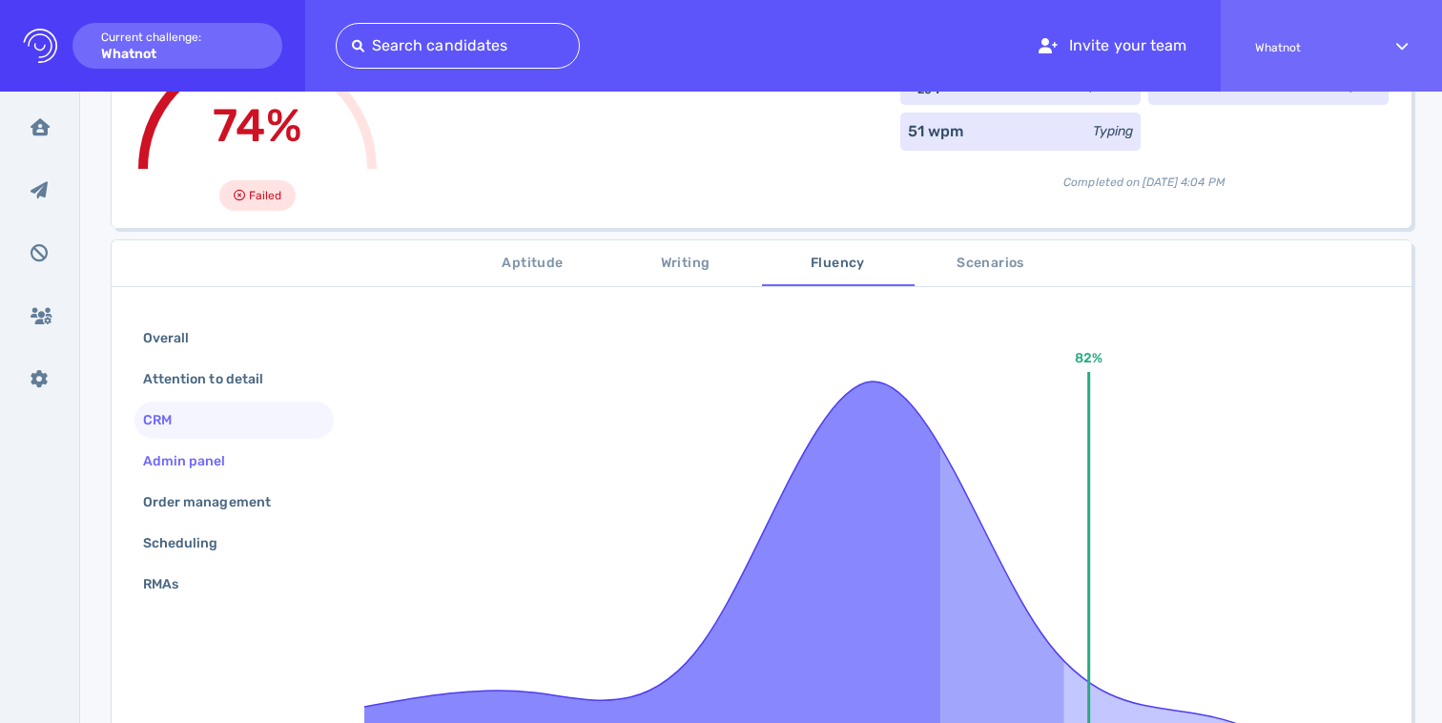
click at [221, 456] on div "Admin panel" at bounding box center [194, 461] width 110 height 28
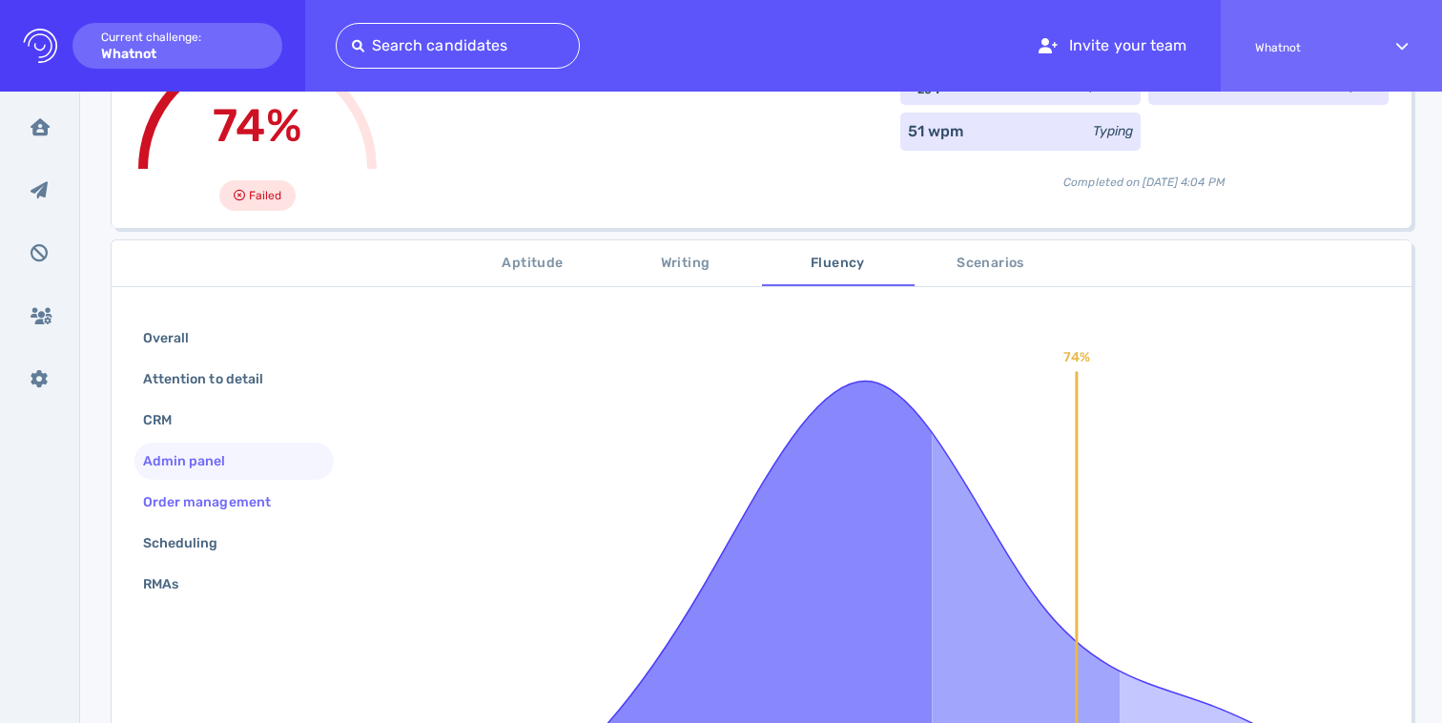
click at [210, 494] on div "Order management" at bounding box center [216, 502] width 154 height 28
